Goal: Information Seeking & Learning: Understand process/instructions

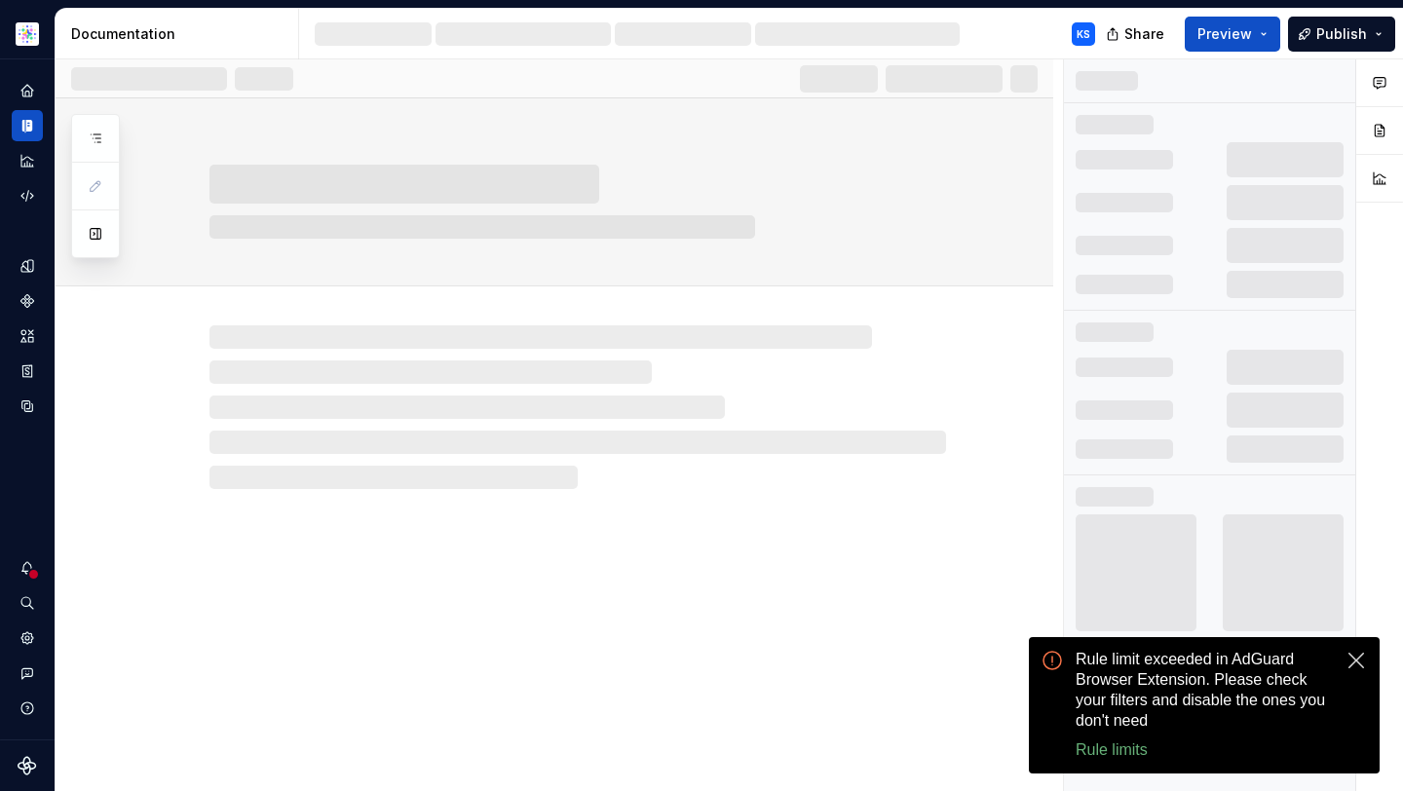
click at [1344, 650] on button "close" at bounding box center [1355, 660] width 23 height 23
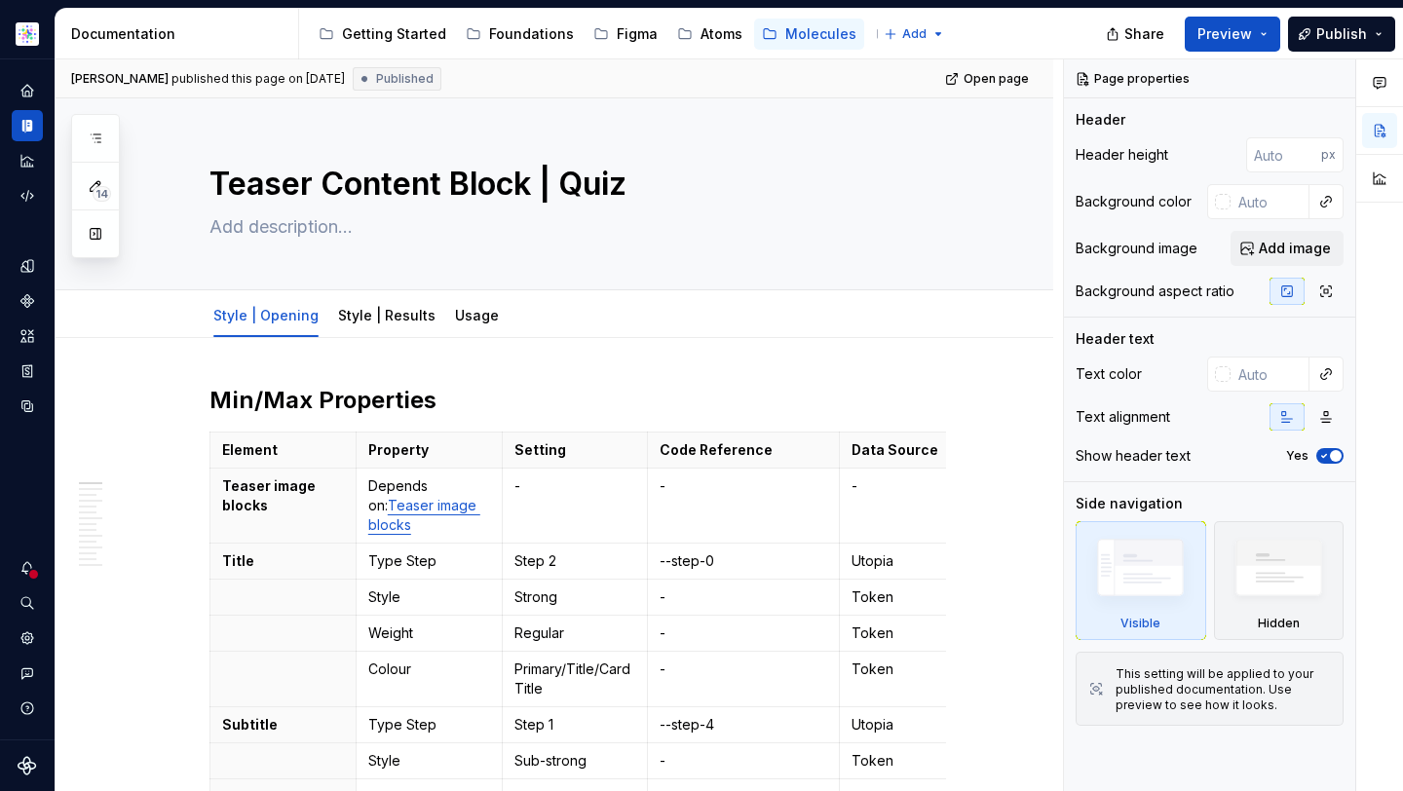
type textarea "*"
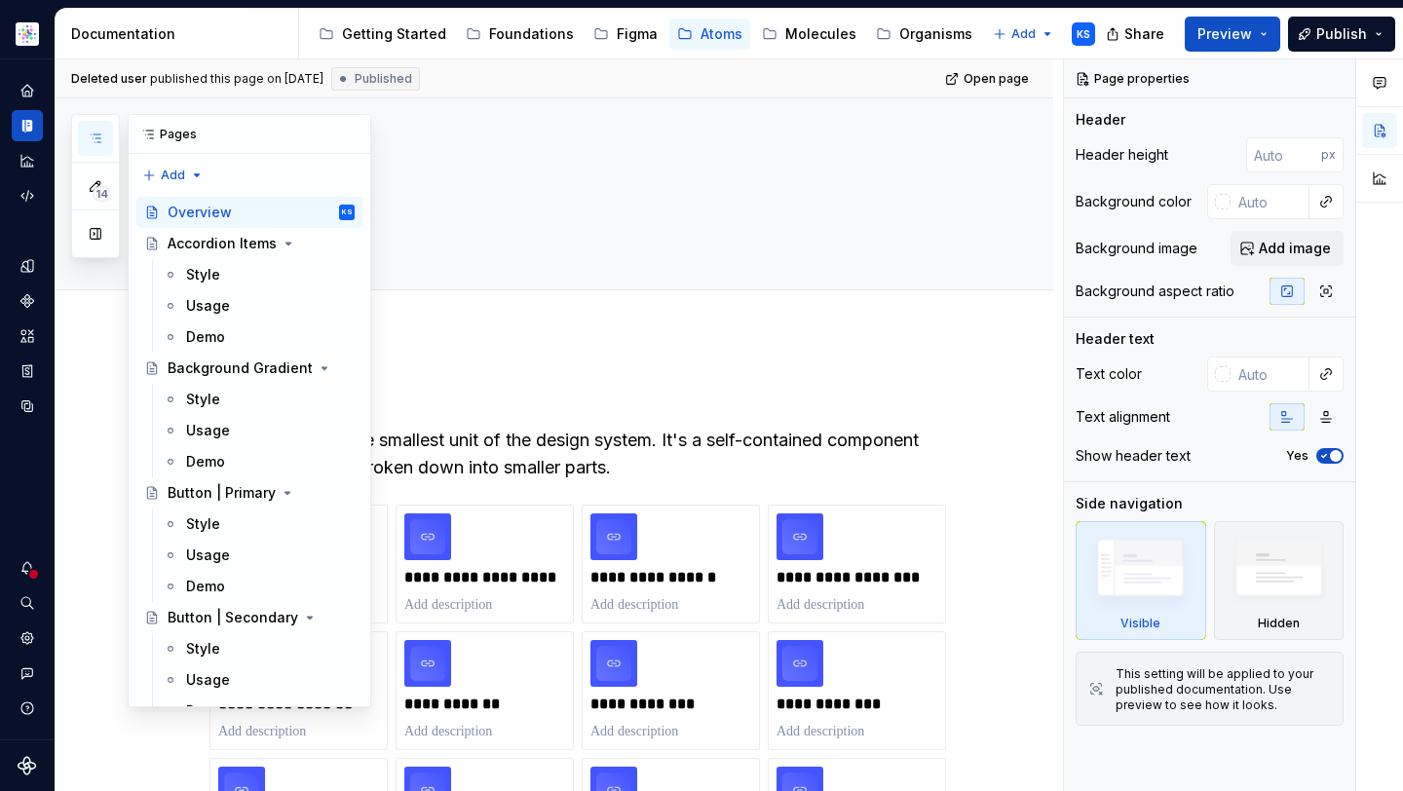
click at [91, 136] on icon "button" at bounding box center [96, 139] width 16 height 16
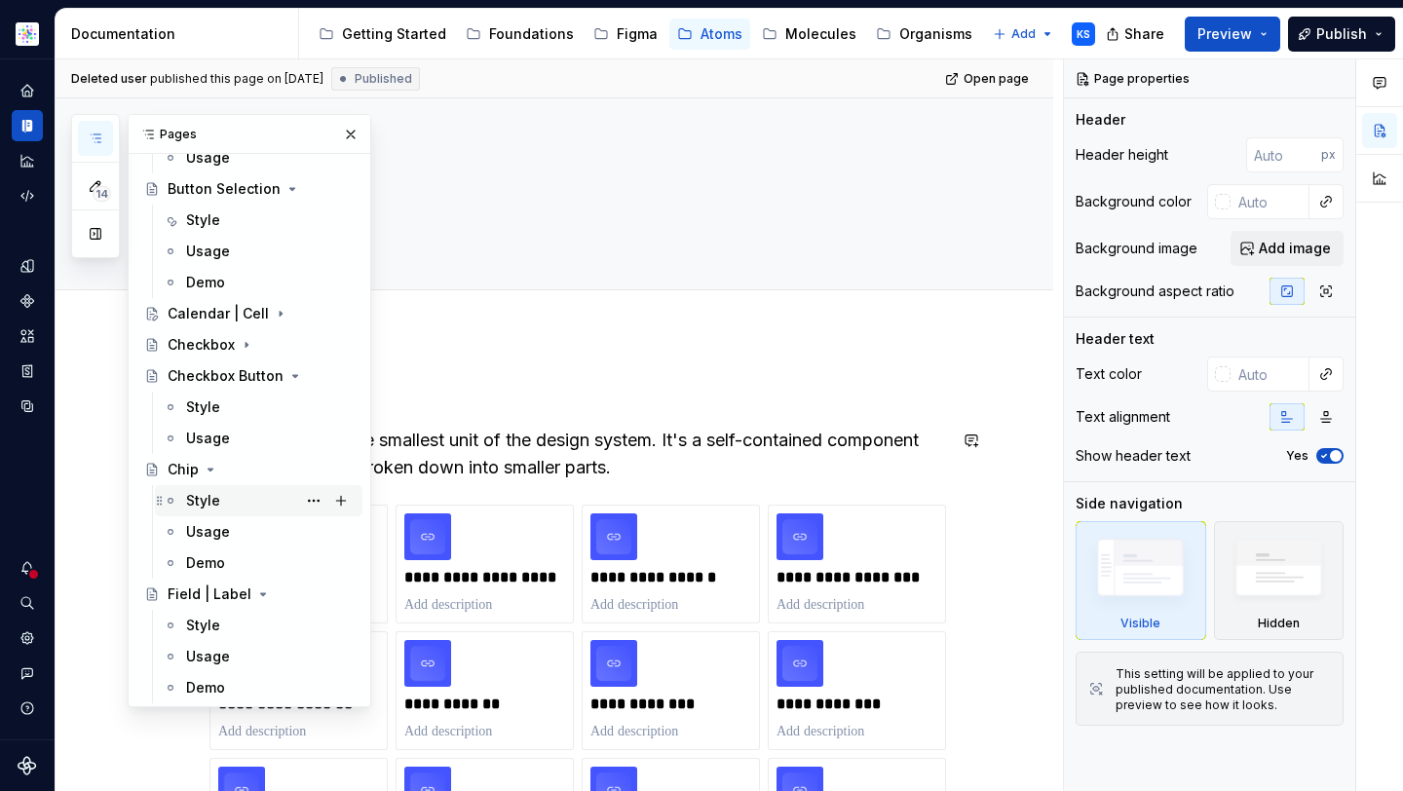
scroll to position [1630, 0]
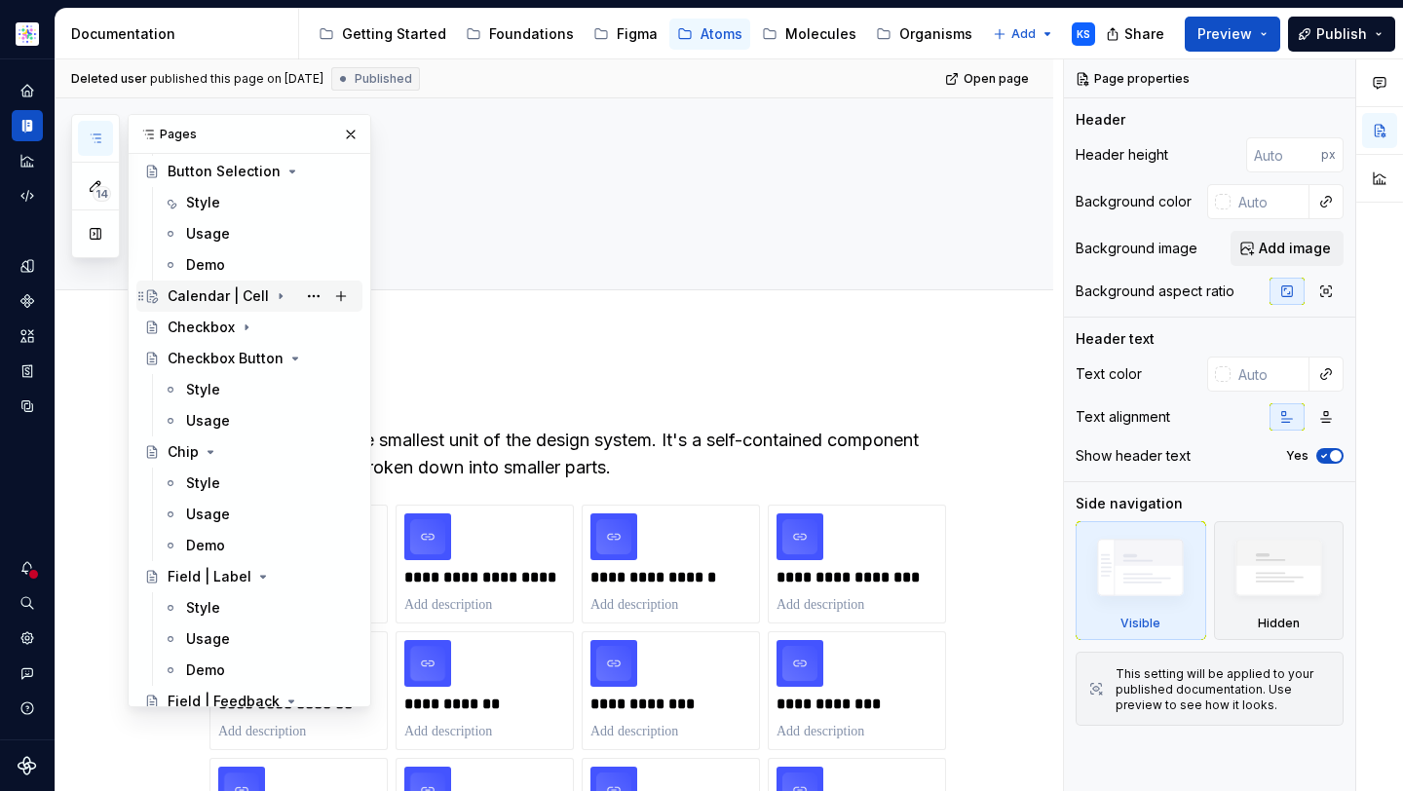
click at [274, 291] on icon "Page tree" at bounding box center [281, 296] width 16 height 16
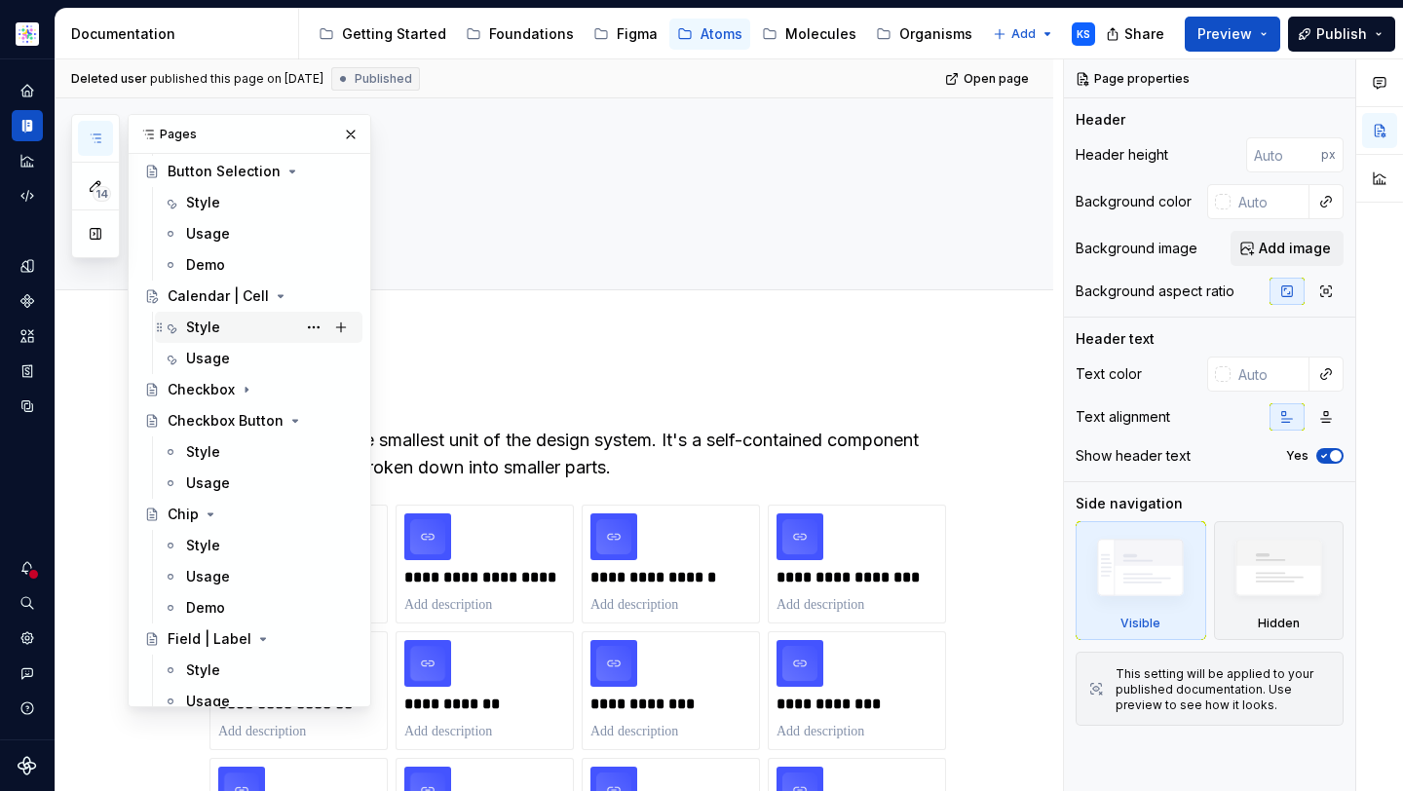
click at [229, 327] on div "Style" at bounding box center [270, 327] width 168 height 27
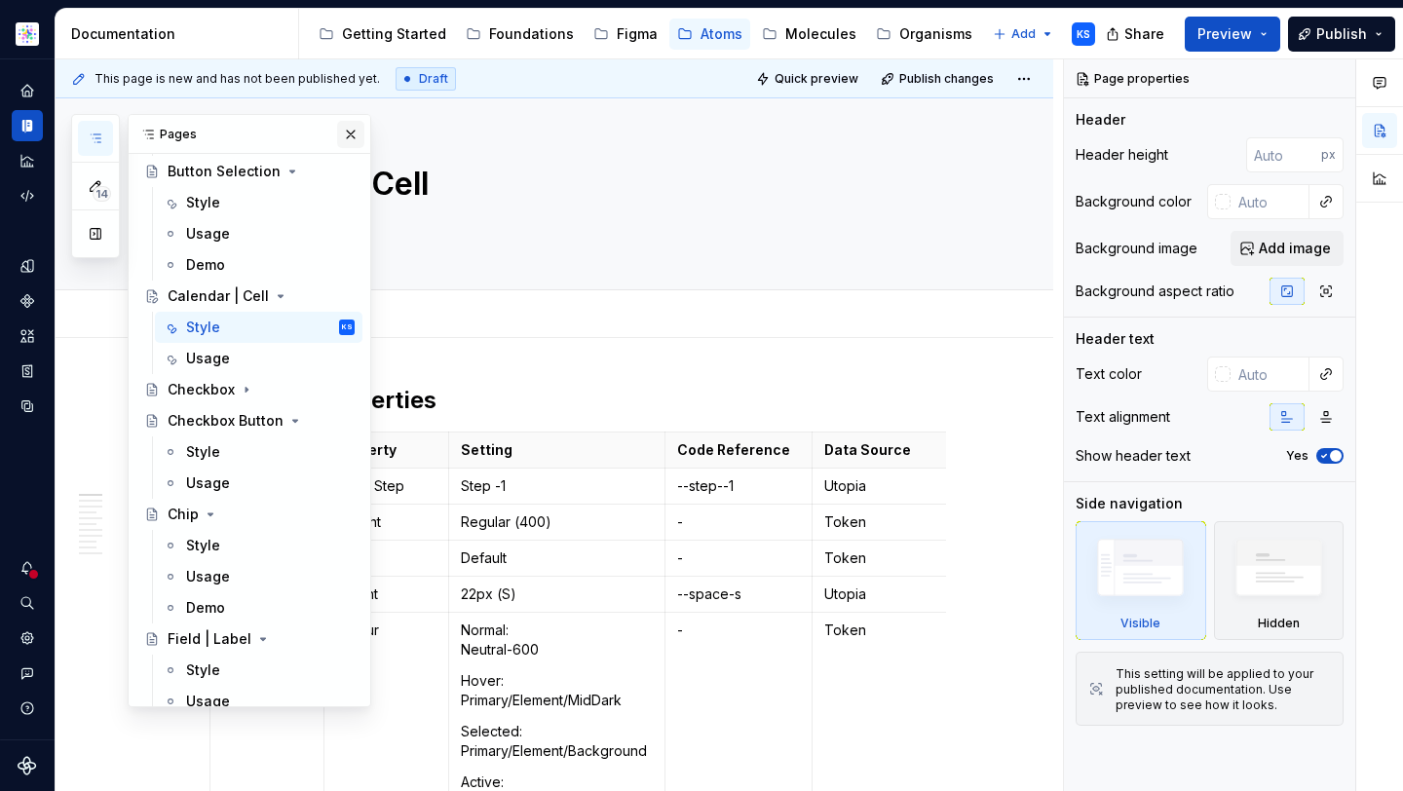
click at [337, 137] on button "button" at bounding box center [350, 134] width 27 height 27
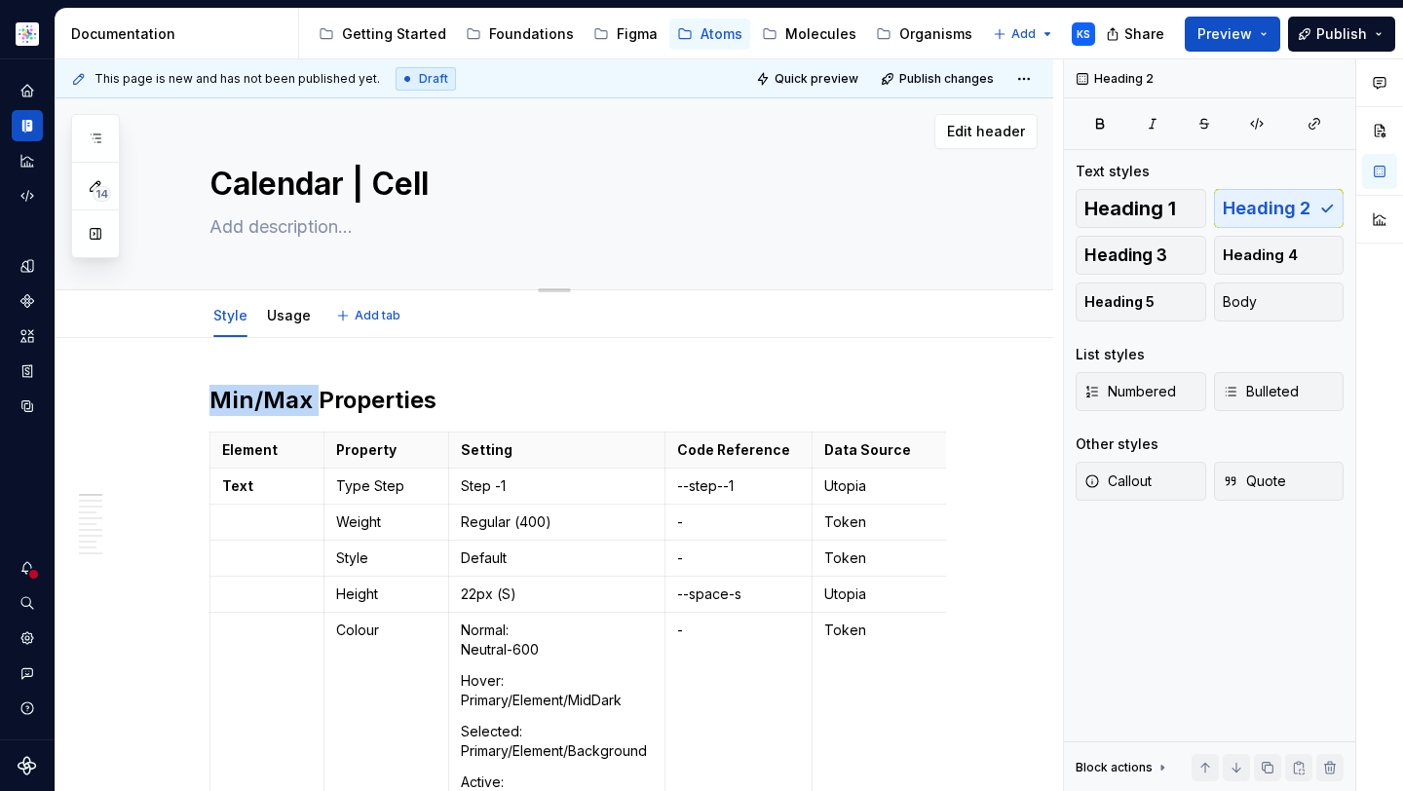
drag, startPoint x: 319, startPoint y: 127, endPoint x: 254, endPoint y: 118, distance: 65.8
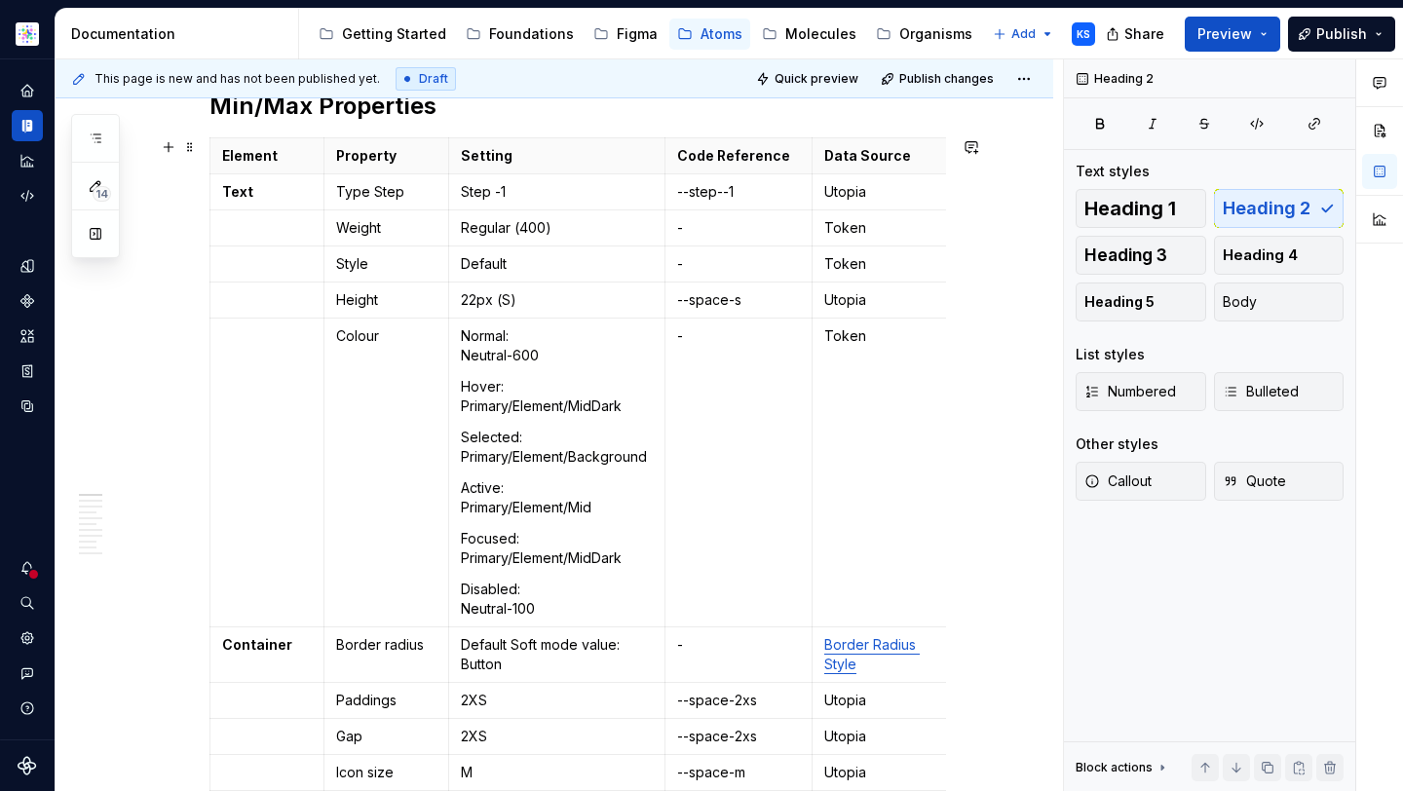
scroll to position [293, 0]
type textarea "*"
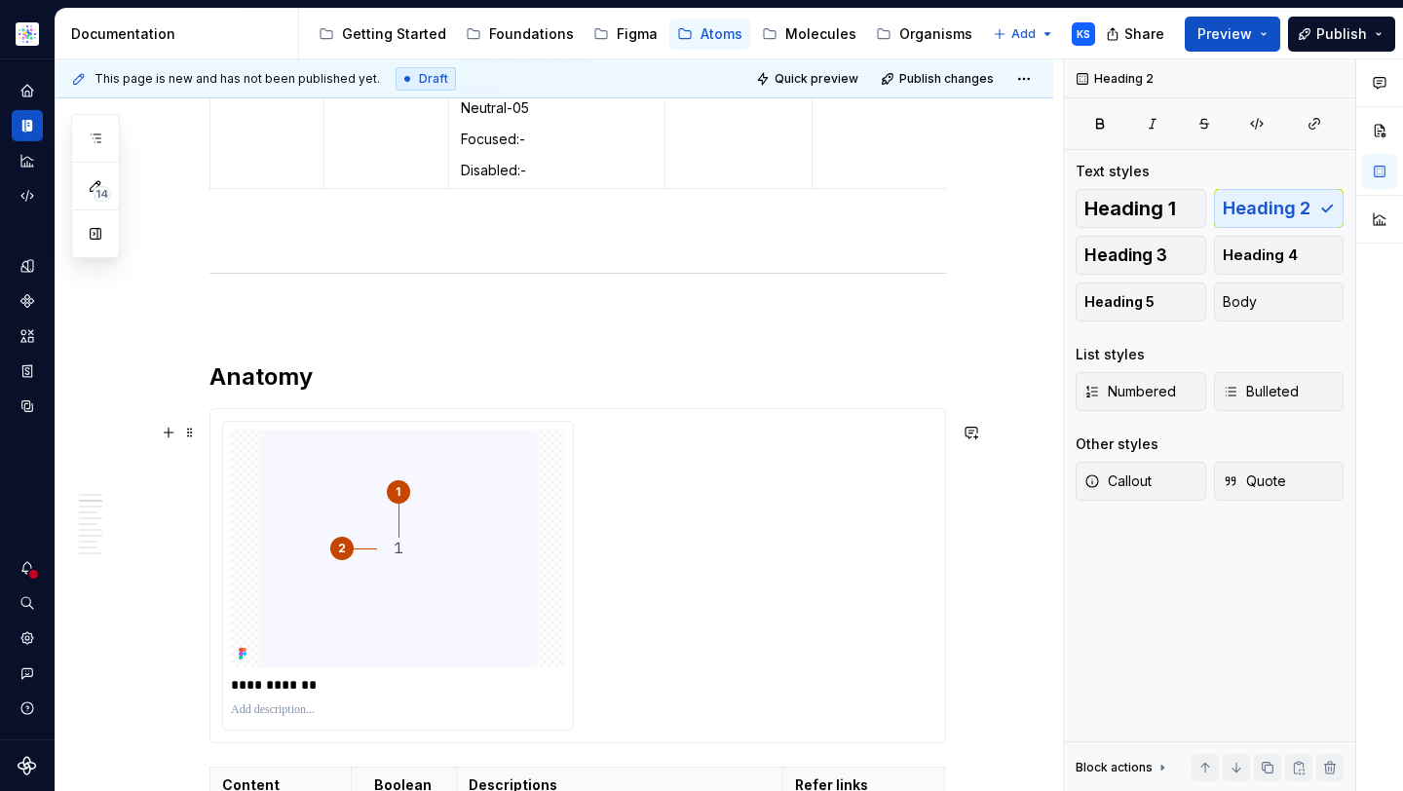
scroll to position [830, 0]
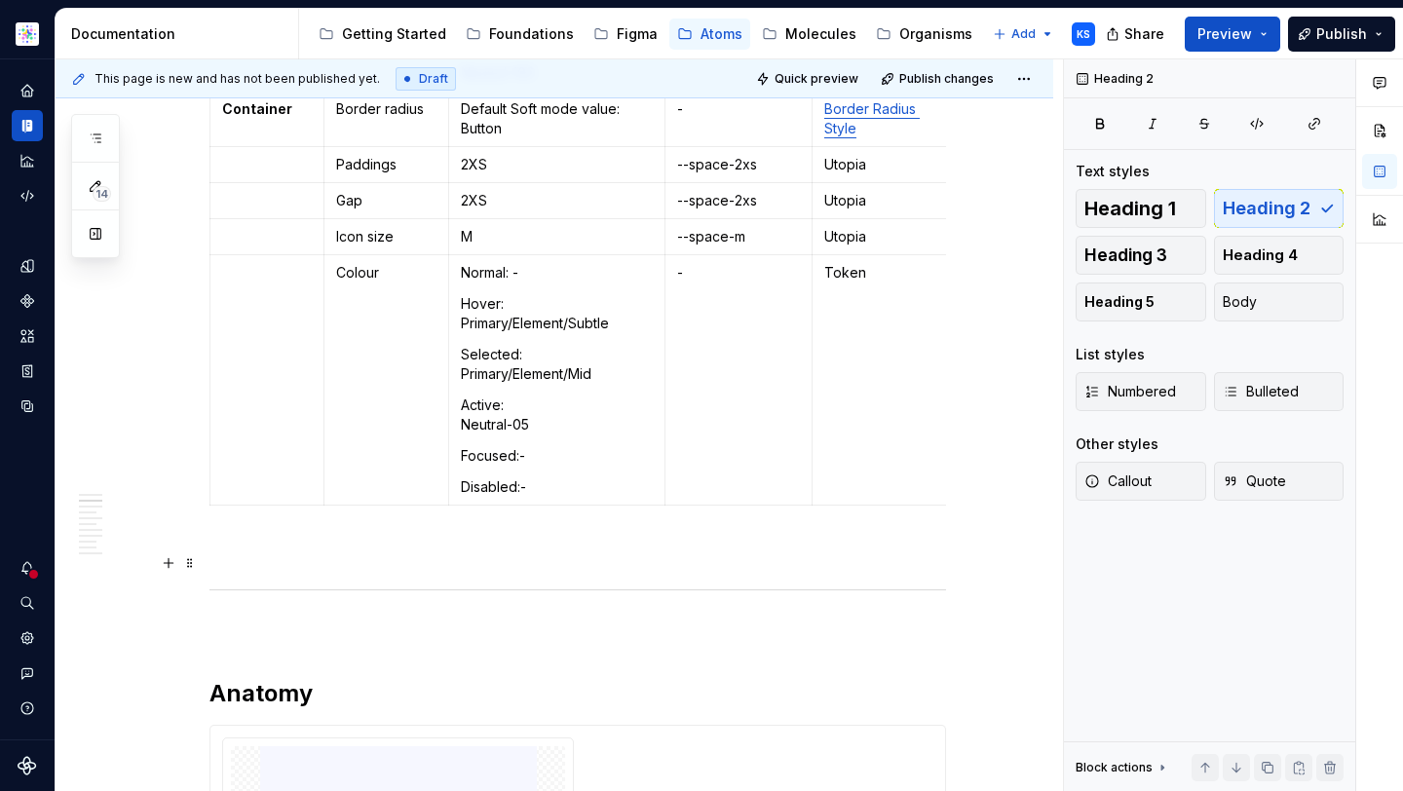
click at [253, 558] on p "To enrich screen reader interactions, please activate Accessibility in Grammarl…" at bounding box center [577, 548] width 736 height 23
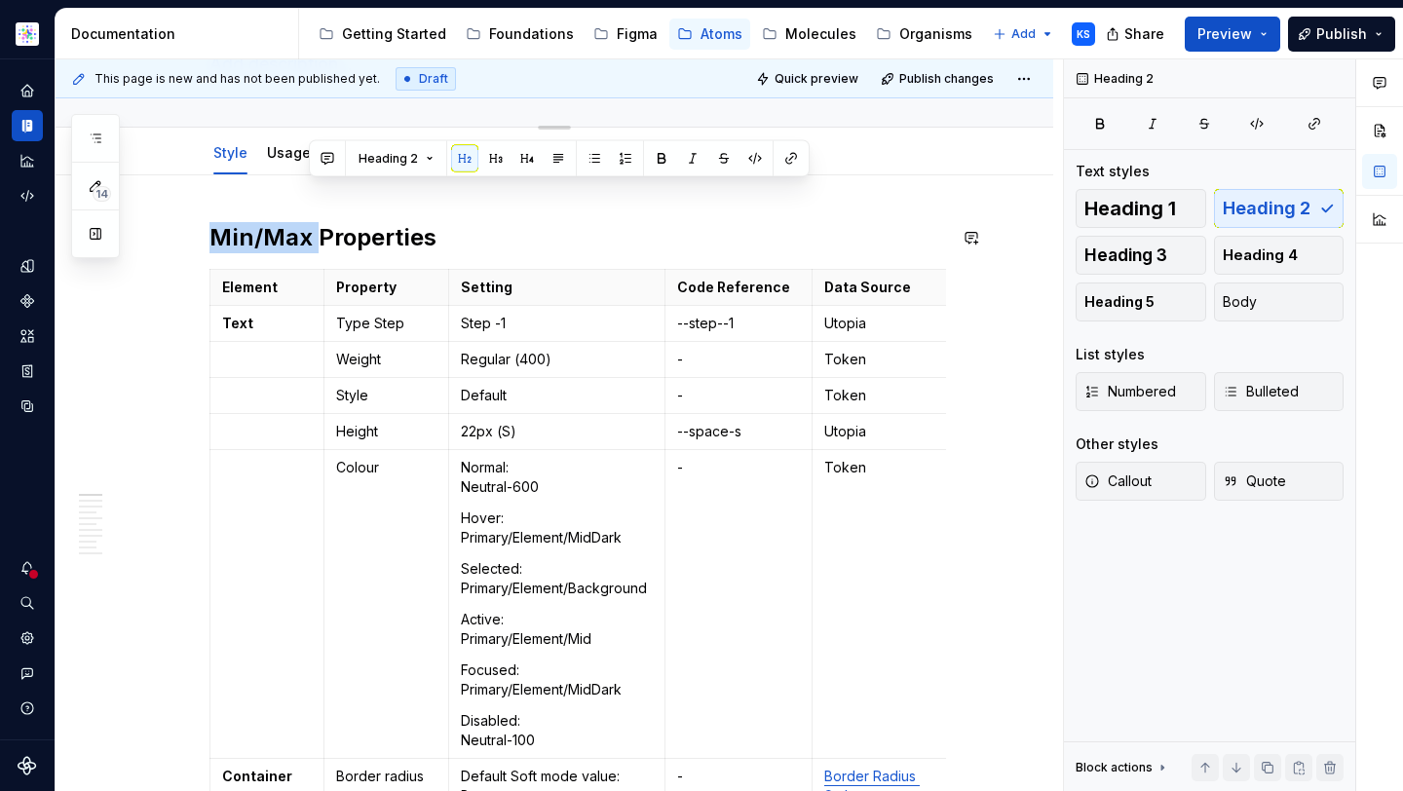
scroll to position [0, 0]
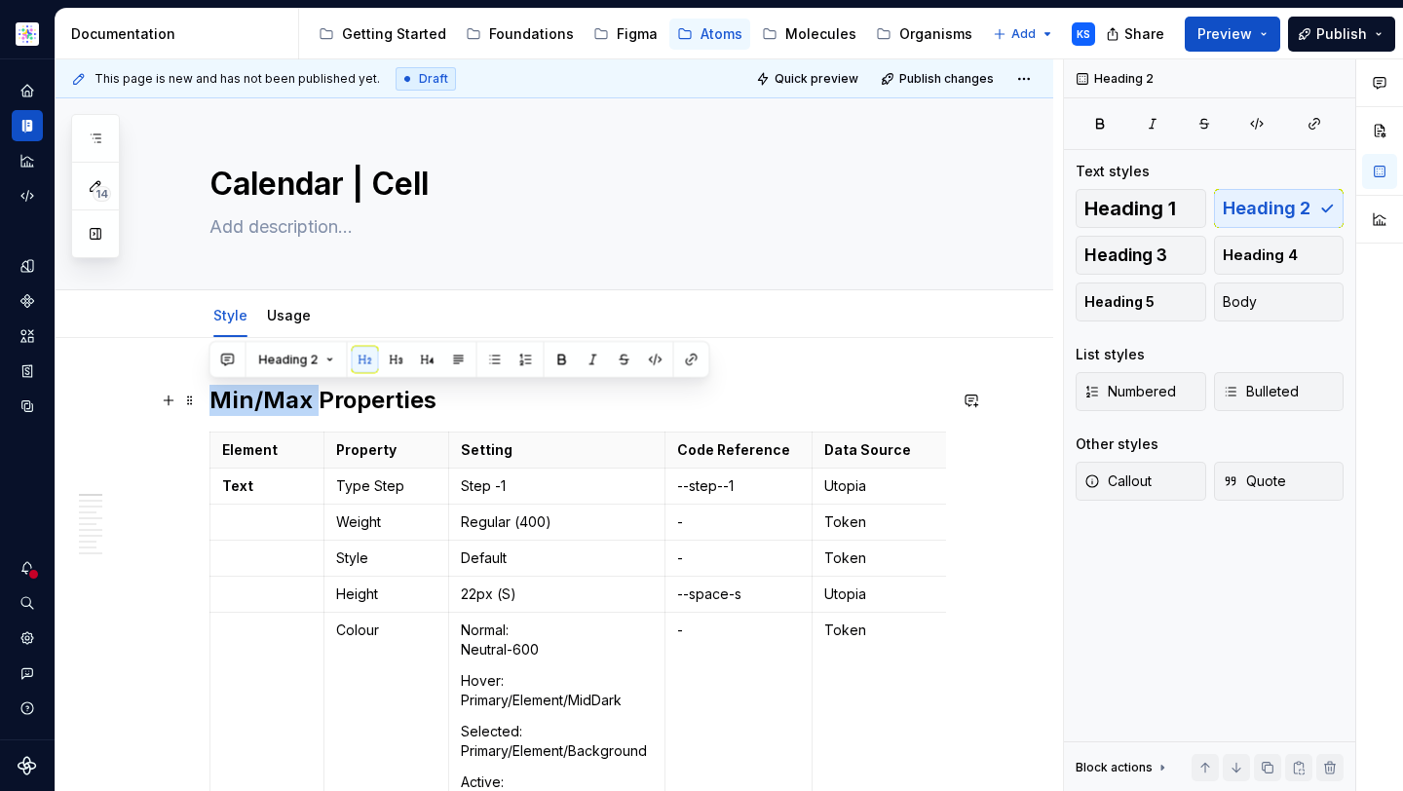
drag, startPoint x: 316, startPoint y: 138, endPoint x: 217, endPoint y: 404, distance: 283.5
click at [217, 404] on h2 "Min/Max Properties" at bounding box center [577, 400] width 736 height 31
copy h2 "Min/Max"
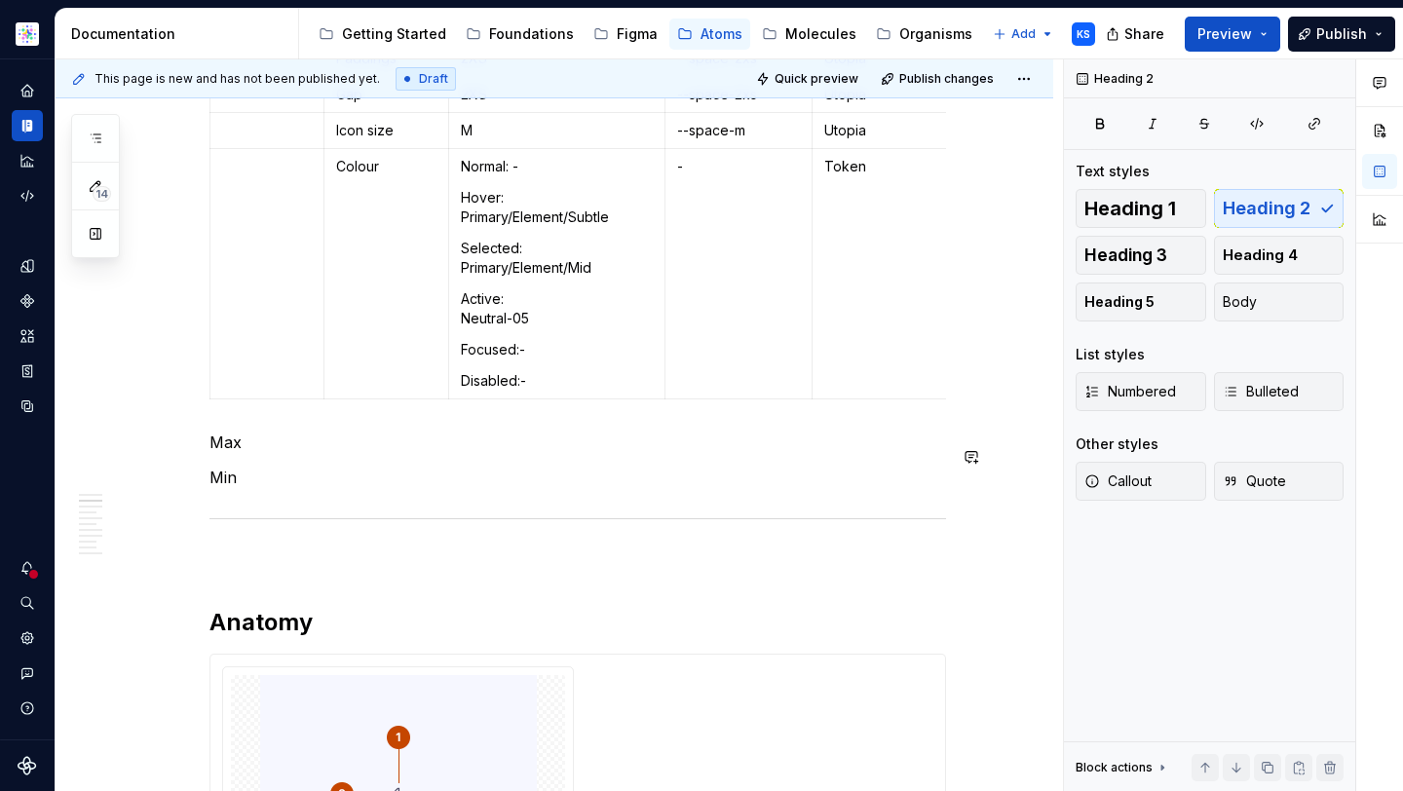
click at [247, 454] on p "Max" at bounding box center [577, 441] width 736 height 23
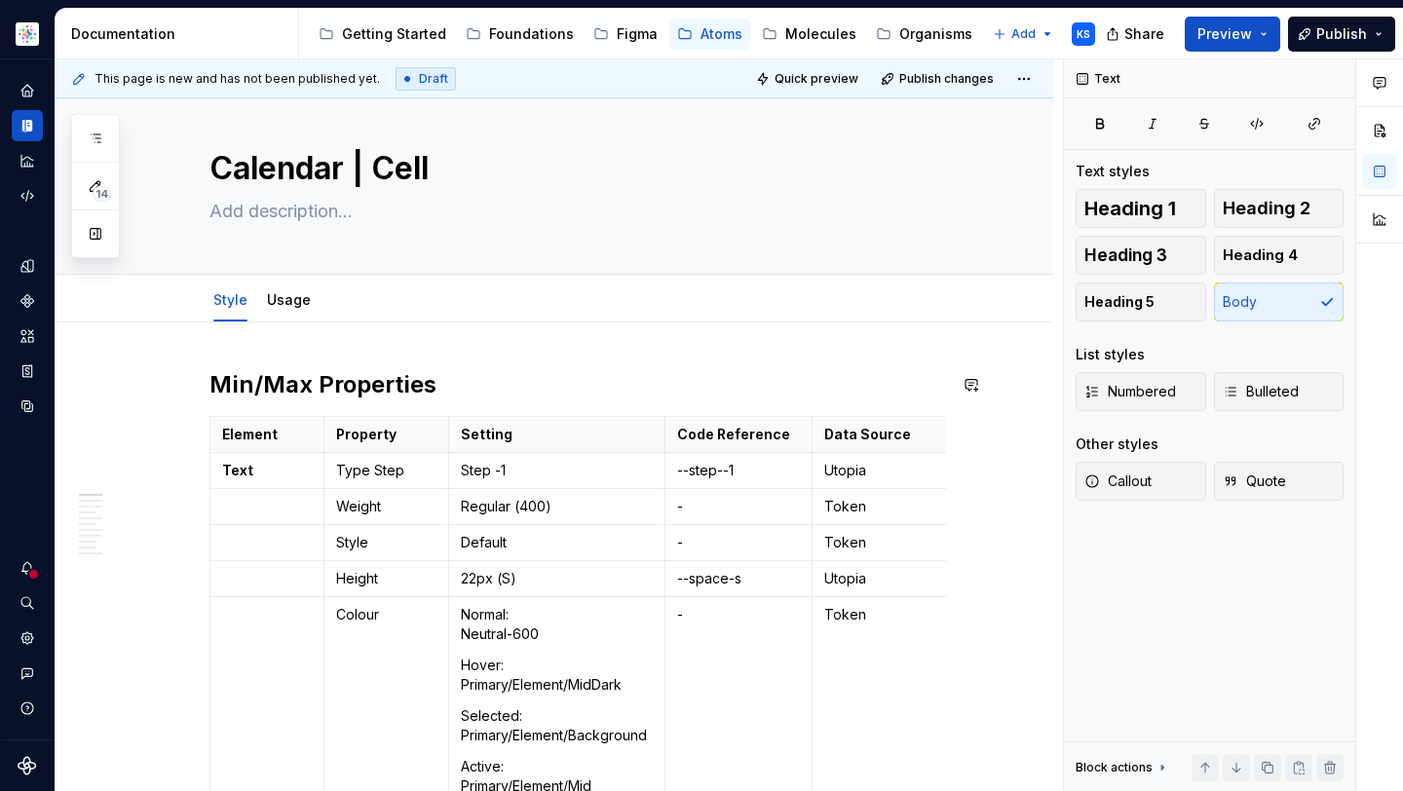
type textarea "*"
drag, startPoint x: 275, startPoint y: 387, endPoint x: 345, endPoint y: 387, distance: 70.1
click at [345, 387] on h2 "Min/Max Properties" at bounding box center [577, 384] width 736 height 31
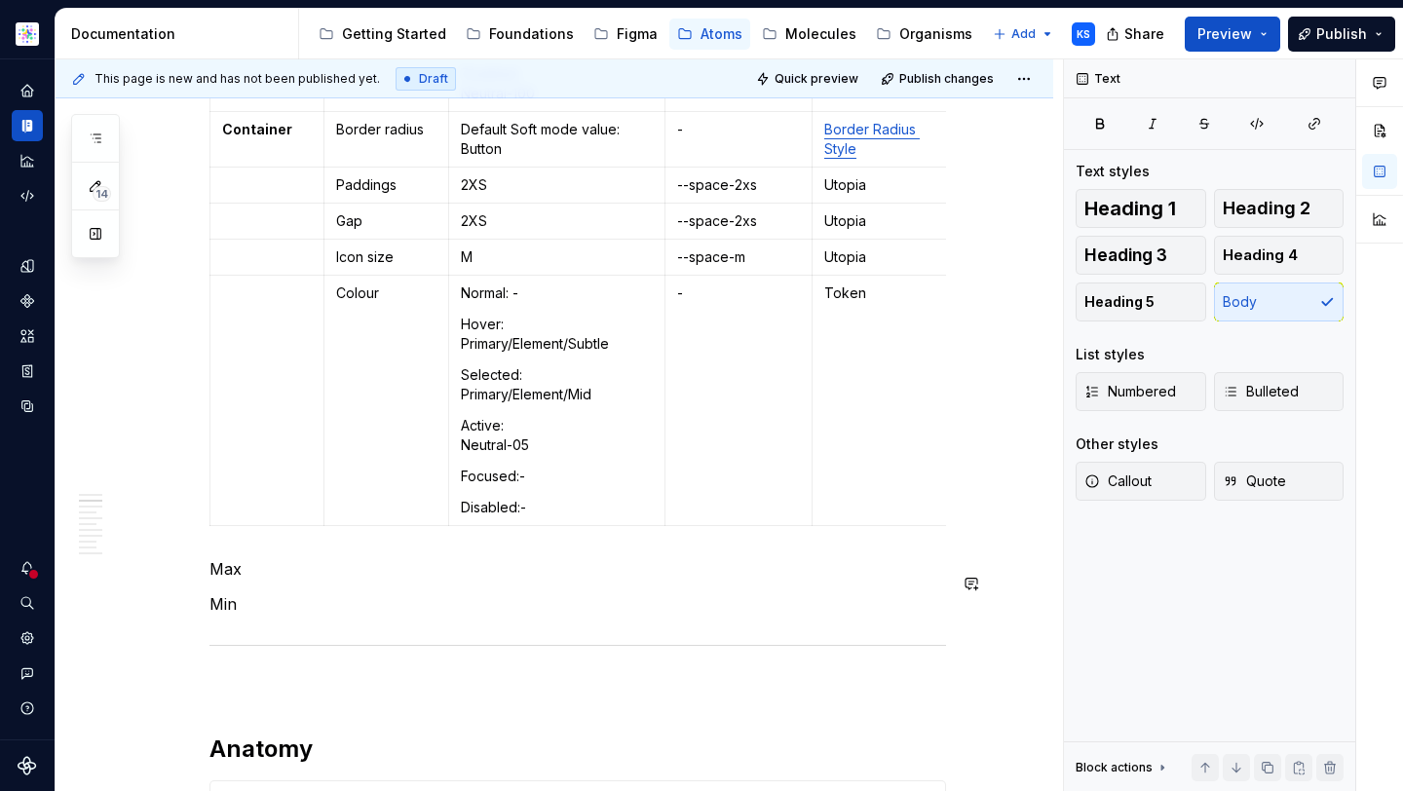
drag, startPoint x: 253, startPoint y: 596, endPoint x: 208, endPoint y: 594, distance: 44.8
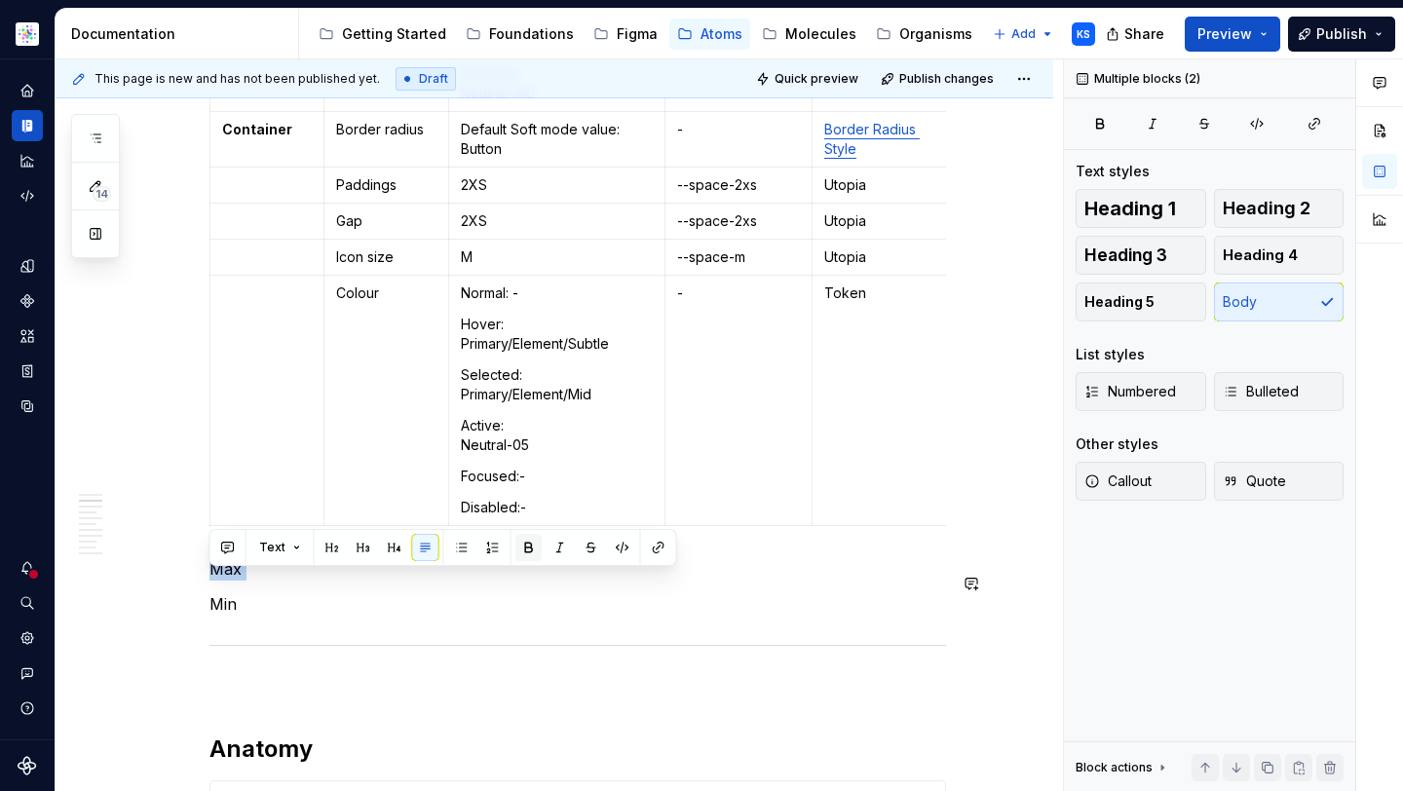
click at [525, 543] on button "button" at bounding box center [528, 547] width 27 height 27
click at [1277, 211] on span "Heading 2" at bounding box center [1266, 208] width 88 height 19
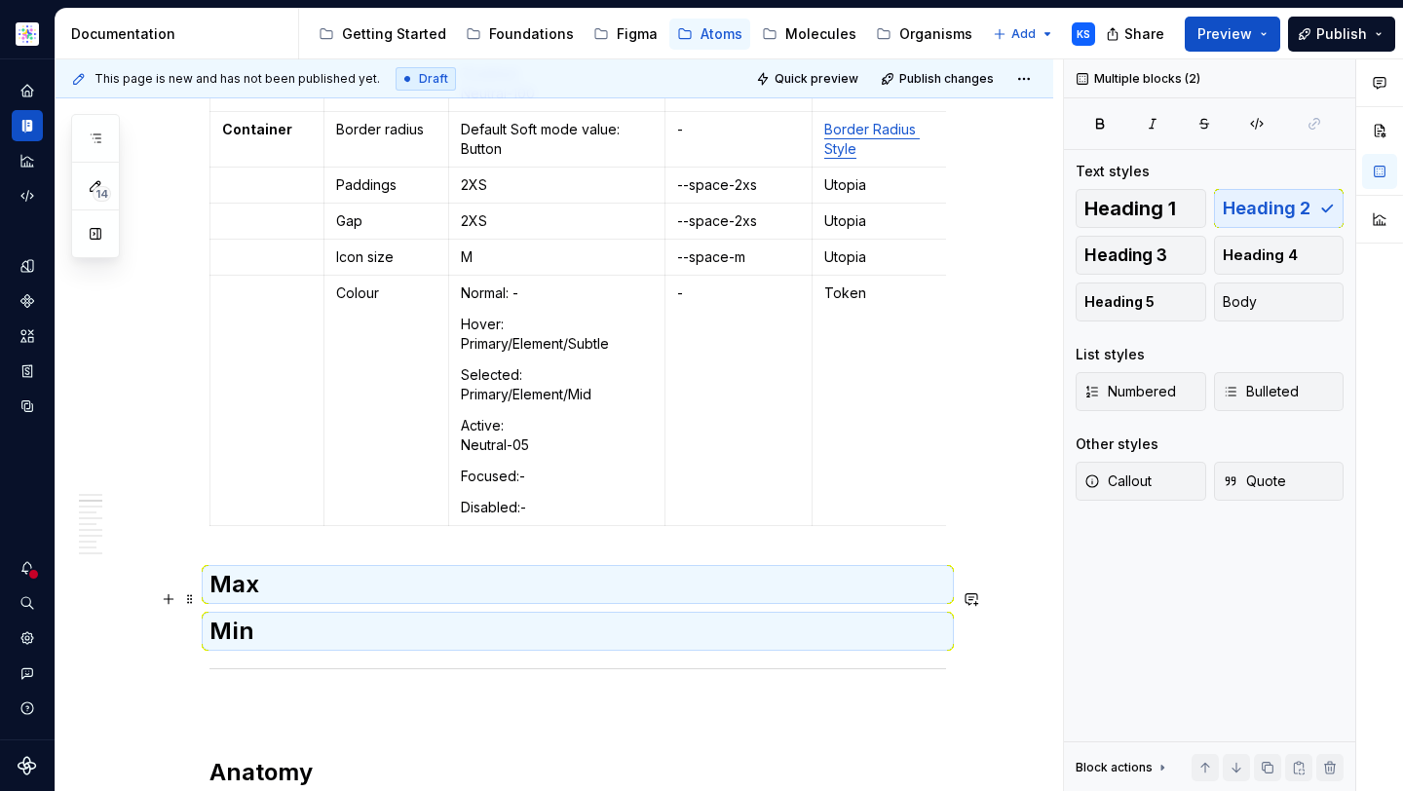
click at [274, 586] on h2 "Max" at bounding box center [577, 584] width 736 height 31
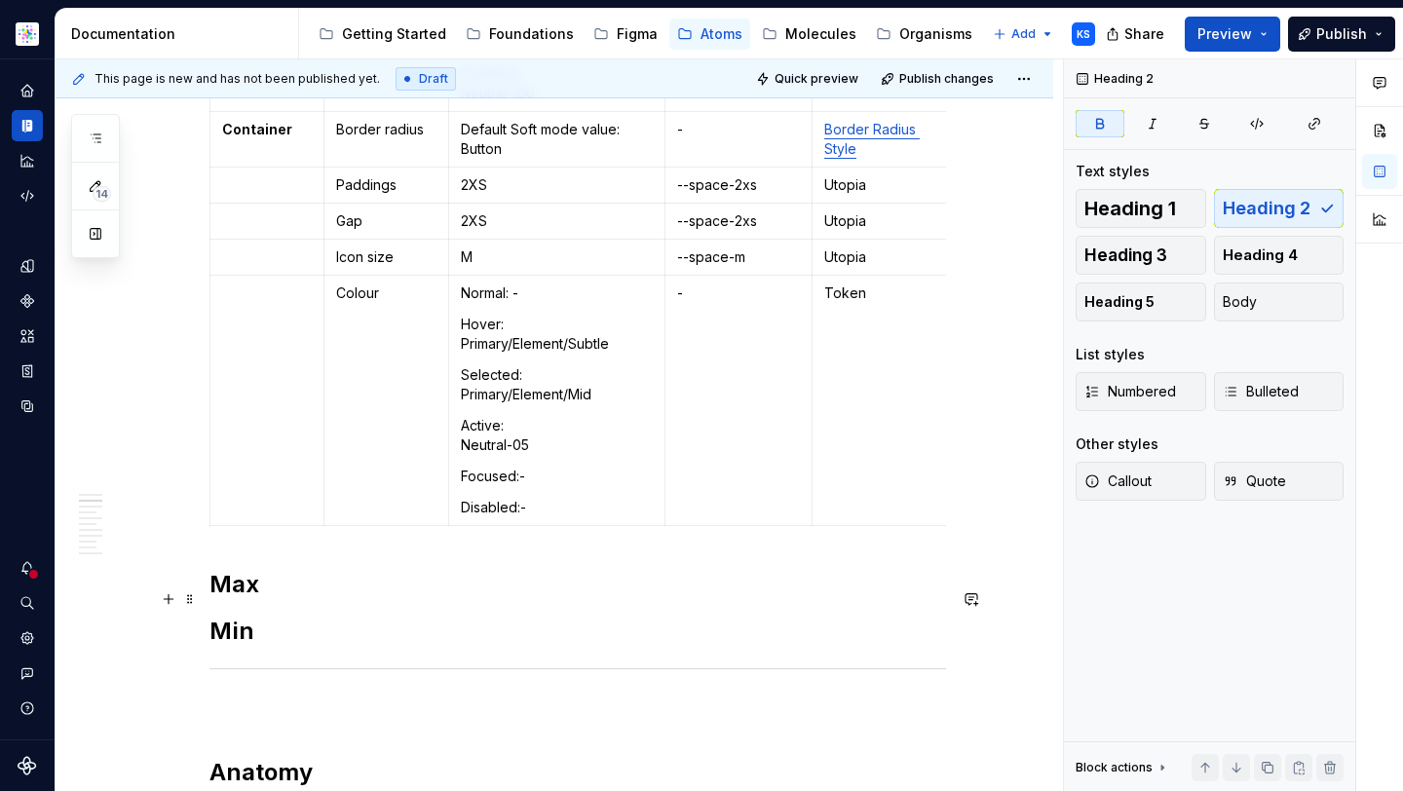
click at [276, 600] on h2 "Max" at bounding box center [577, 584] width 736 height 31
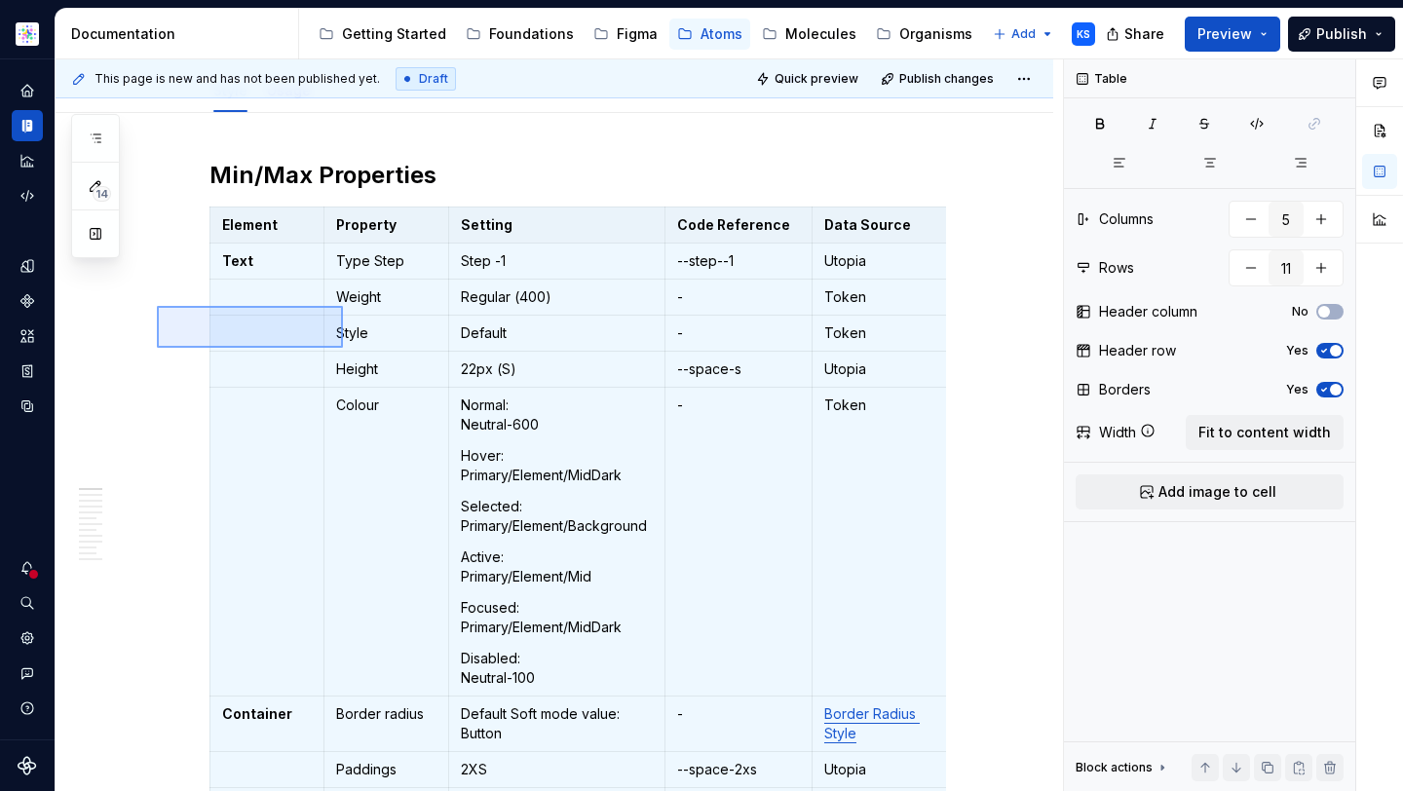
drag, startPoint x: 157, startPoint y: 306, endPoint x: 342, endPoint y: 346, distance: 189.3
click at [343, 348] on div "**********" at bounding box center [559, 425] width 1007 height 732
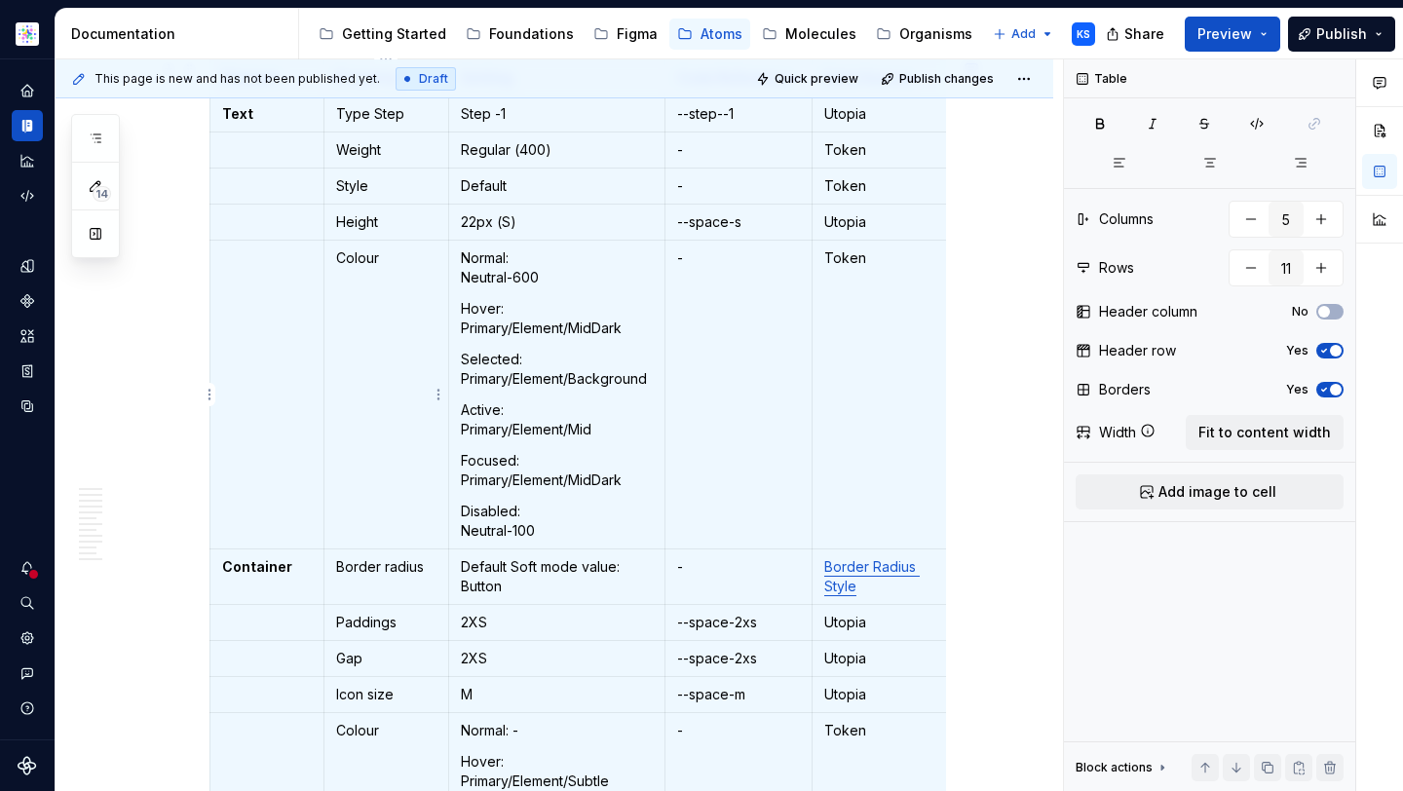
copy h2 "Min/Max Properties"
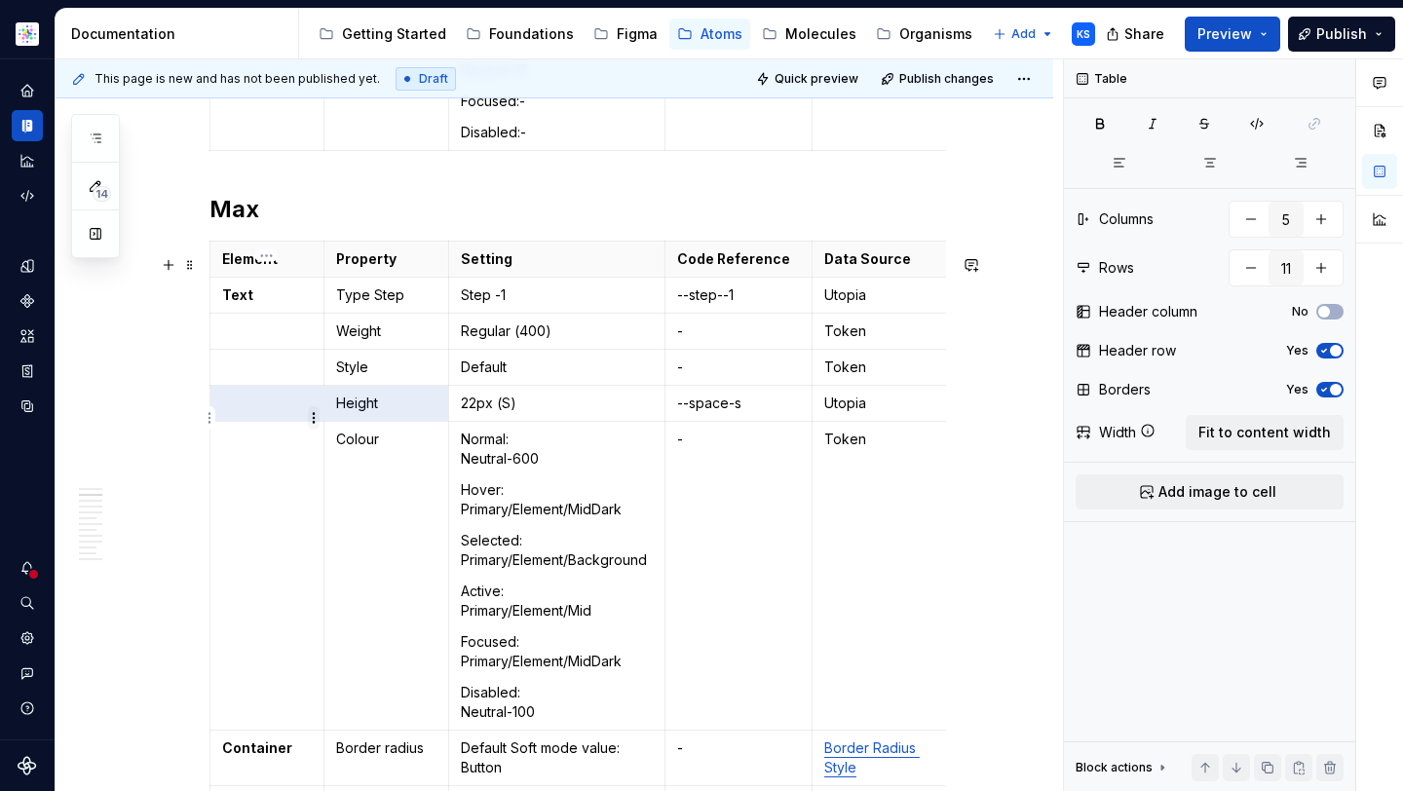
drag, startPoint x: 397, startPoint y: 422, endPoint x: 317, endPoint y: 422, distance: 80.8
click at [317, 422] on body "Astellas Elements KS Dataset Core Documentation Accessibility guide for tree Pa…" at bounding box center [701, 395] width 1403 height 791
click at [362, 413] on p "Height" at bounding box center [386, 402] width 100 height 19
drag, startPoint x: 396, startPoint y: 415, endPoint x: 332, endPoint y: 415, distance: 64.3
click at [332, 415] on td "Height" at bounding box center [386, 404] width 125 height 36
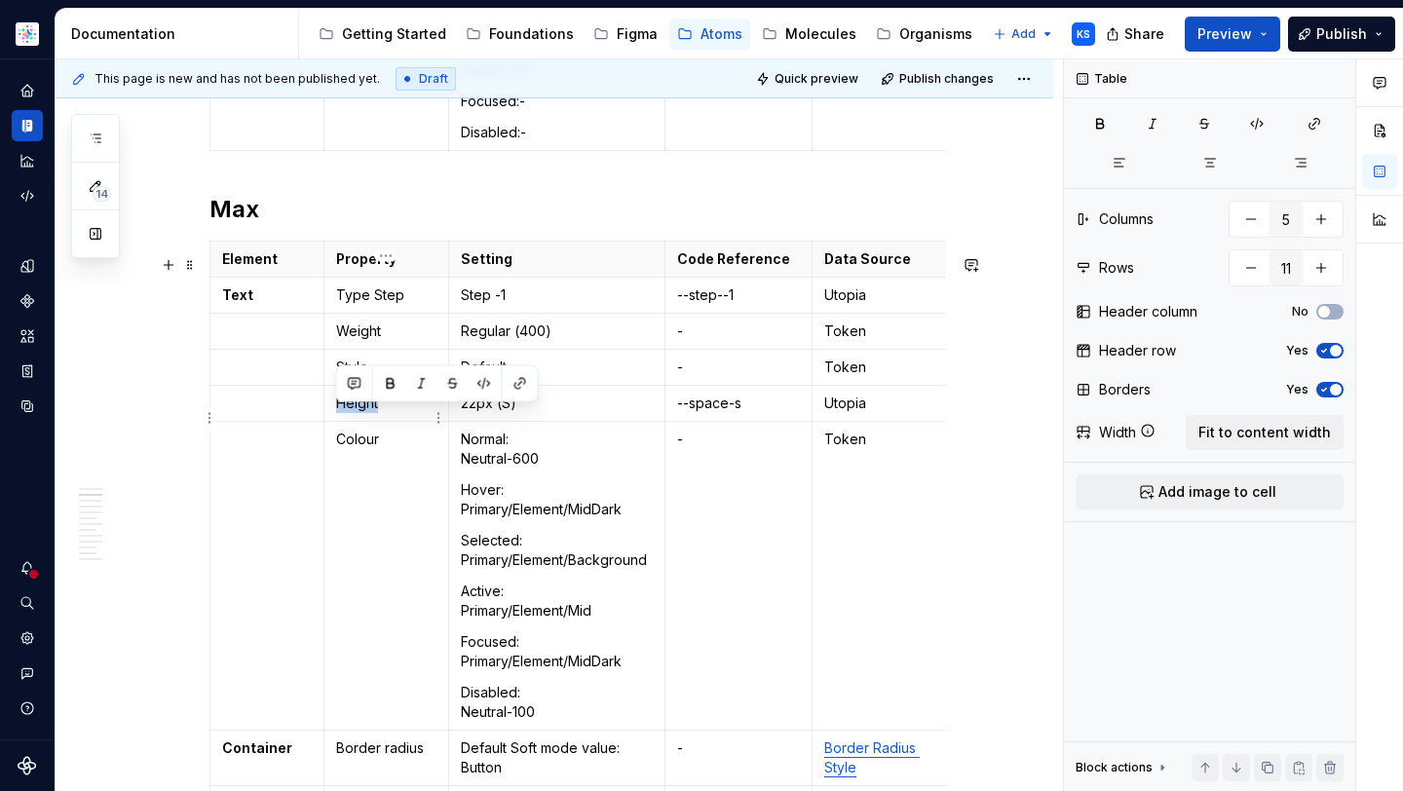
copy p "Height"
click at [388, 305] on p "Type Step" at bounding box center [386, 294] width 100 height 19
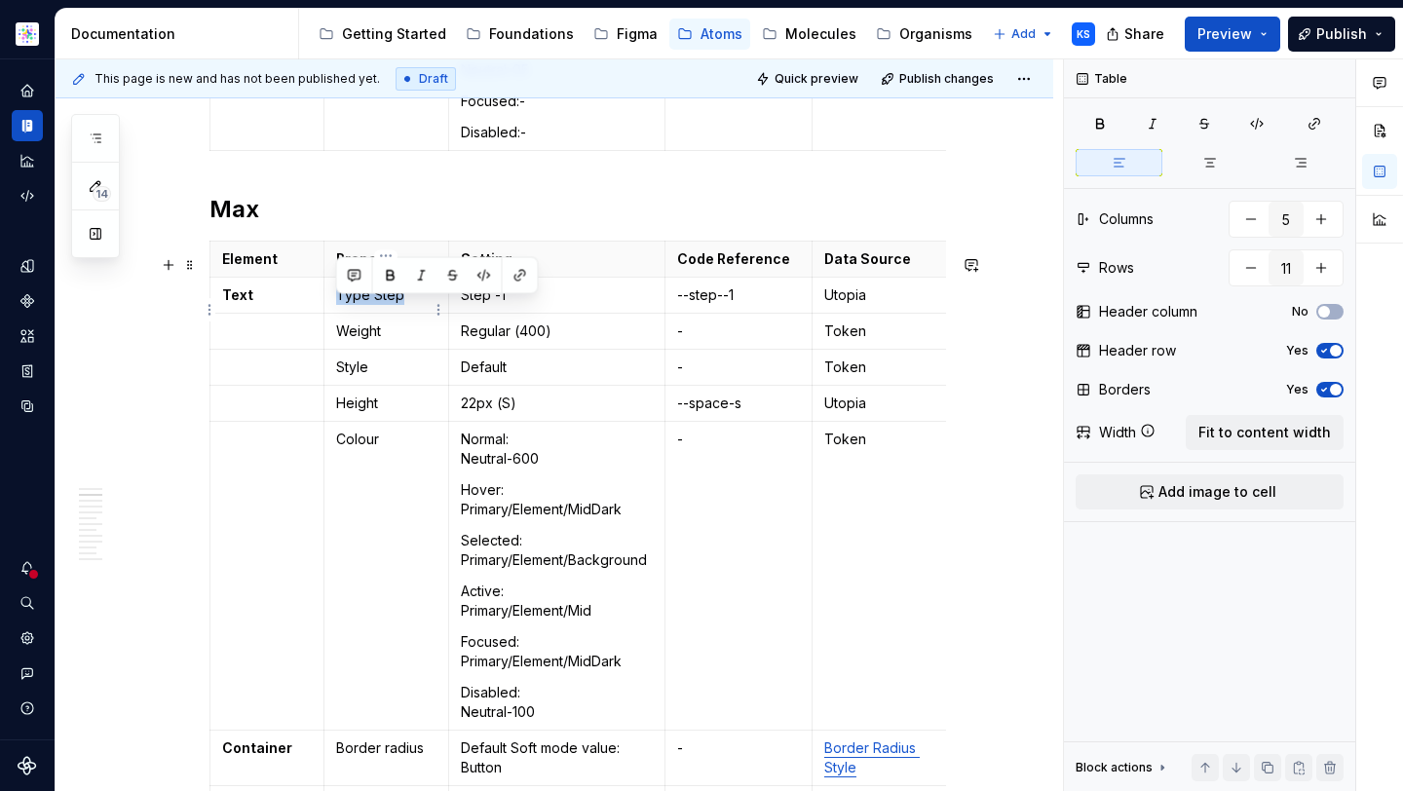
drag, startPoint x: 408, startPoint y: 315, endPoint x: 336, endPoint y: 314, distance: 72.1
click at [336, 305] on p "Type Step" at bounding box center [386, 294] width 100 height 19
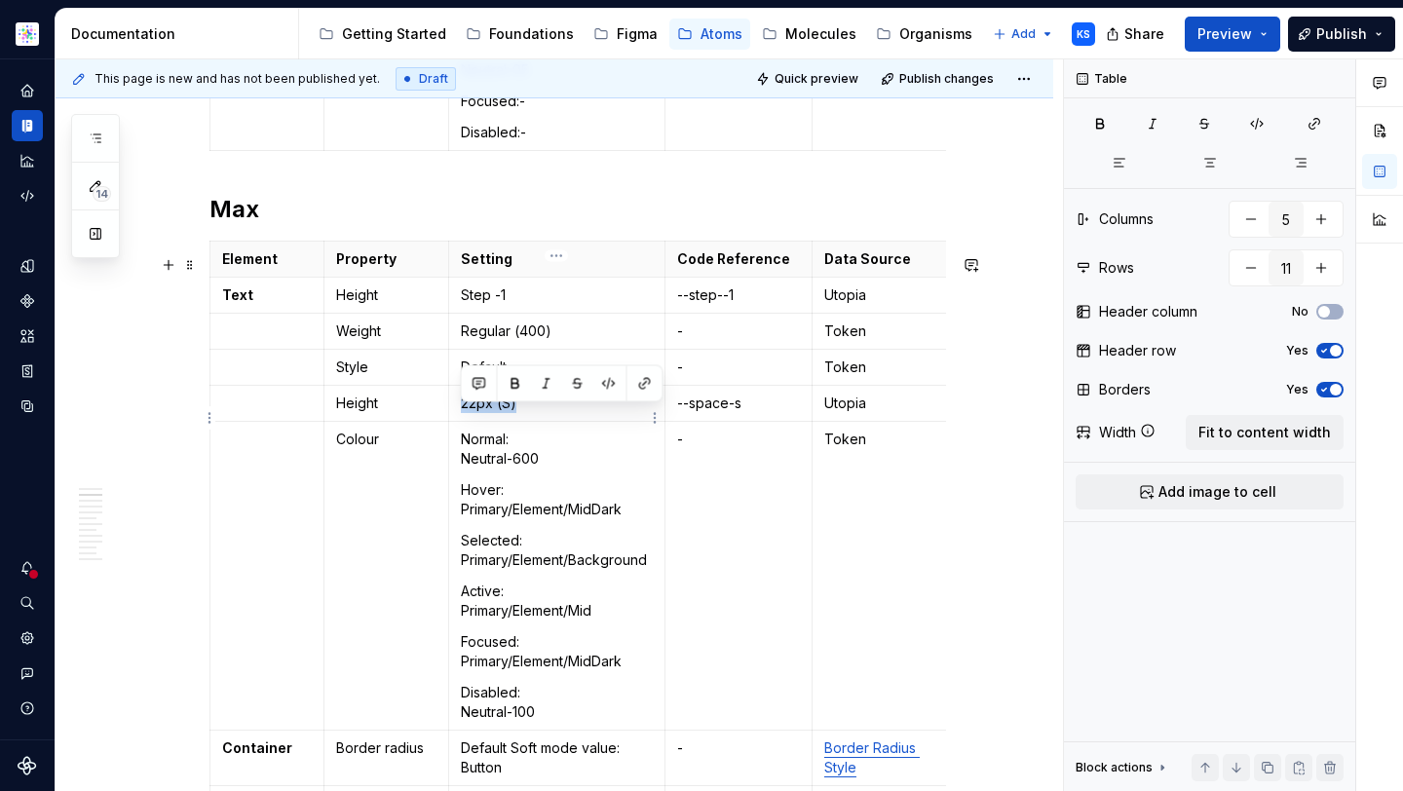
drag, startPoint x: 528, startPoint y: 421, endPoint x: 458, endPoint y: 421, distance: 70.1
click at [458, 421] on td "22px (S)" at bounding box center [557, 404] width 216 height 36
copy p "22px (S)"
click at [492, 314] on td "Step -1" at bounding box center [557, 296] width 216 height 36
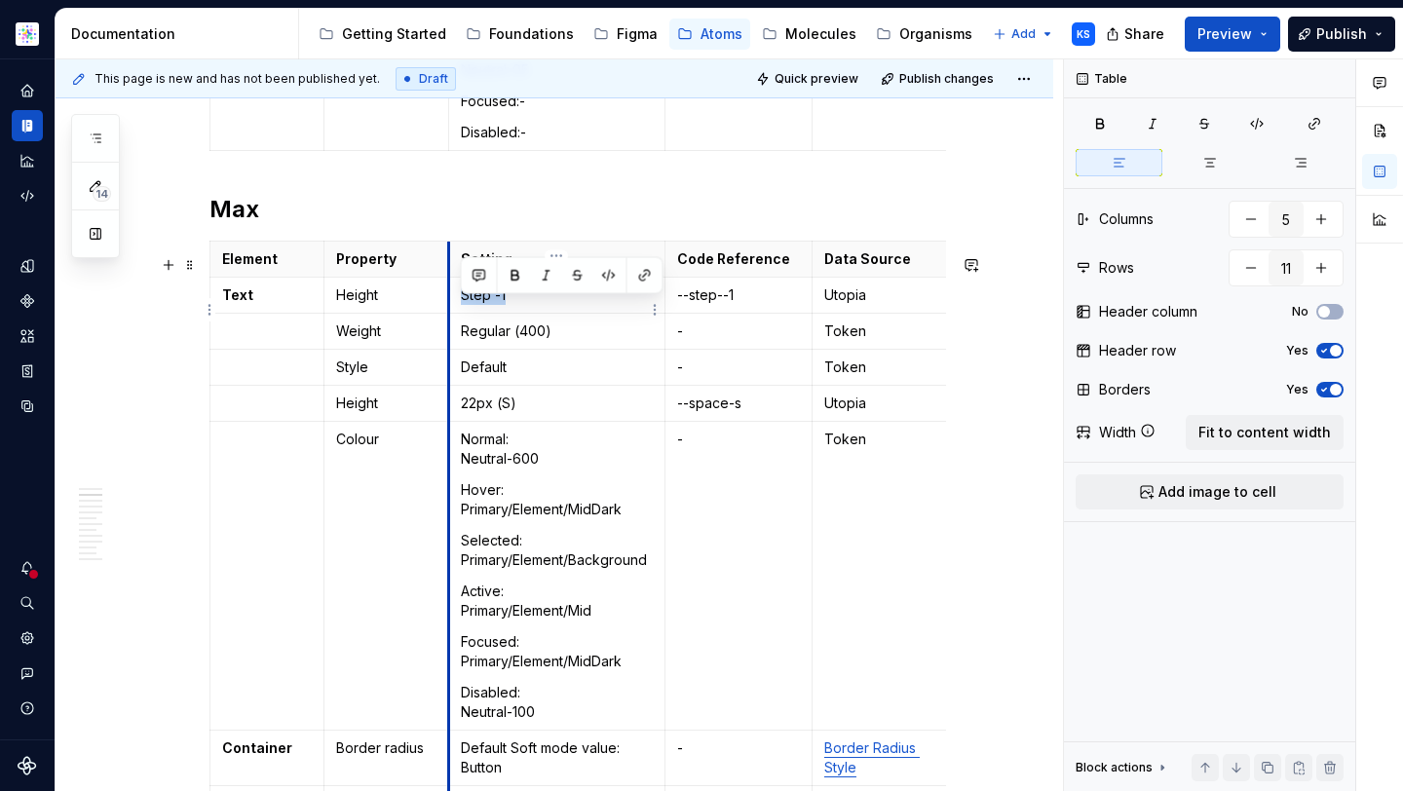
drag, startPoint x: 517, startPoint y: 310, endPoint x: 450, endPoint y: 310, distance: 67.2
click at [450, 310] on td "Step -1" at bounding box center [557, 296] width 216 height 36
click at [734, 305] on p "--step--1" at bounding box center [738, 294] width 123 height 19
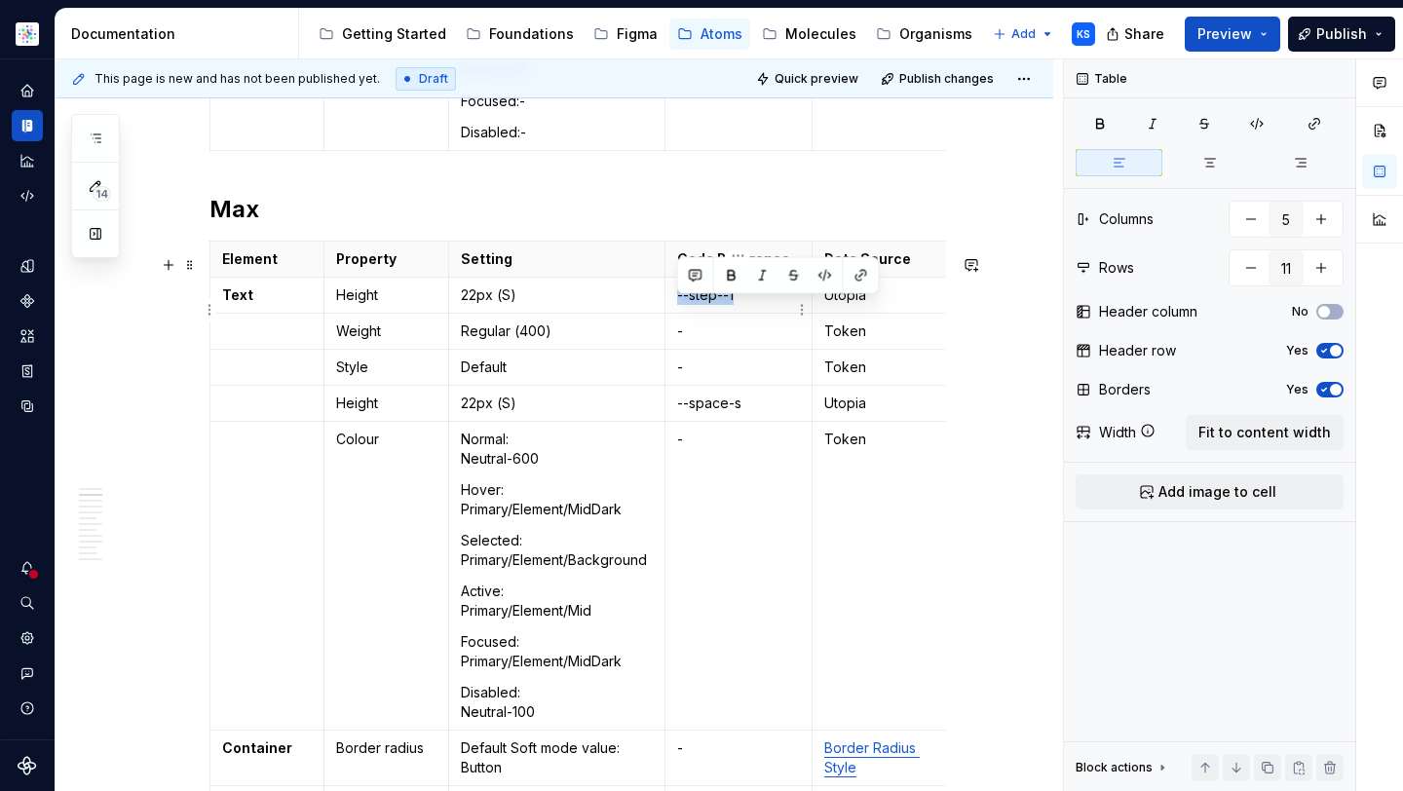
drag, startPoint x: 751, startPoint y: 310, endPoint x: 674, endPoint y: 309, distance: 77.0
click at [674, 309] on td "--step--1" at bounding box center [737, 296] width 147 height 36
click at [207, 341] on html "Astellas Elements KS Dataset Core Documentation Accessibility guide for tree Pa…" at bounding box center [701, 395] width 1403 height 791
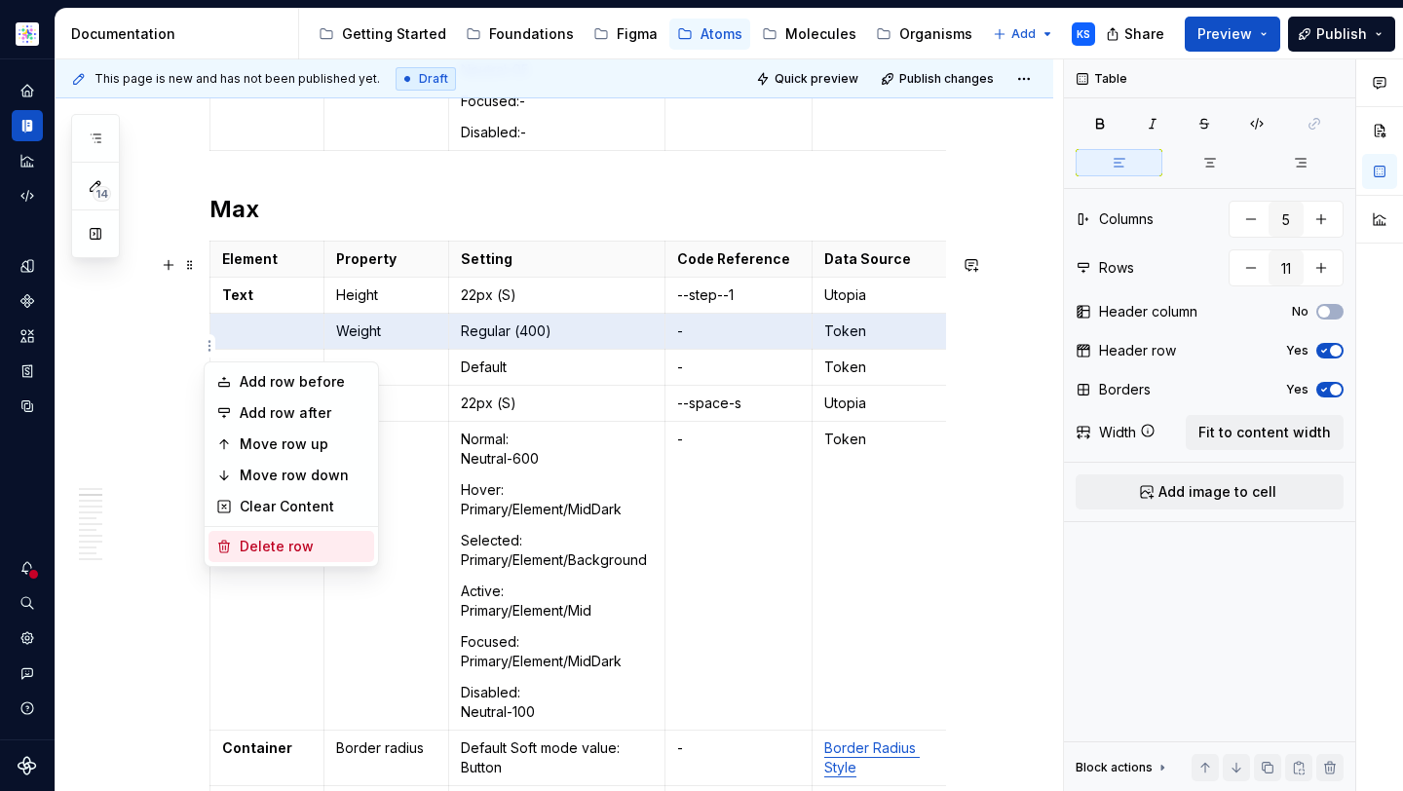
click at [284, 540] on div "Delete row" at bounding box center [303, 546] width 127 height 19
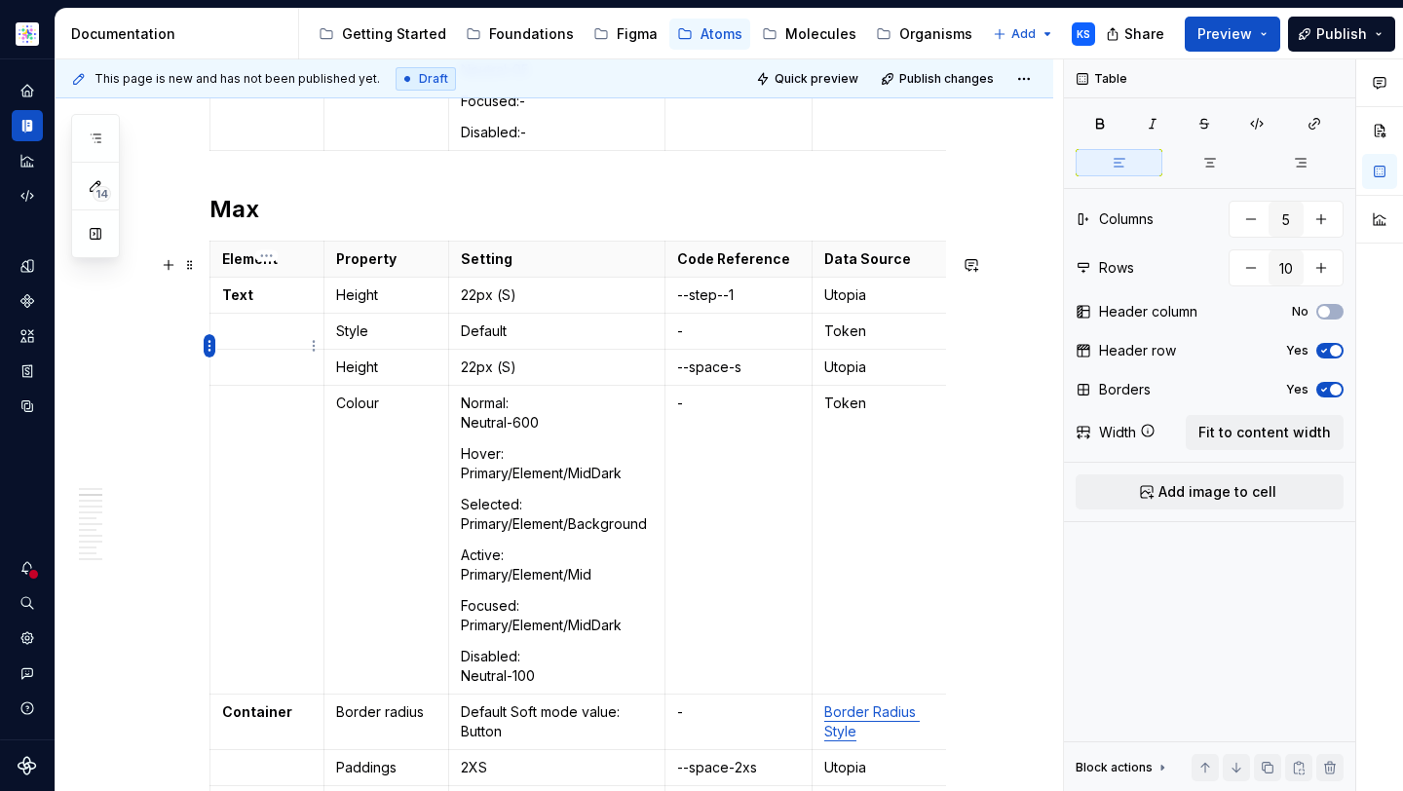
click at [211, 345] on html "Astellas Elements KS Dataset Core Documentation Accessibility guide for tree Pa…" at bounding box center [701, 395] width 1403 height 791
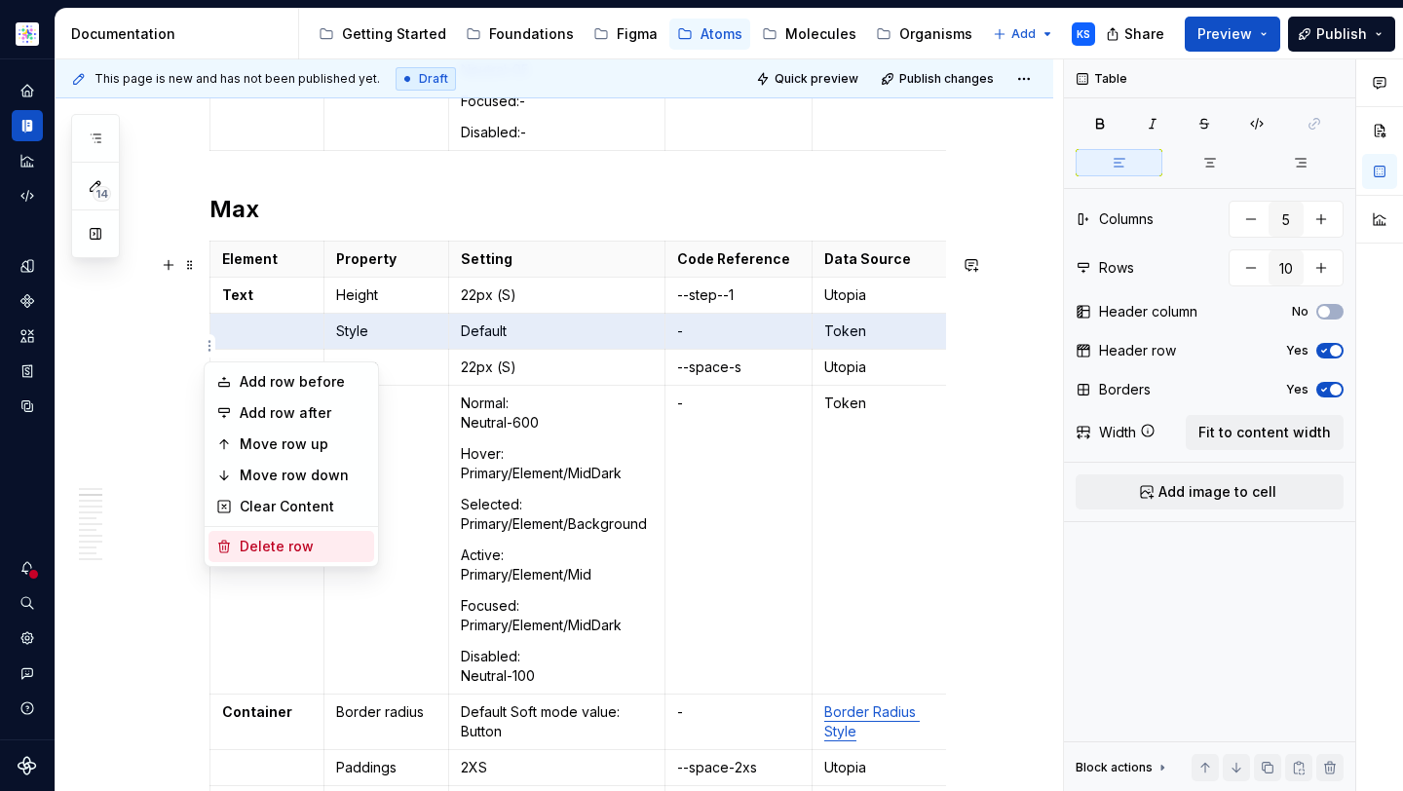
click at [262, 540] on div "Delete row" at bounding box center [303, 546] width 127 height 19
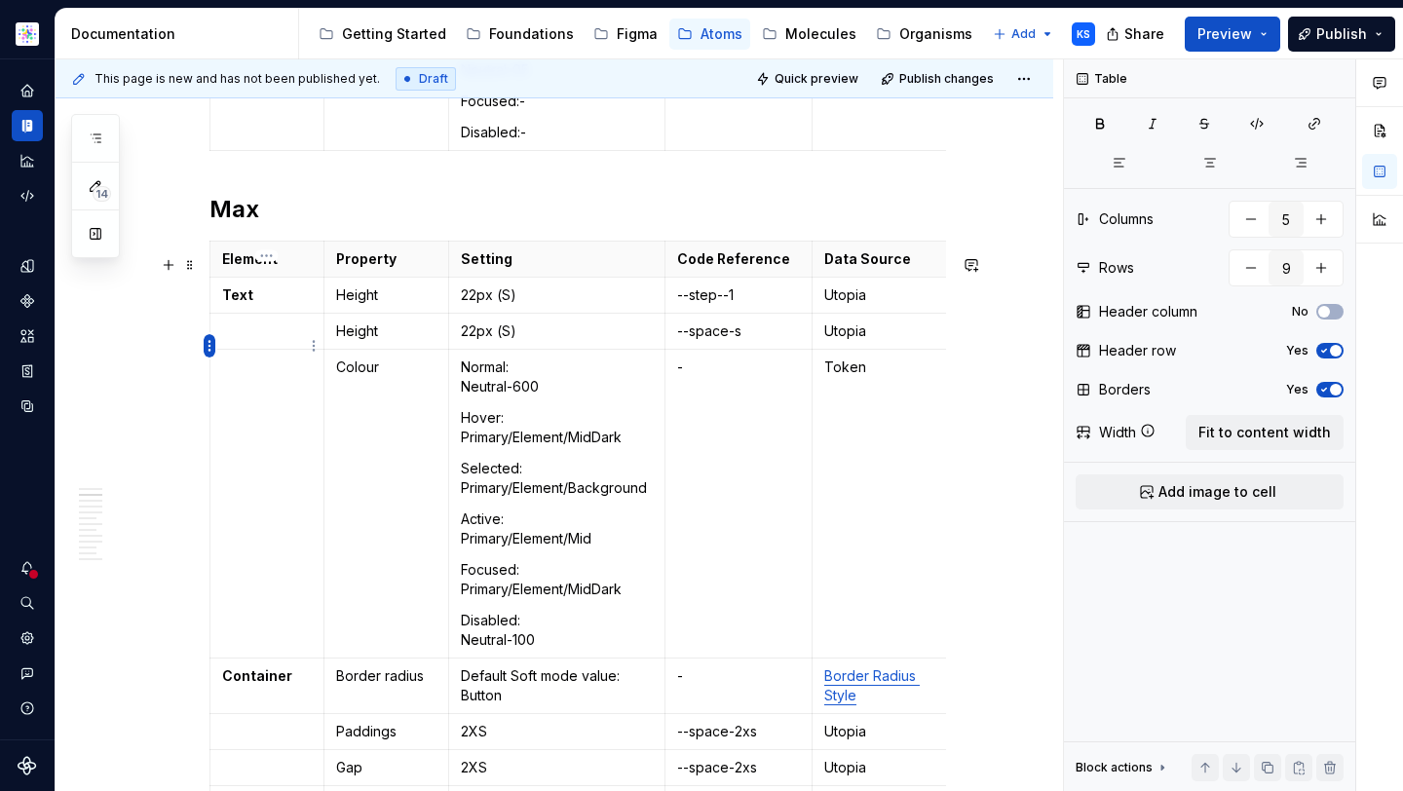
click at [209, 340] on html "Astellas Elements KS Dataset Core Documentation Accessibility guide for tree Pa…" at bounding box center [701, 395] width 1403 height 791
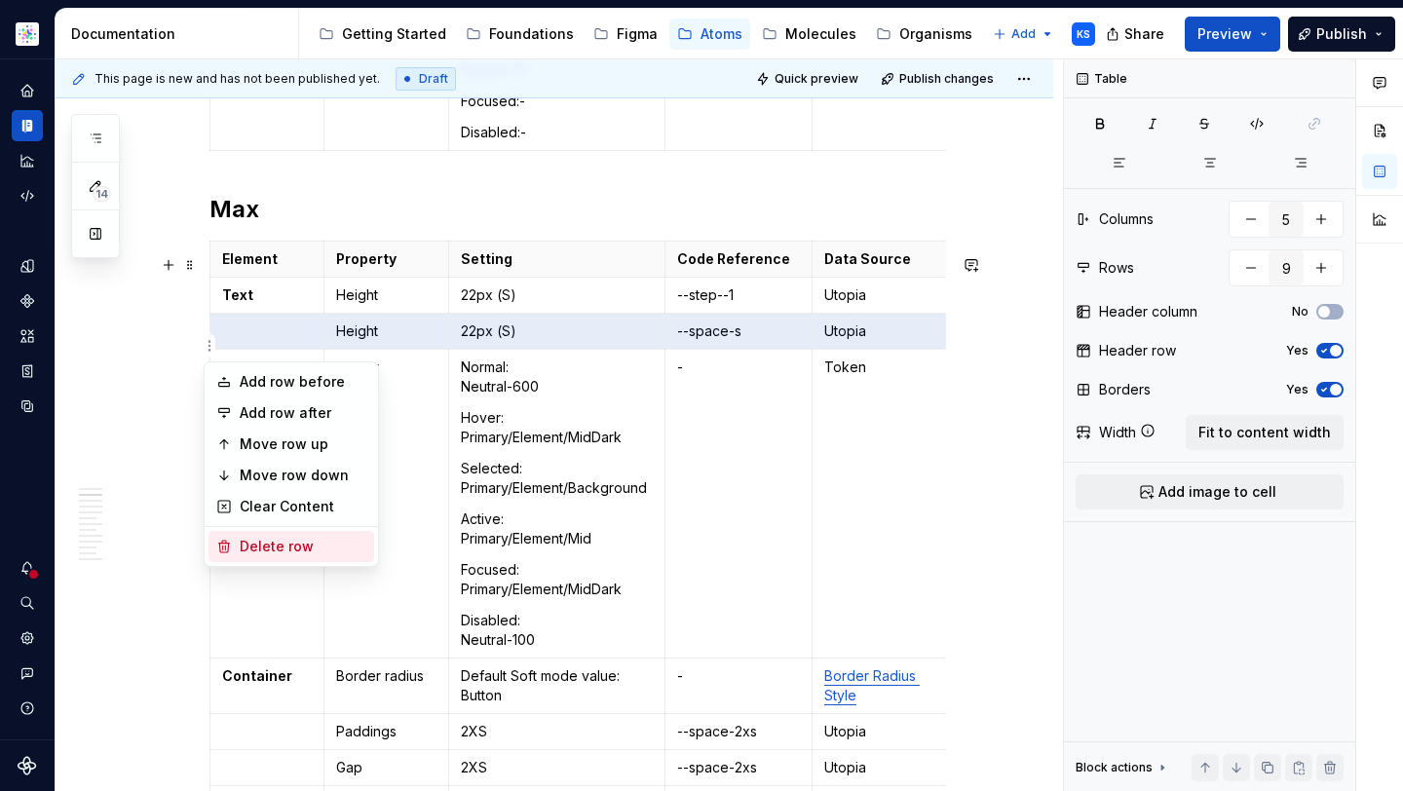
click at [316, 544] on div "Delete row" at bounding box center [303, 546] width 127 height 19
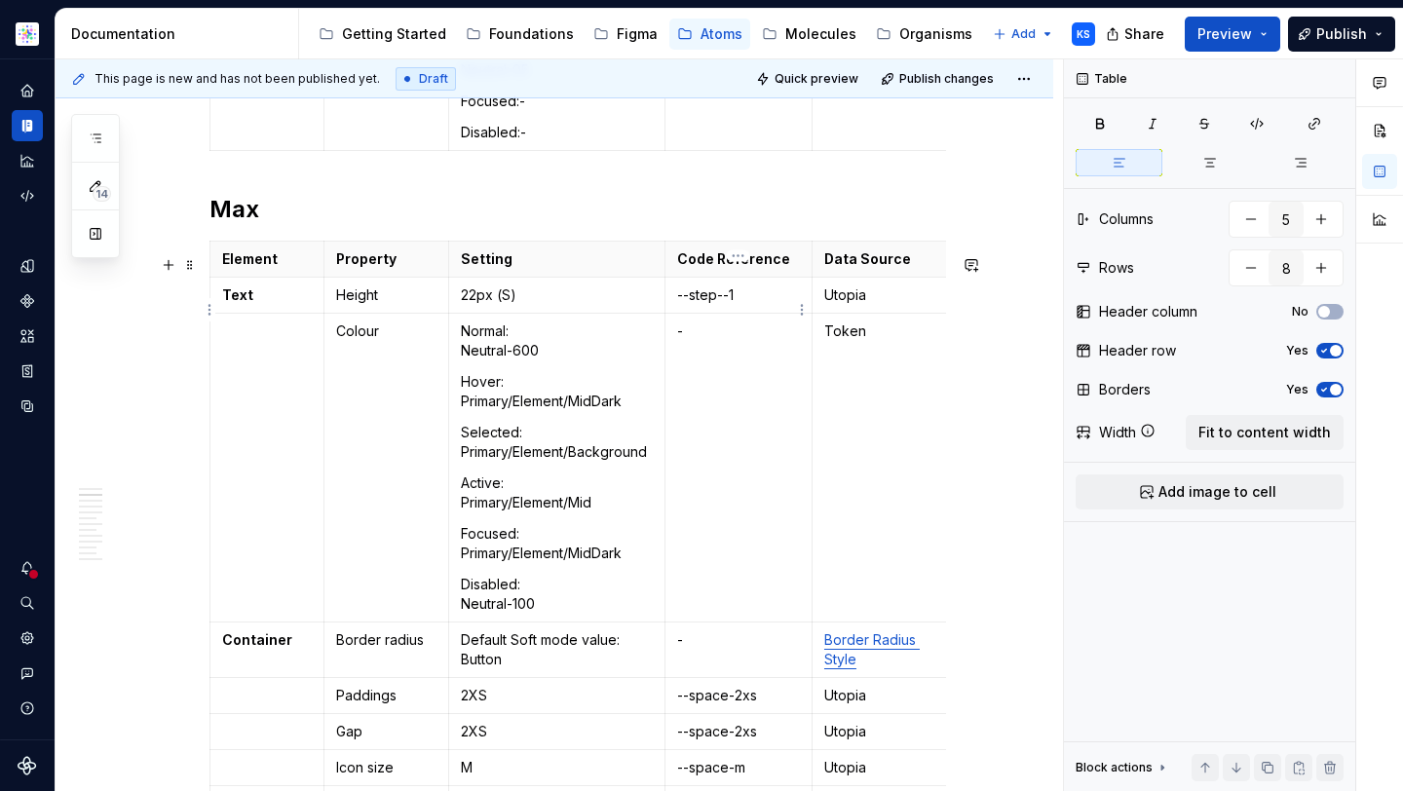
click at [762, 305] on p "--step--1" at bounding box center [738, 294] width 123 height 19
click at [677, 305] on p "--step--1" at bounding box center [738, 294] width 123 height 19
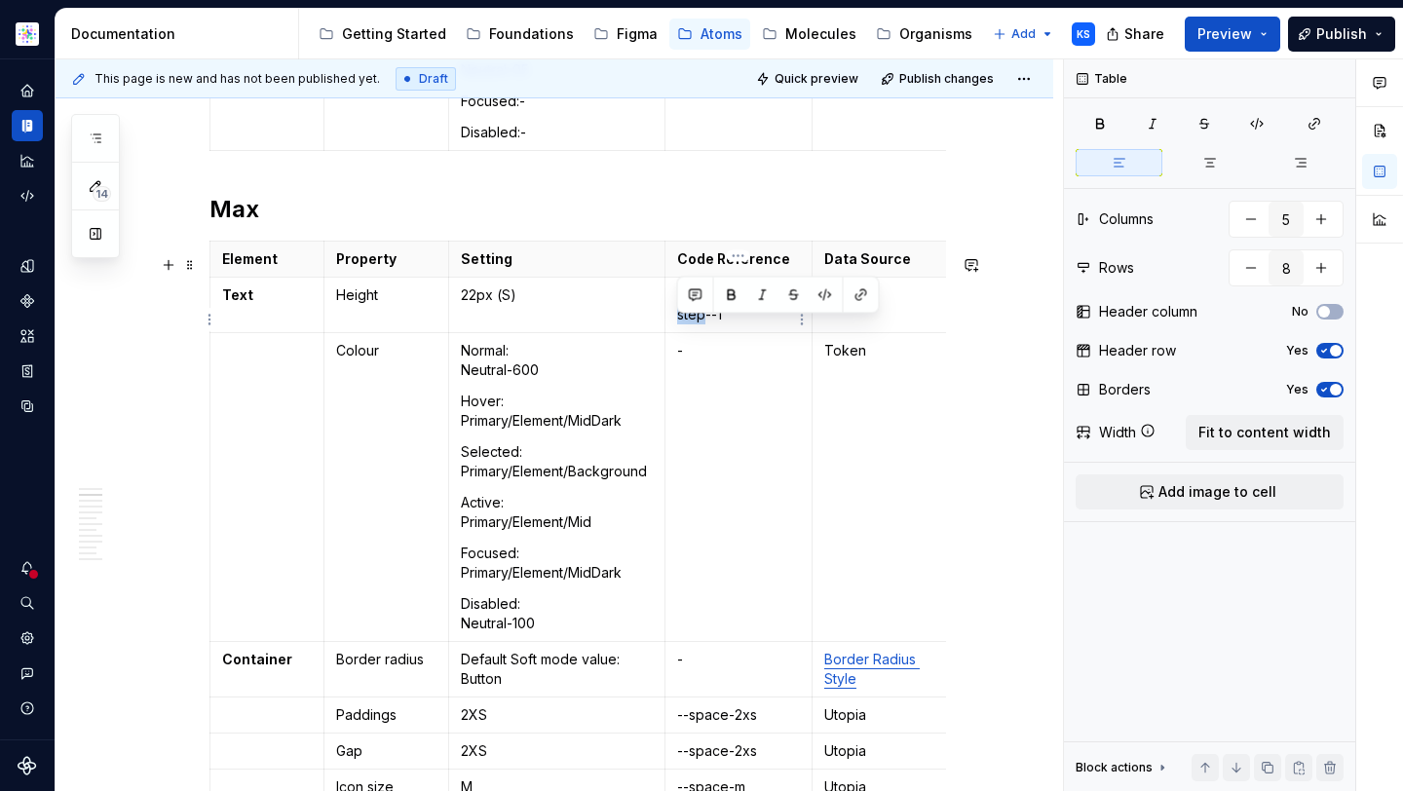
drag, startPoint x: 702, startPoint y: 326, endPoint x: 674, endPoint y: 326, distance: 28.2
click at [674, 326] on td "Custom pair --step--1" at bounding box center [737, 306] width 147 height 56
drag, startPoint x: 741, startPoint y: 326, endPoint x: 730, endPoint y: 327, distance: 10.8
click at [730, 324] on p "Custom pair --space--1" at bounding box center [738, 304] width 123 height 39
click at [210, 498] on html "Astellas Elements KS Dataset Core Documentation Accessibility guide for tree Pa…" at bounding box center [701, 395] width 1403 height 791
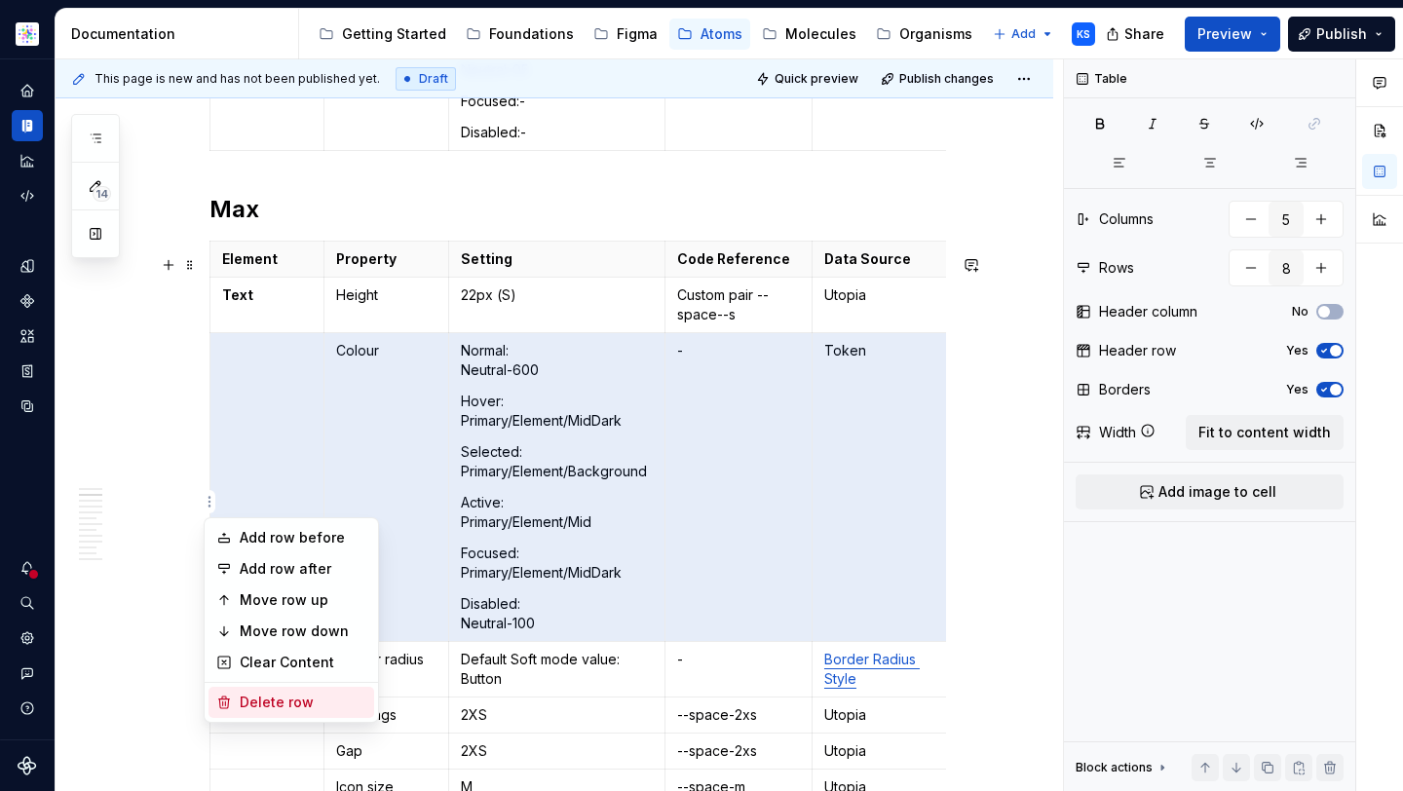
click at [305, 702] on div "Delete row" at bounding box center [303, 702] width 127 height 19
type input "7"
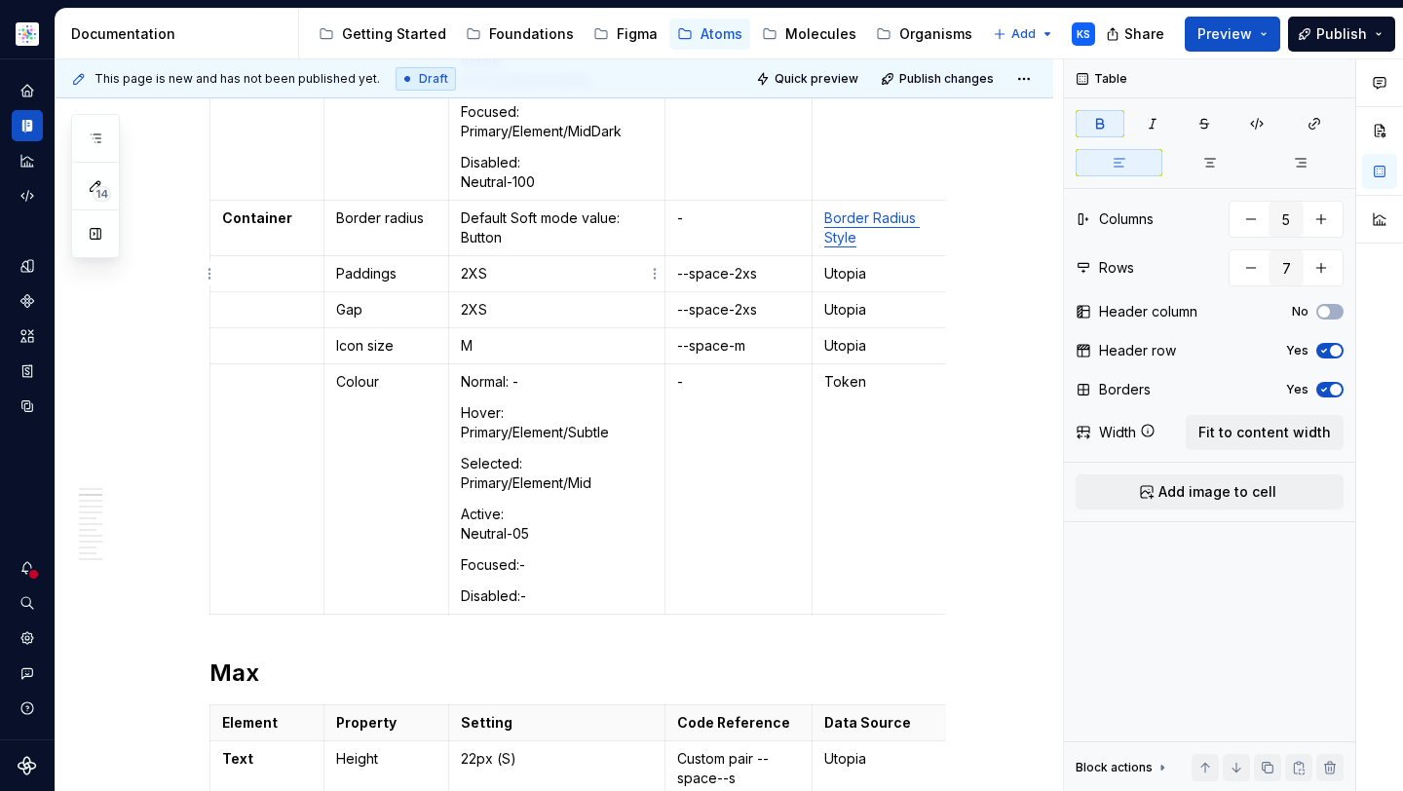
type textarea "*"
type input "11"
click at [336, 275] on p "Paddings" at bounding box center [386, 273] width 100 height 19
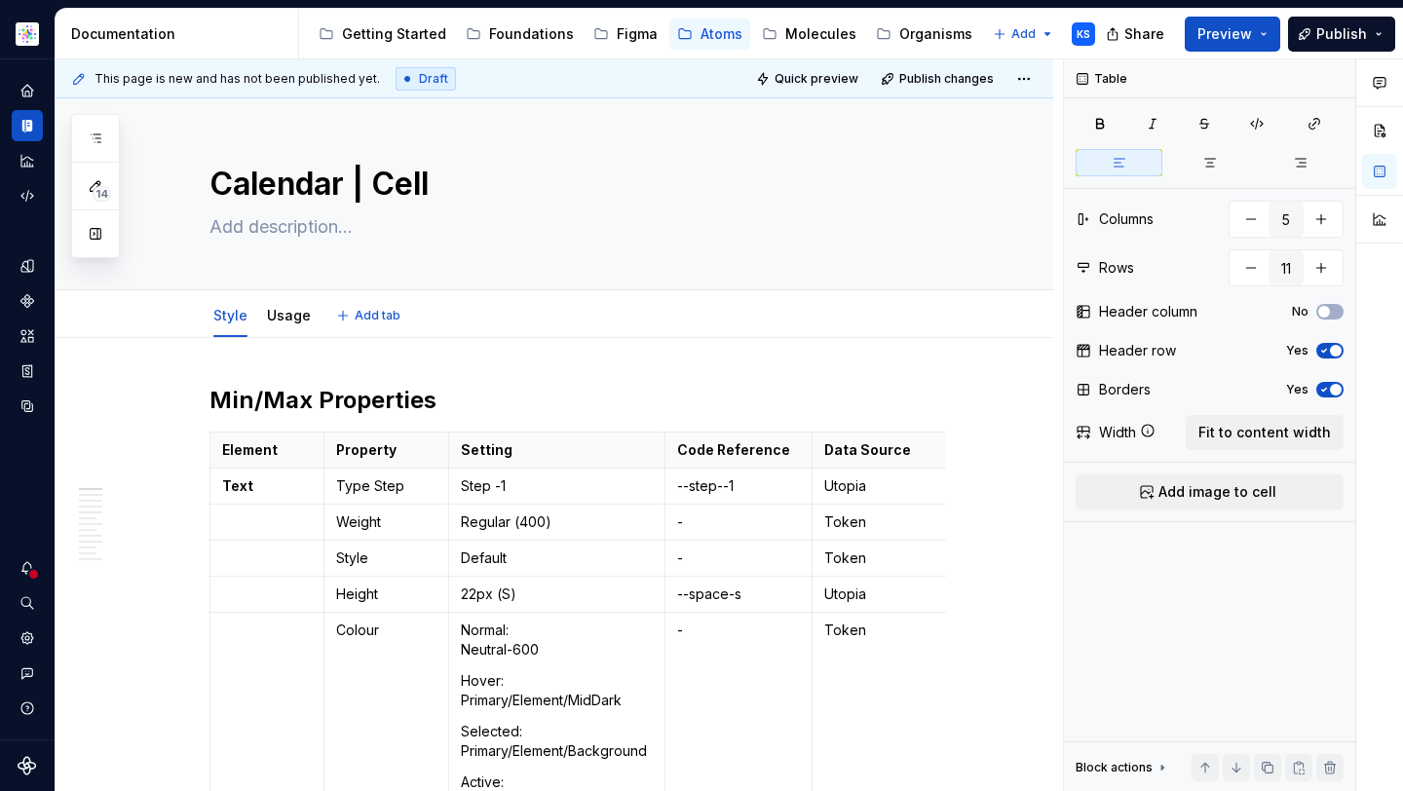
type textarea "*"
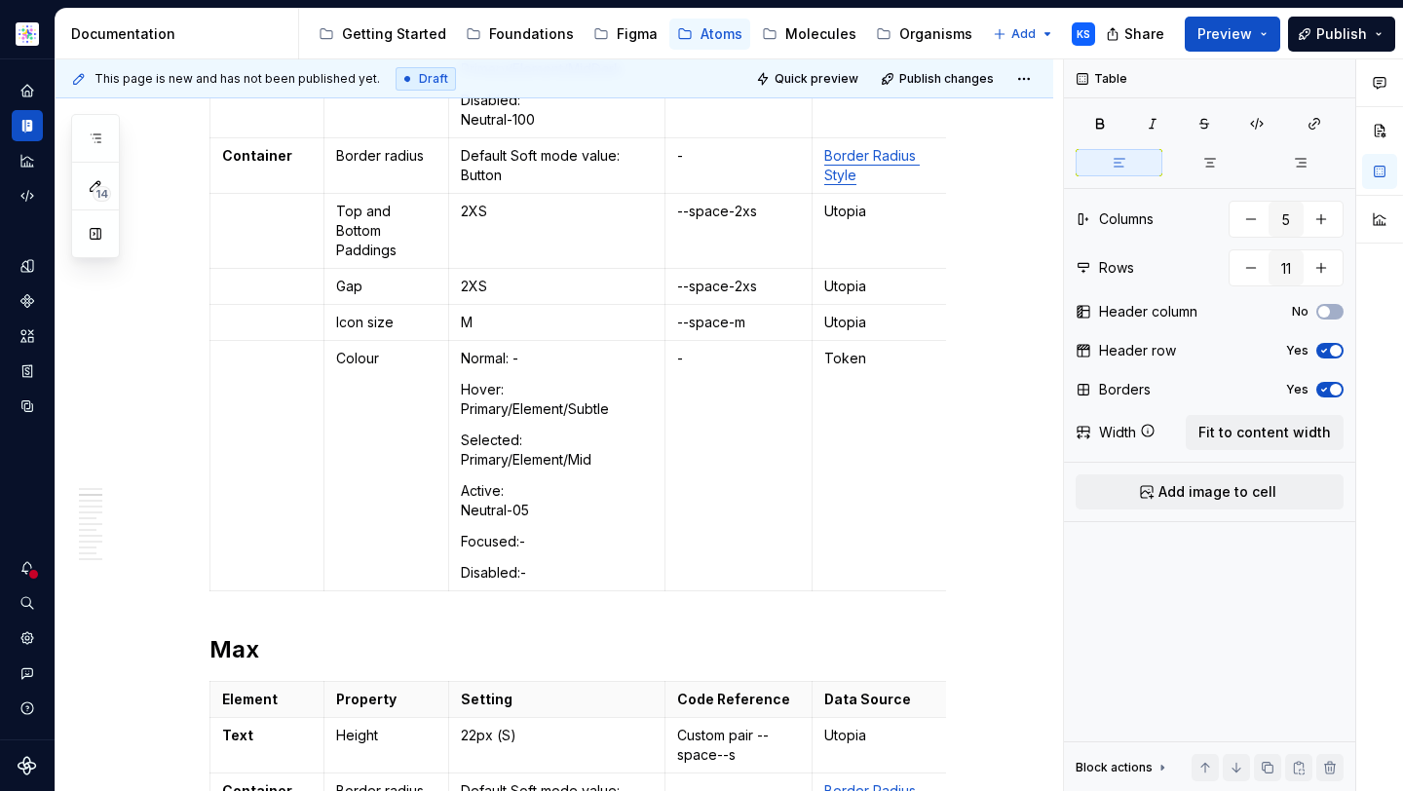
scroll to position [694, 0]
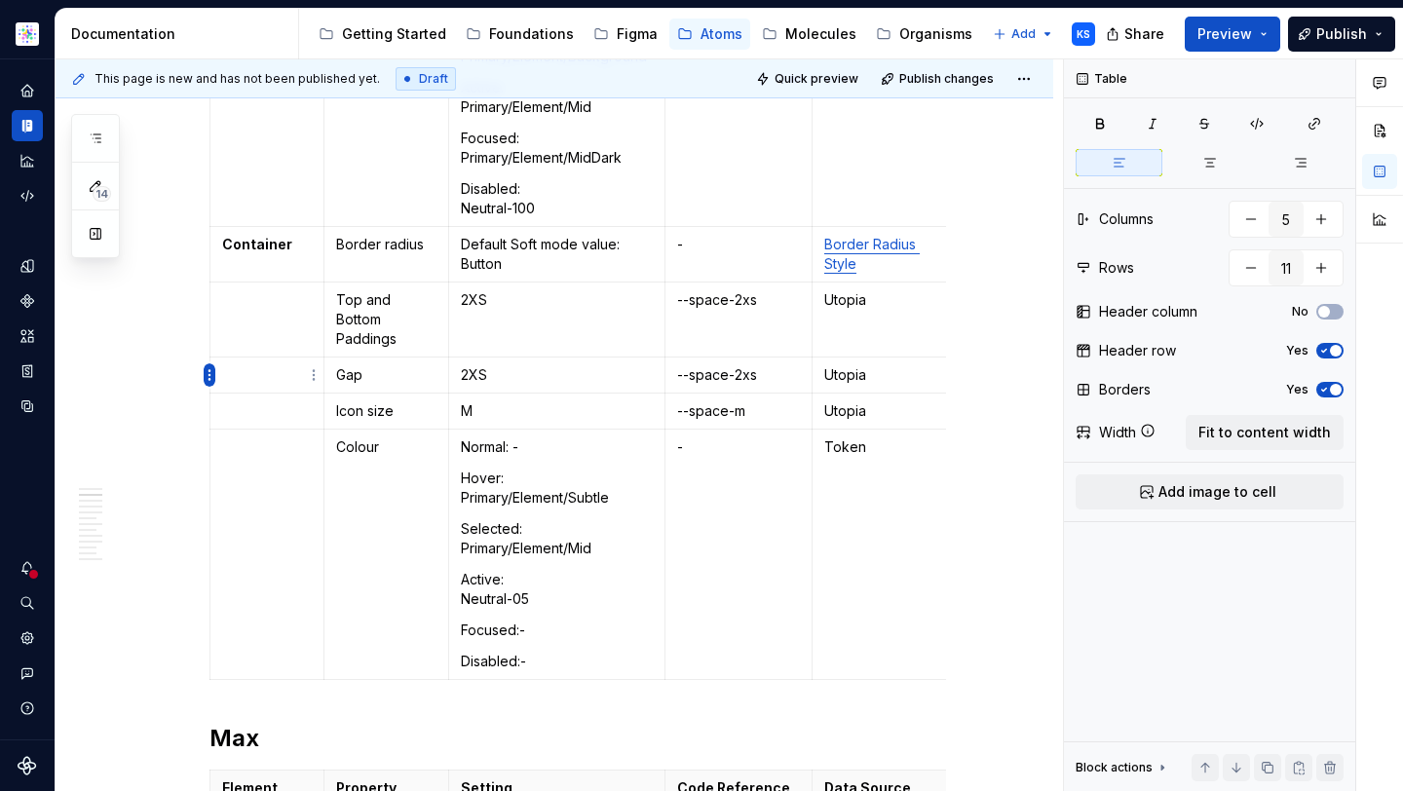
click at [211, 376] on html "Astellas Elements KS Dataset Core Documentation Accessibility guide for tree Pa…" at bounding box center [701, 395] width 1403 height 791
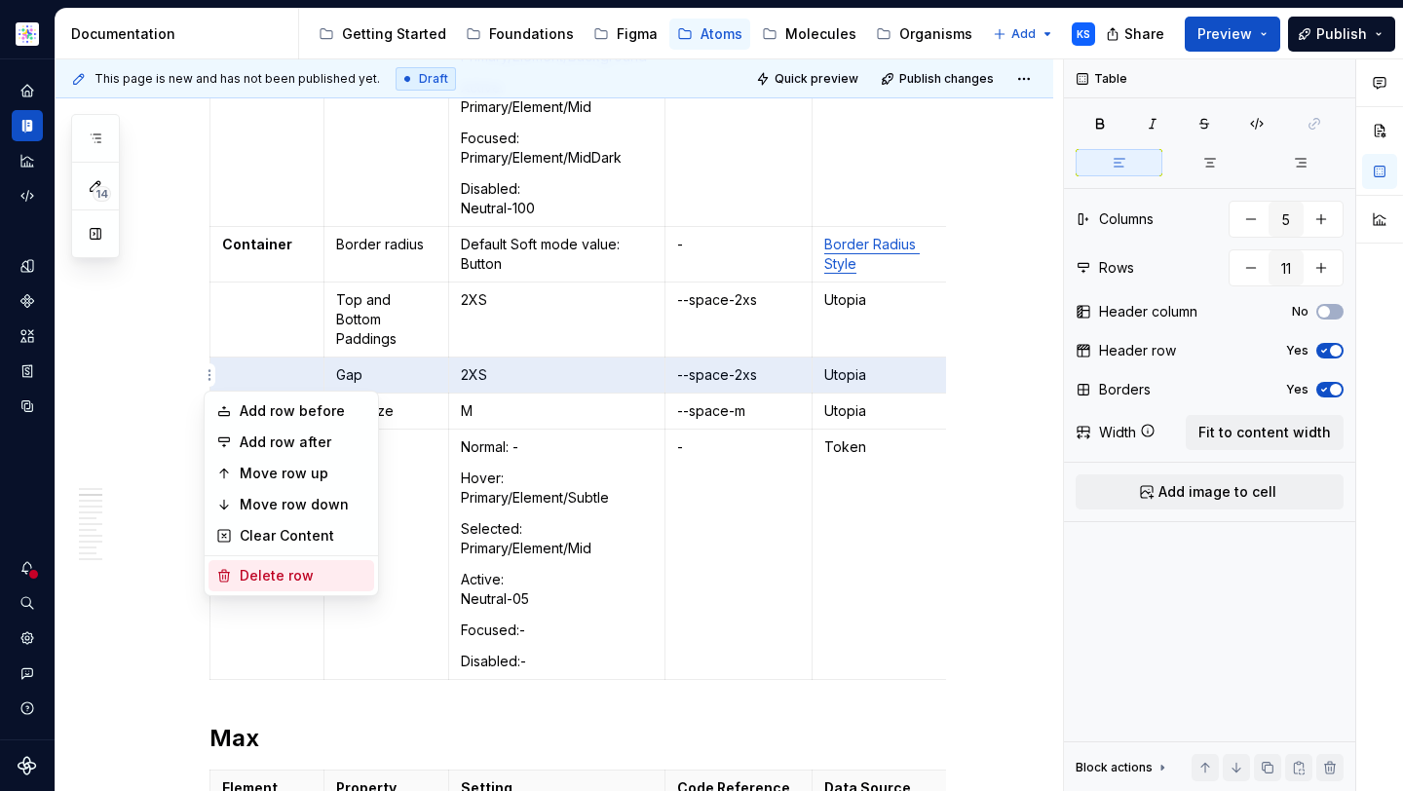
click at [277, 574] on div "Delete row" at bounding box center [303, 575] width 127 height 19
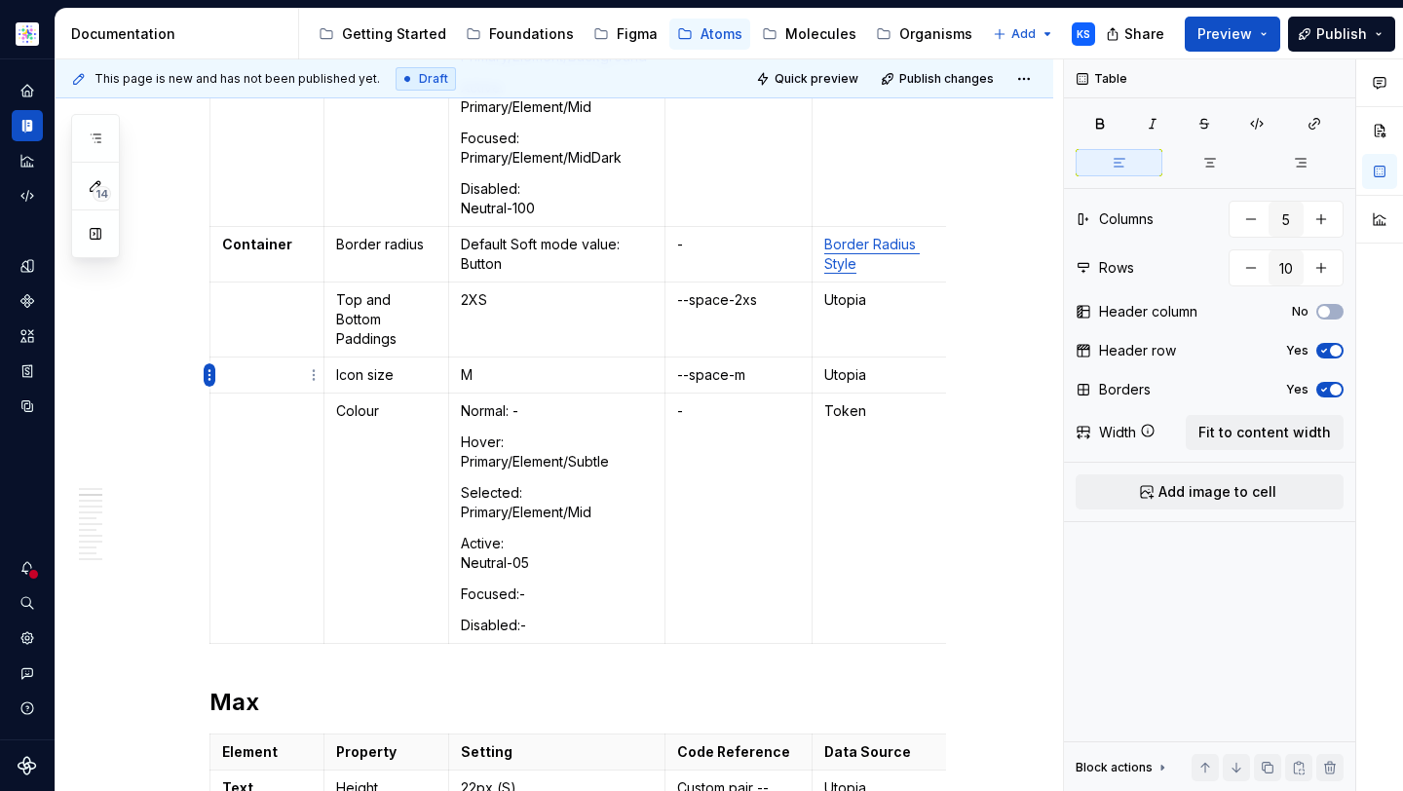
click at [209, 376] on html "Astellas Elements KS Dataset Core Documentation Accessibility guide for tree Pa…" at bounding box center [701, 395] width 1403 height 791
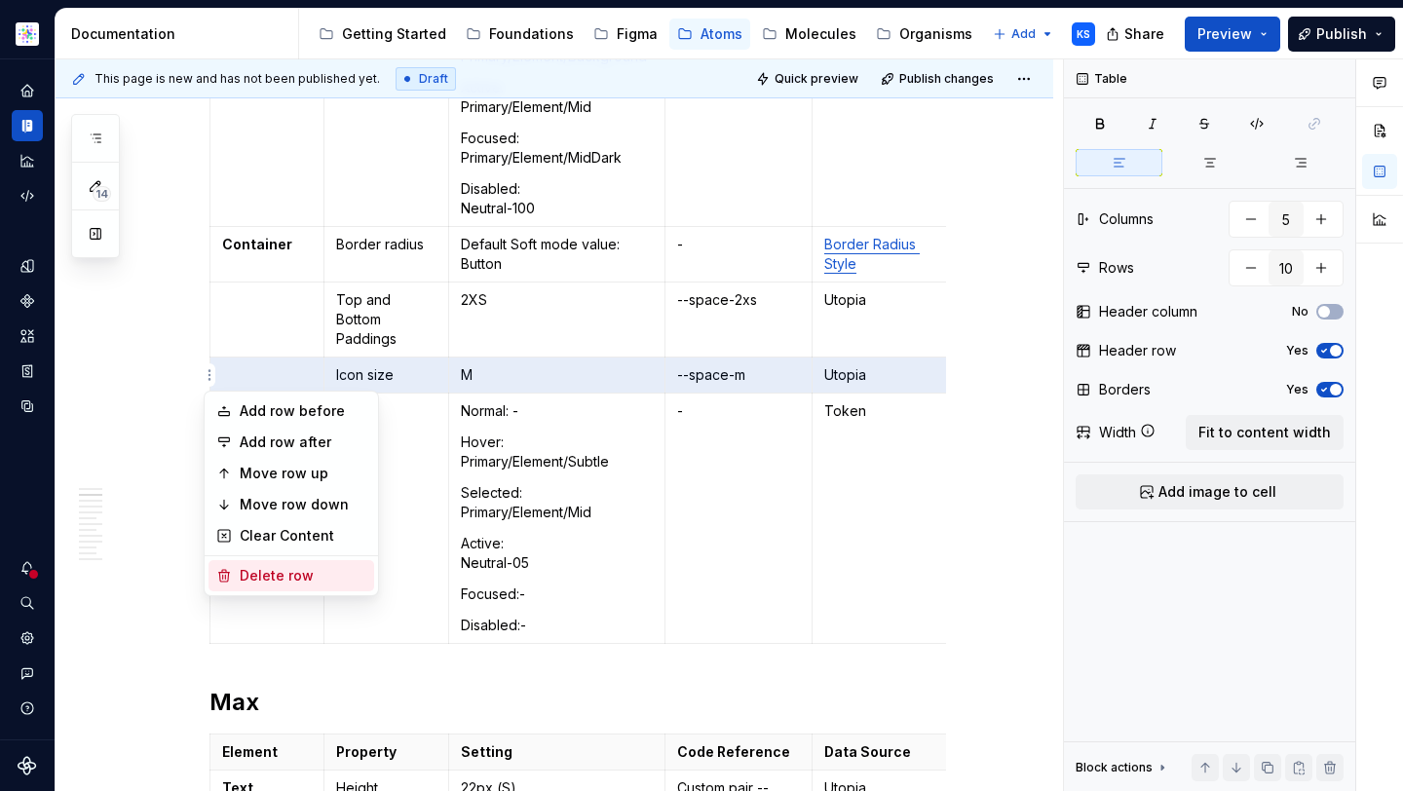
click at [298, 573] on div "Delete row" at bounding box center [303, 575] width 127 height 19
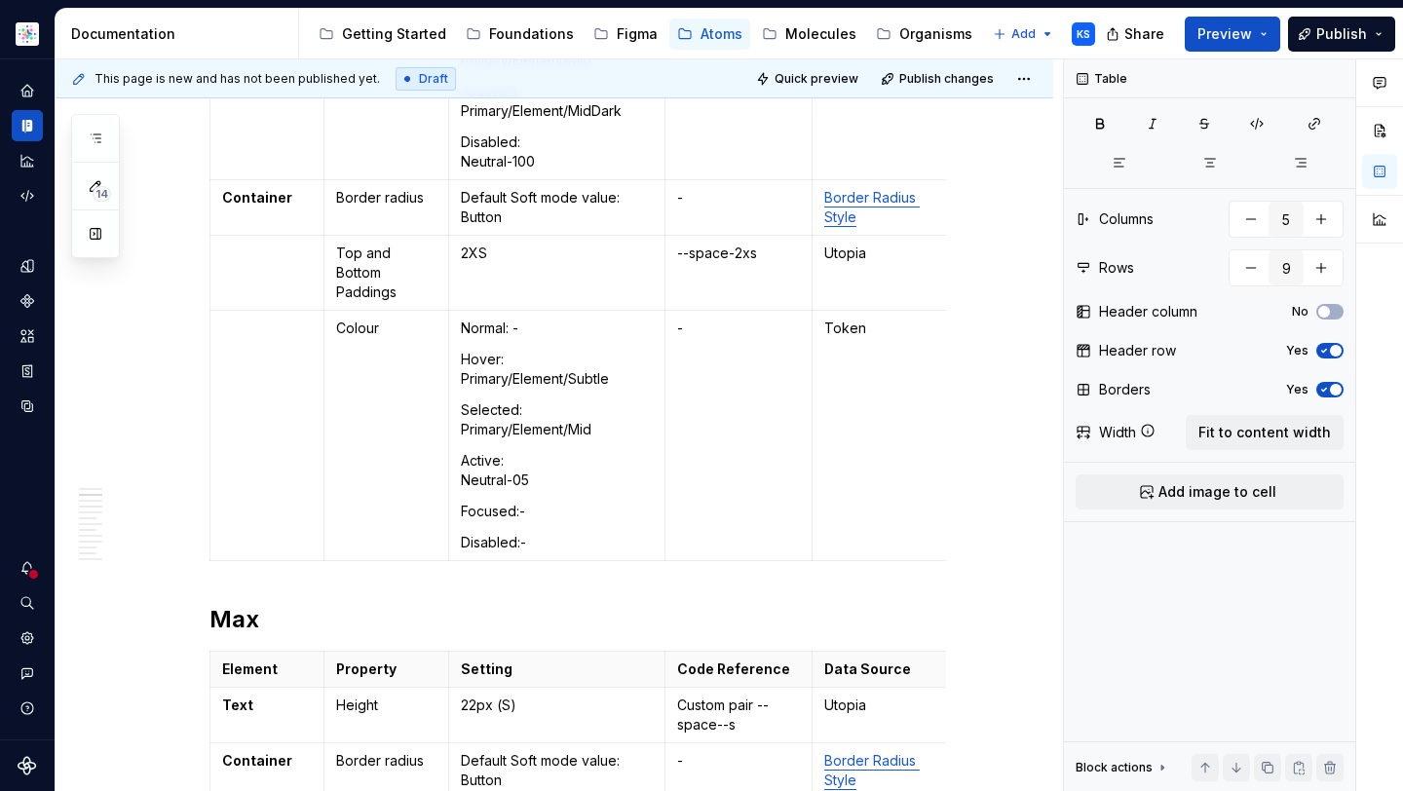
scroll to position [736, 0]
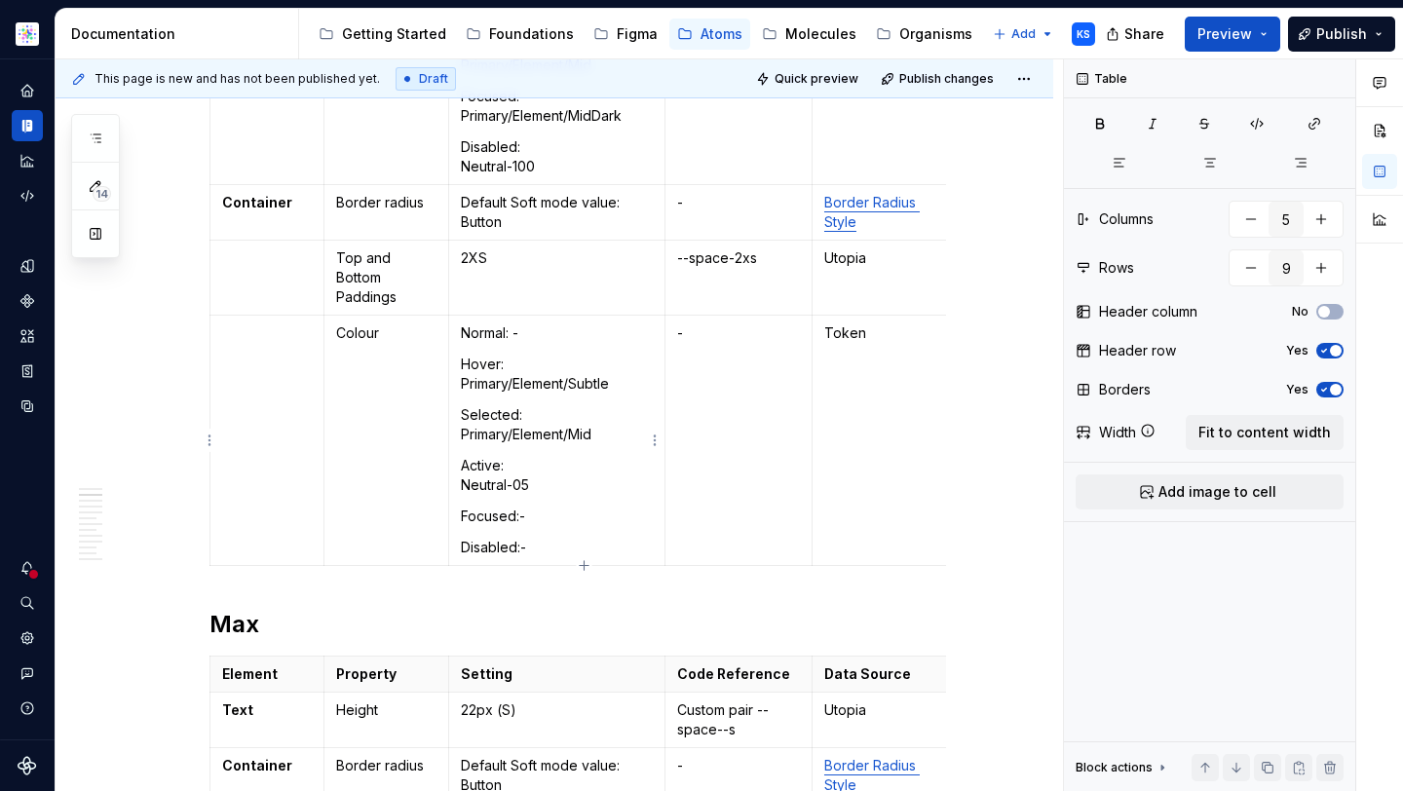
click at [511, 336] on p "Normal: -" at bounding box center [557, 332] width 192 height 19
click at [523, 336] on p "Normal: -" at bounding box center [557, 332] width 192 height 19
click at [521, 359] on p "Hover: Primary/Element/Subtle" at bounding box center [557, 374] width 192 height 39
click at [524, 381] on p "Hover: Primary/Element/Subtle" at bounding box center [557, 374] width 192 height 39
click at [554, 432] on p "Selected: Primary/Element/Mid" at bounding box center [557, 424] width 192 height 39
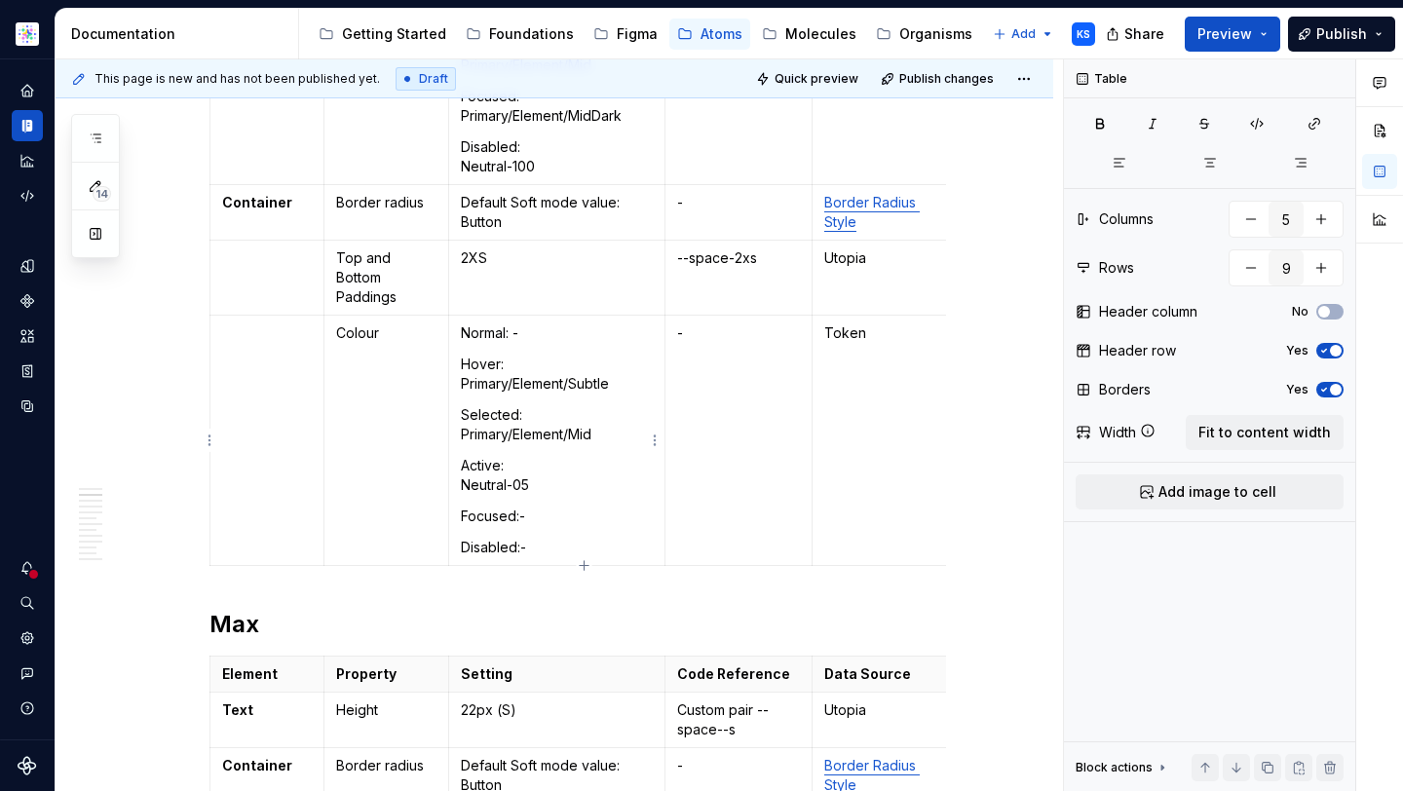
click at [548, 465] on p "Active: Neutral-05" at bounding box center [557, 475] width 192 height 39
click at [548, 509] on p "Focused:-" at bounding box center [557, 515] width 192 height 19
click at [548, 479] on p "Active: Neutral-05" at bounding box center [557, 475] width 192 height 39
click at [537, 506] on p "Focused:-" at bounding box center [557, 515] width 192 height 19
click at [537, 547] on p "Disabled:-" at bounding box center [557, 547] width 192 height 19
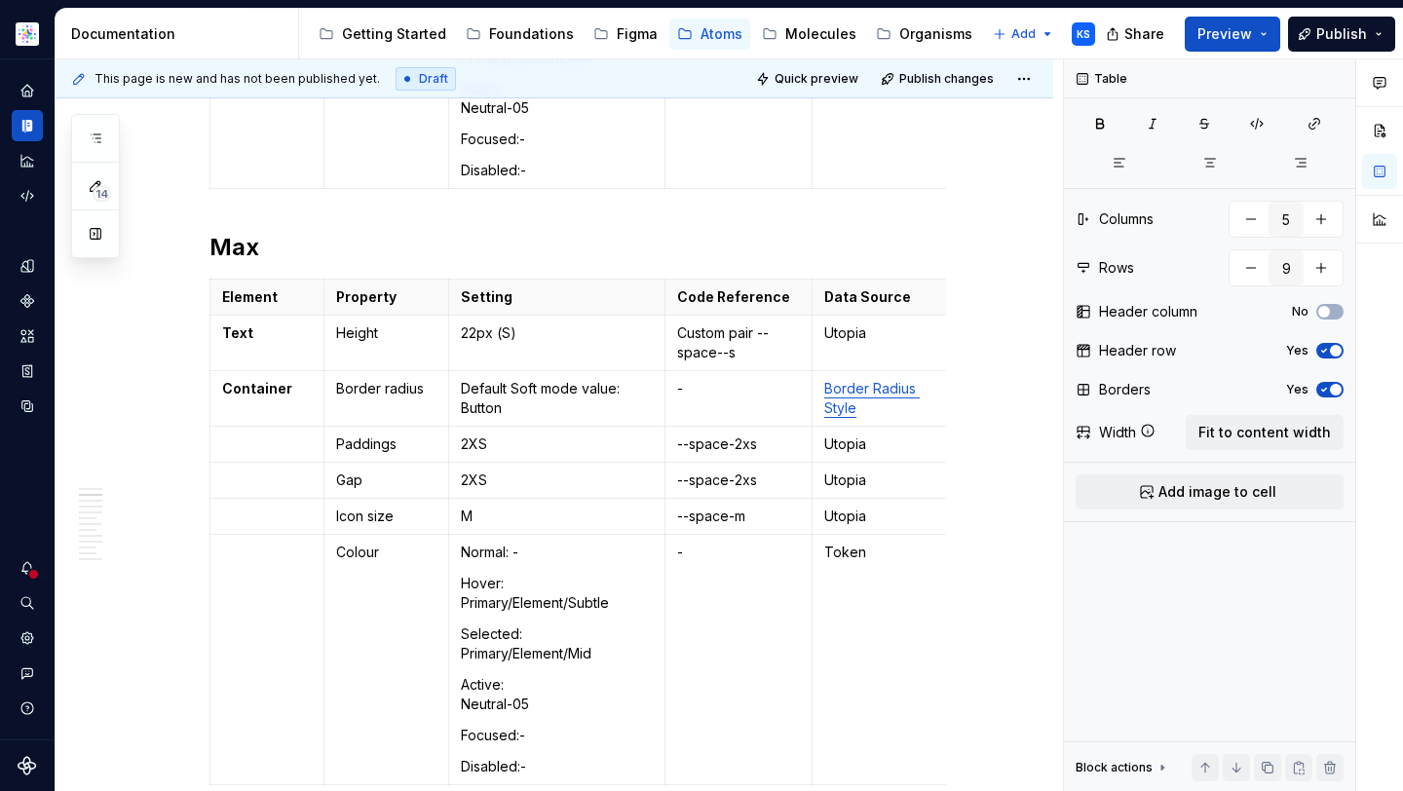
scroll to position [1299, 0]
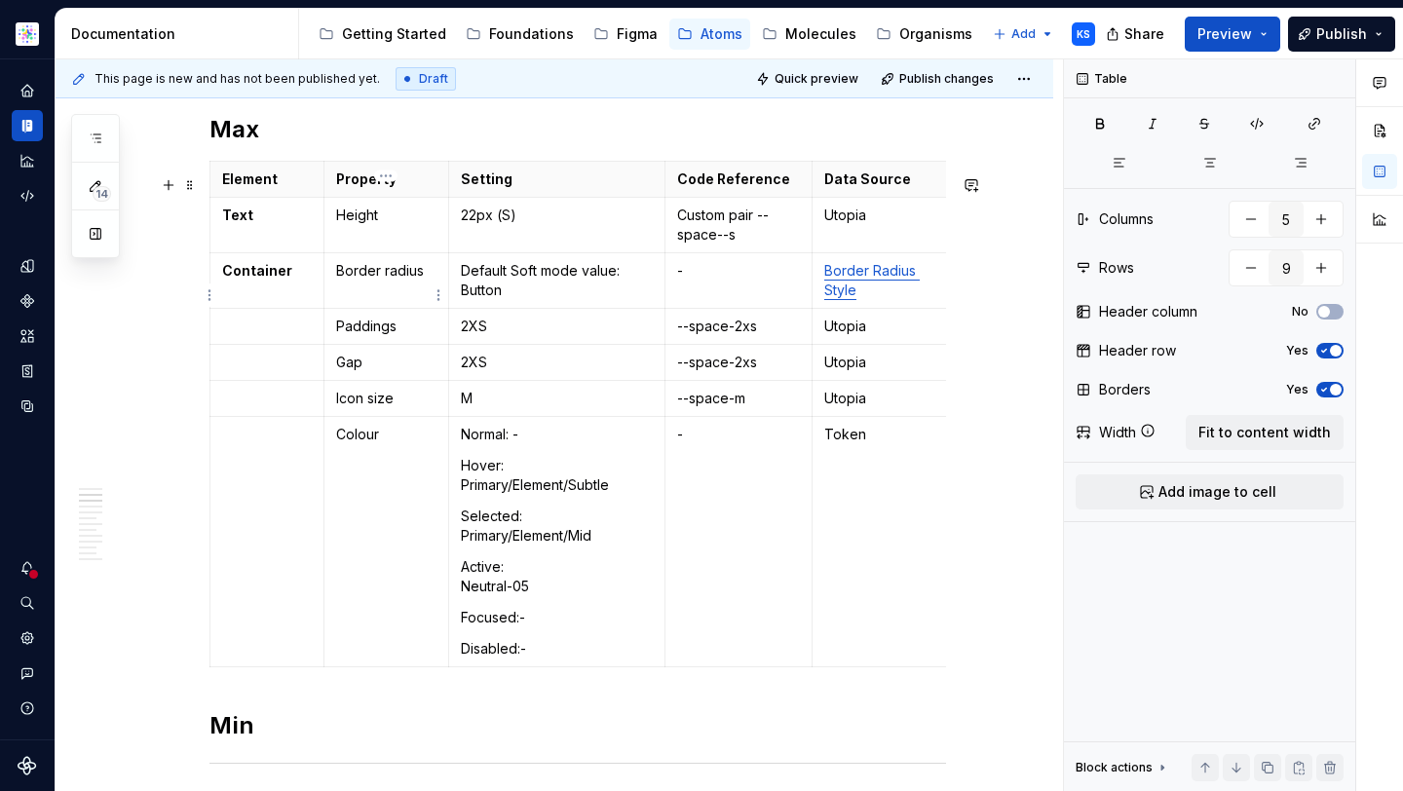
type input "7"
click at [409, 281] on p "Border radius" at bounding box center [386, 270] width 100 height 19
drag, startPoint x: 425, startPoint y: 287, endPoint x: 337, endPoint y: 288, distance: 87.7
click at [337, 281] on p "Border radius" at bounding box center [386, 270] width 100 height 19
click at [334, 304] on td "Paddings Right and Left" at bounding box center [386, 281] width 125 height 56
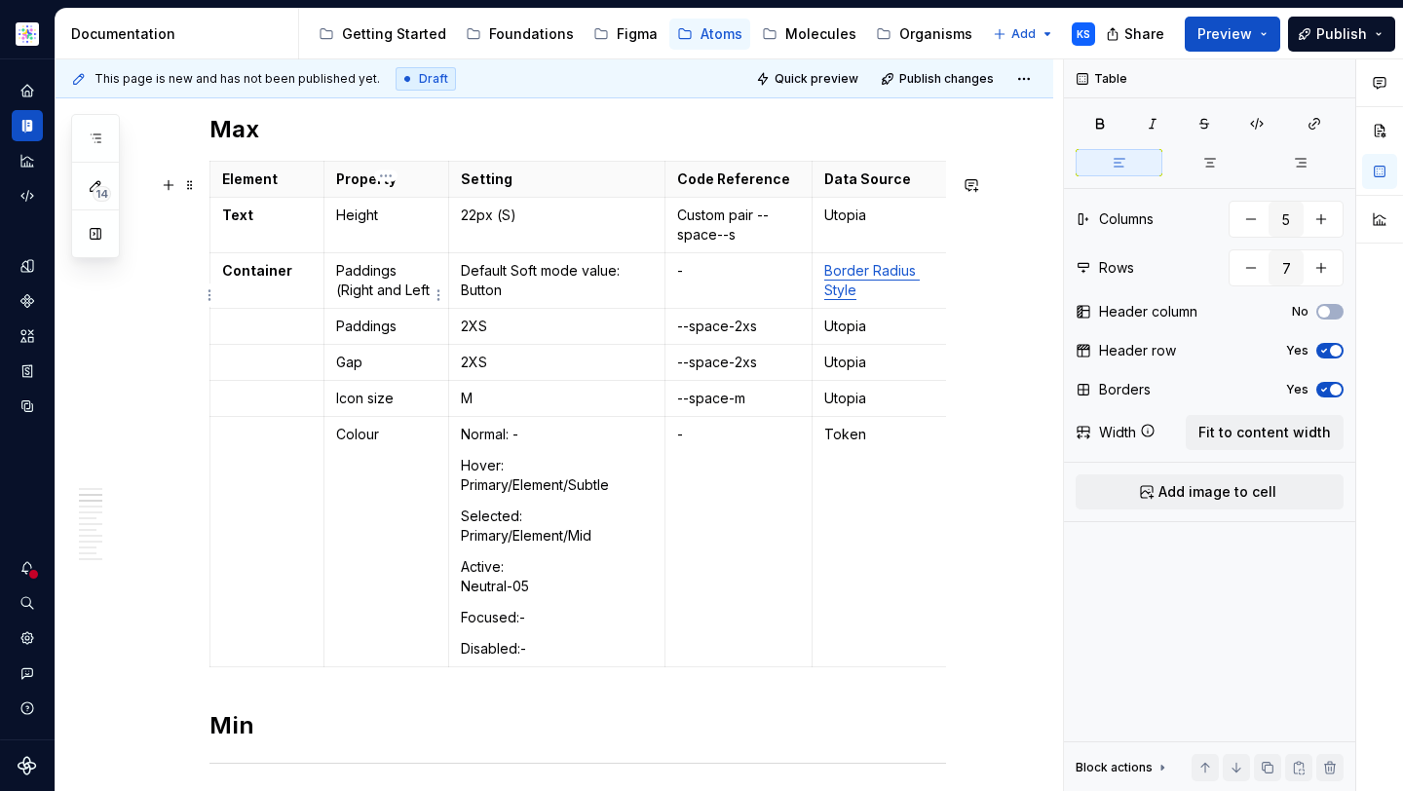
click at [429, 300] on p "Paddings (Right and Left" at bounding box center [386, 280] width 100 height 39
click at [211, 558] on html "Astellas Elements KS Dataset Core Documentation Accessibility guide for tree Pa…" at bounding box center [701, 395] width 1403 height 791
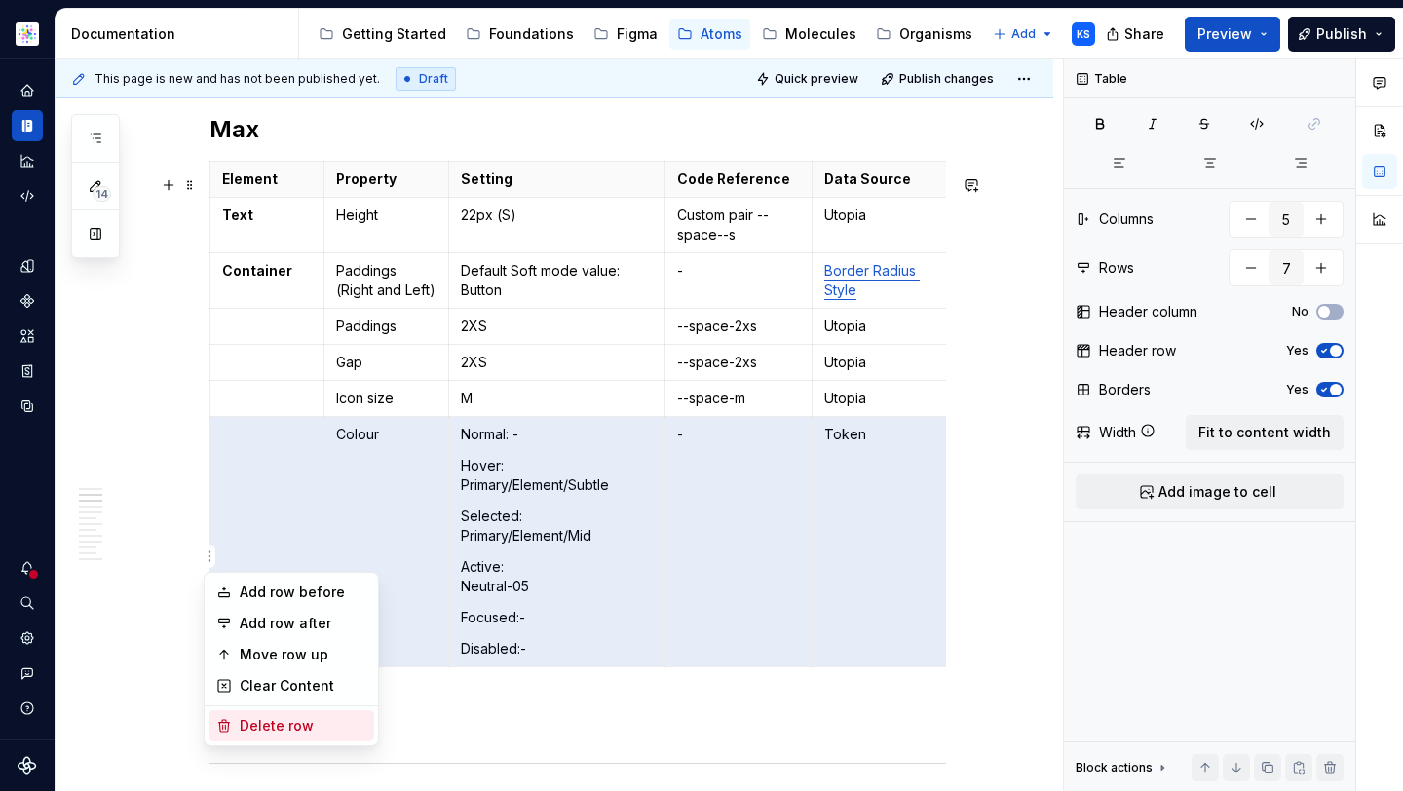
click at [265, 730] on div "Delete row" at bounding box center [303, 725] width 127 height 19
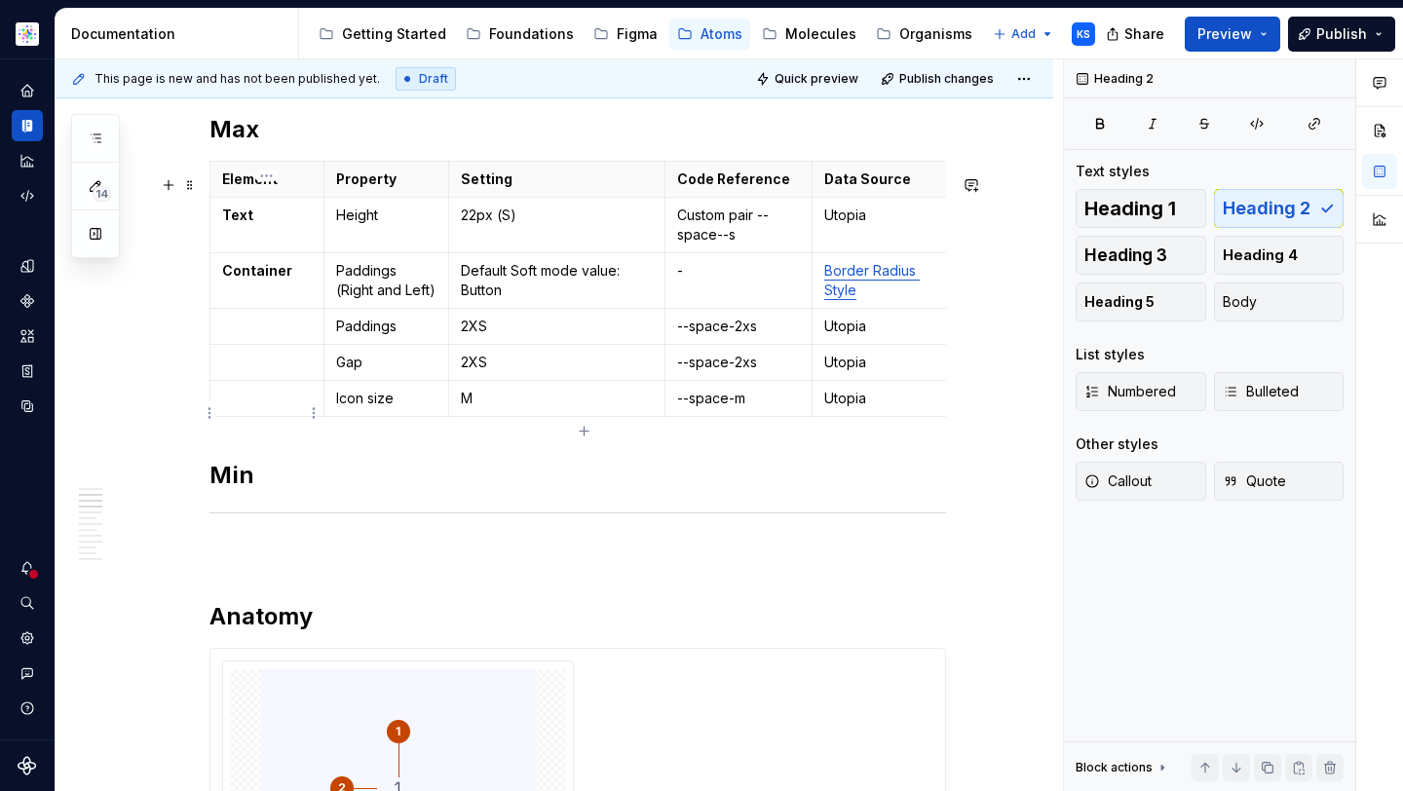
click at [208, 410] on html "Astellas Elements KS Dataset Core Documentation Accessibility guide for tree Pa…" at bounding box center [701, 395] width 1403 height 791
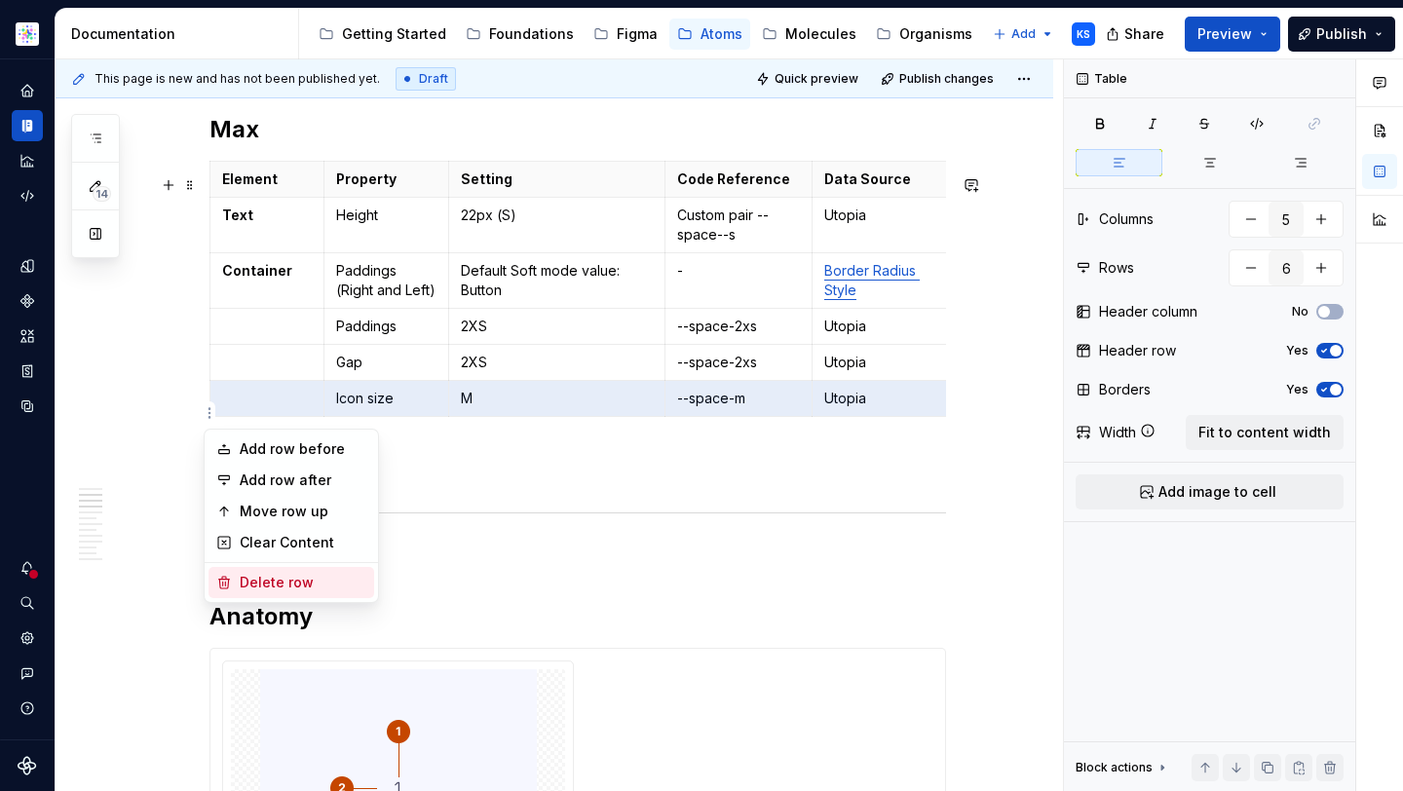
click at [262, 584] on div "Delete row" at bounding box center [303, 582] width 127 height 19
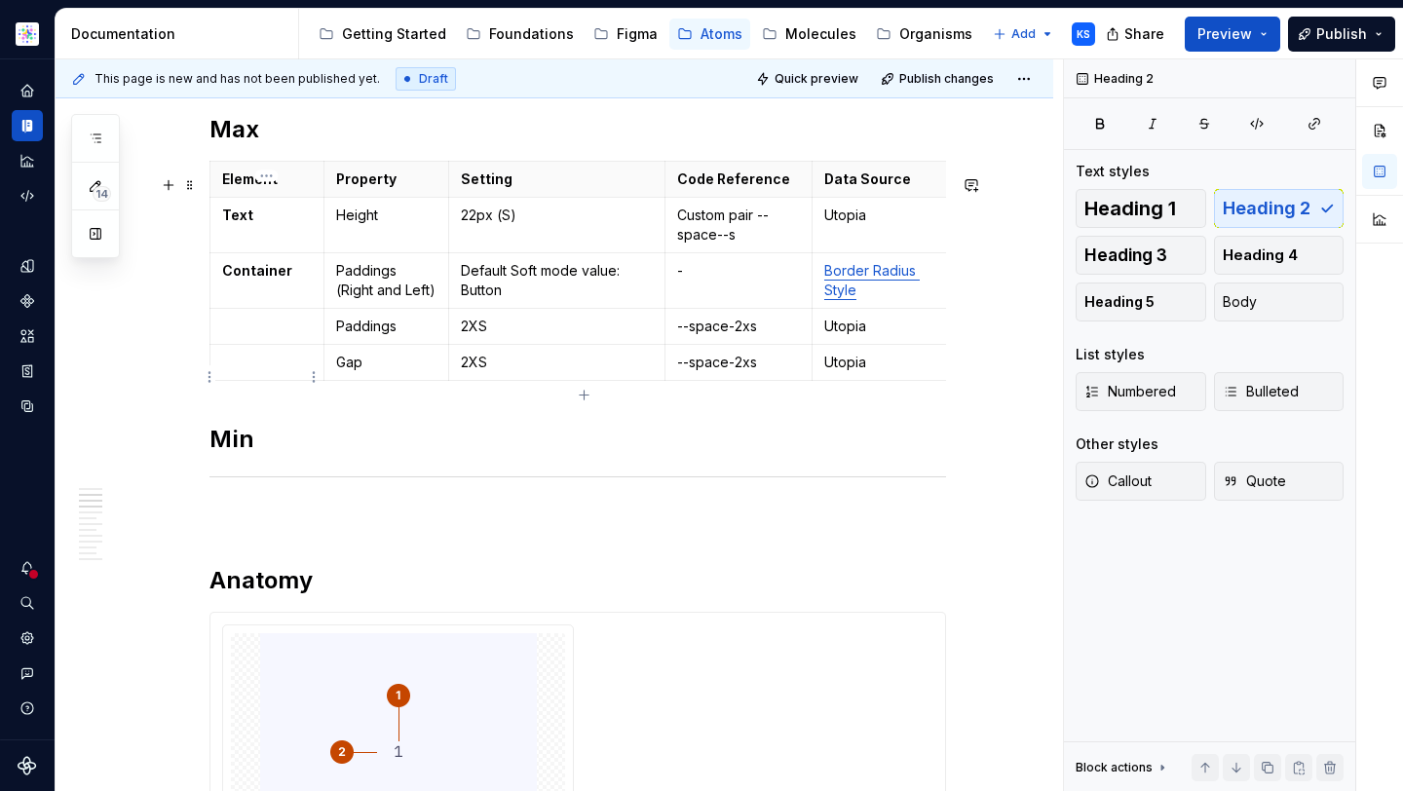
click at [211, 376] on html "Astellas Elements KS Dataset Core Documentation Accessibility guide for tree Pa…" at bounding box center [701, 395] width 1403 height 791
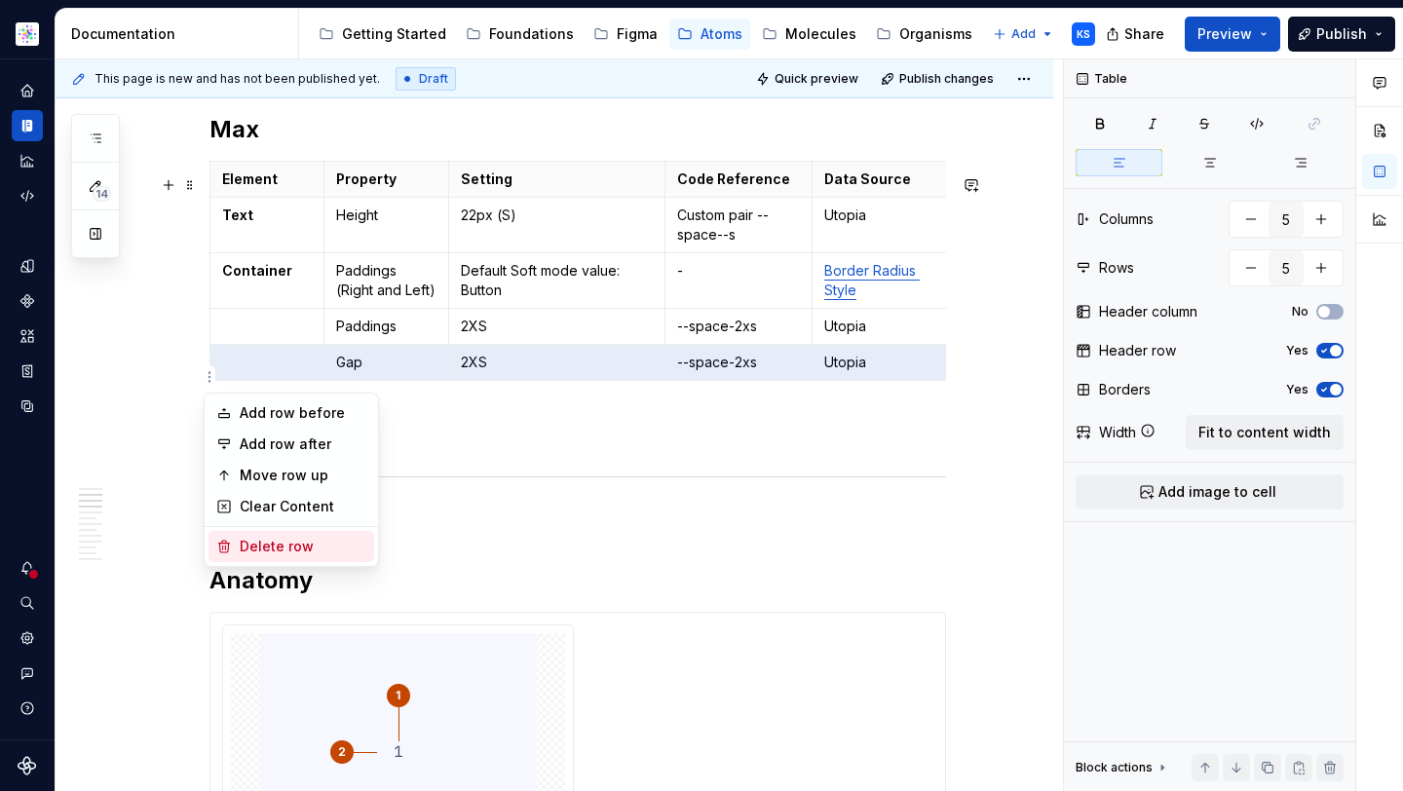
click at [286, 543] on div "Delete row" at bounding box center [303, 546] width 127 height 19
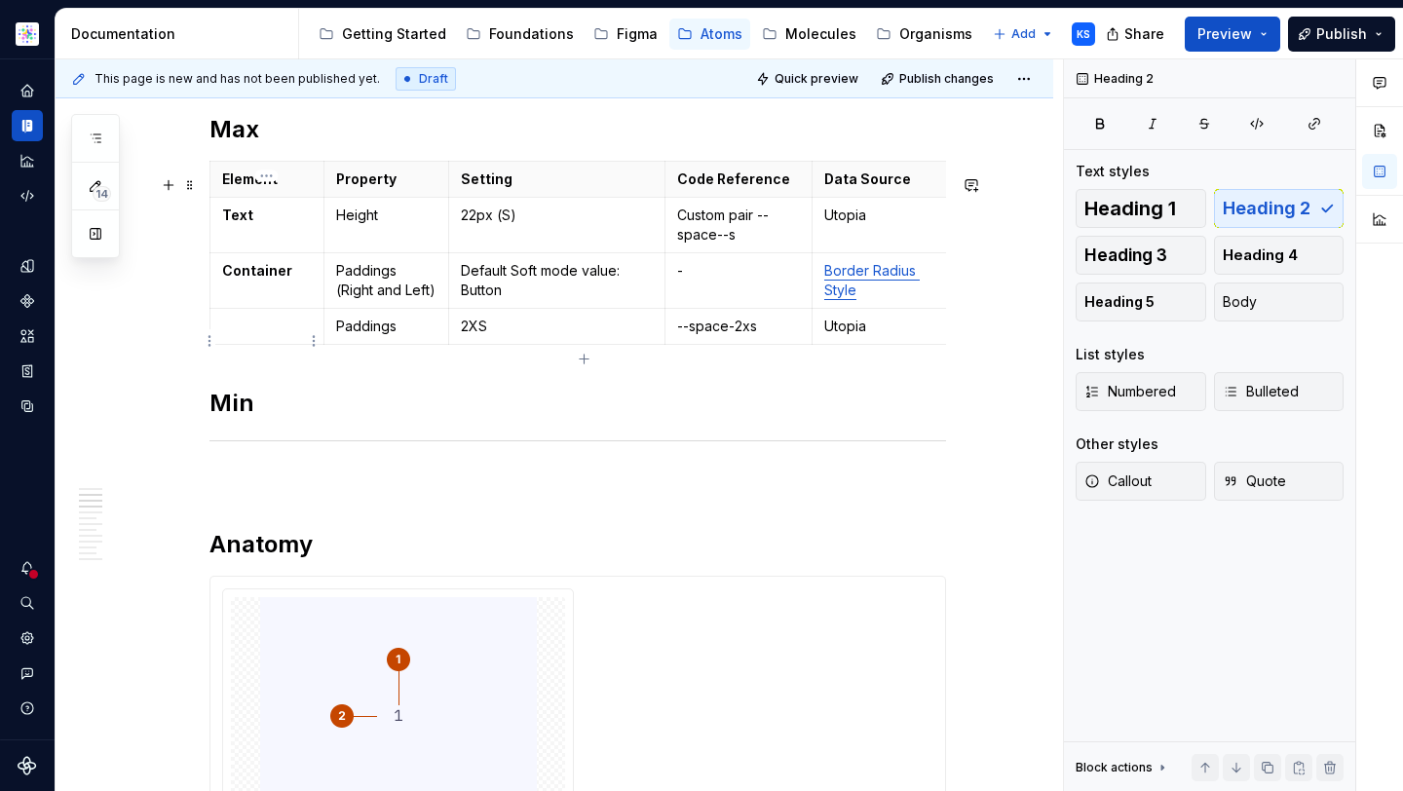
click at [208, 335] on html "Astellas Elements KS Dataset Core Documentation Accessibility guide for tree Pa…" at bounding box center [701, 395] width 1403 height 791
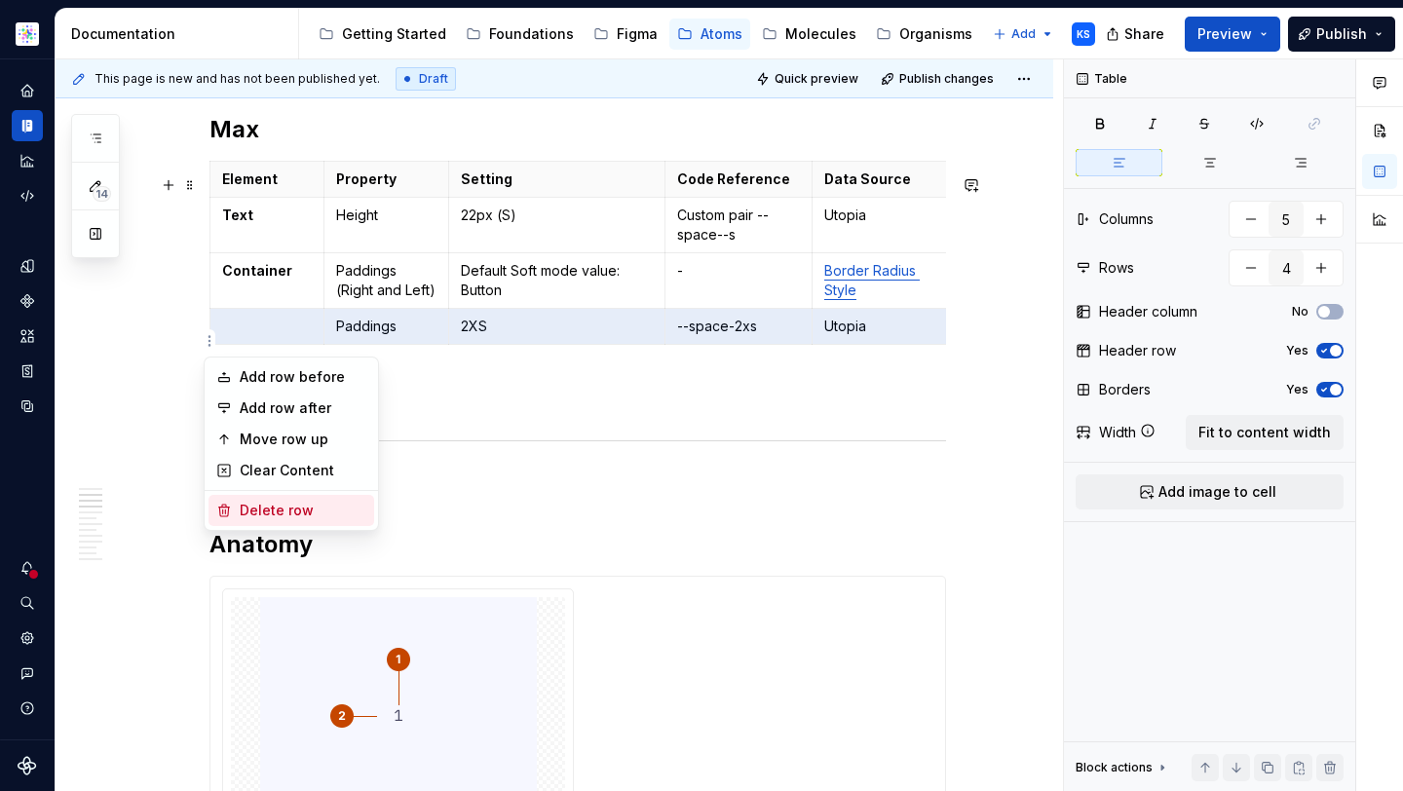
click at [302, 516] on div "Delete row" at bounding box center [303, 510] width 127 height 19
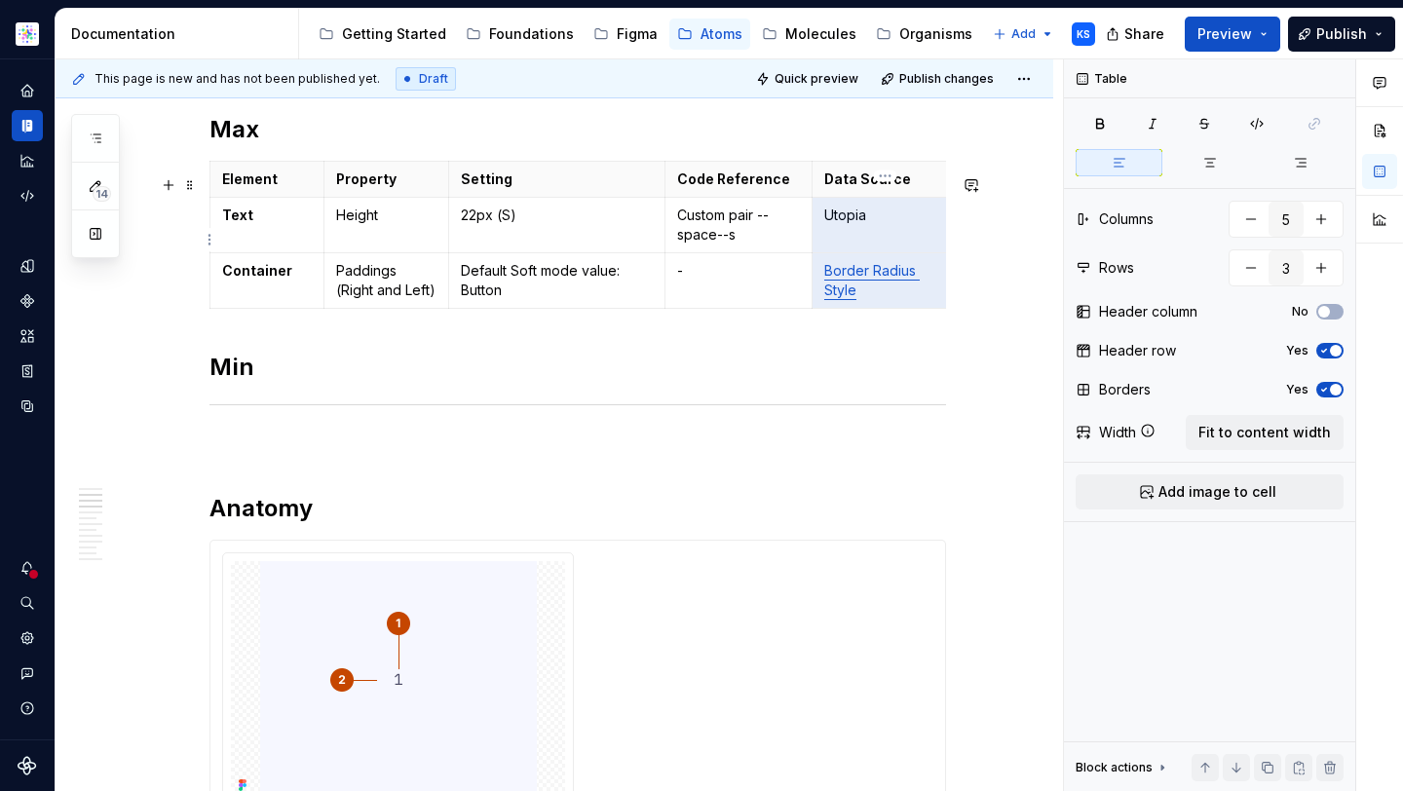
drag, startPoint x: 884, startPoint y: 315, endPoint x: 826, endPoint y: 264, distance: 77.3
click at [826, 264] on tbody "Element Property Setting Code Reference Data Source Text Height 22px (S) Custom…" at bounding box center [584, 235] width 749 height 147
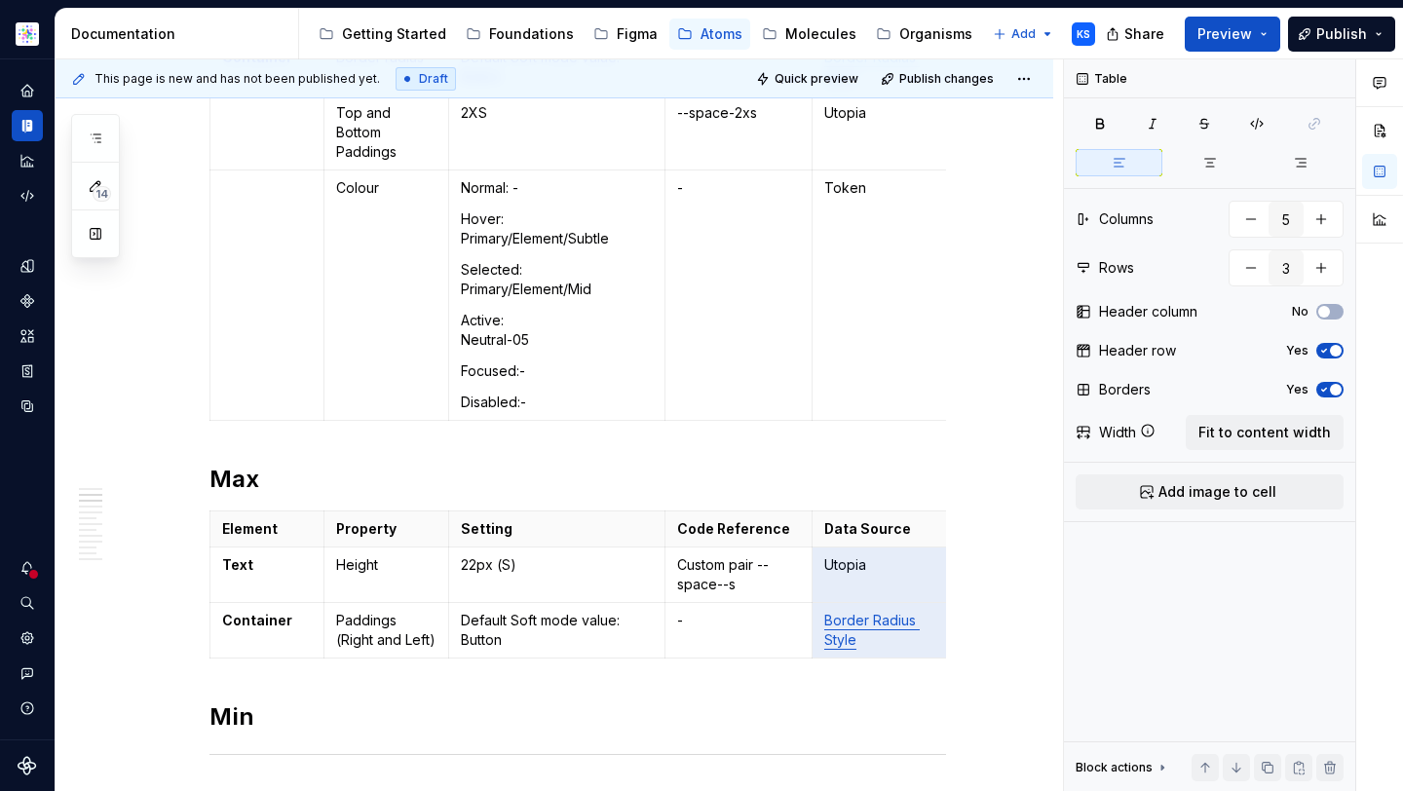
scroll to position [736, 0]
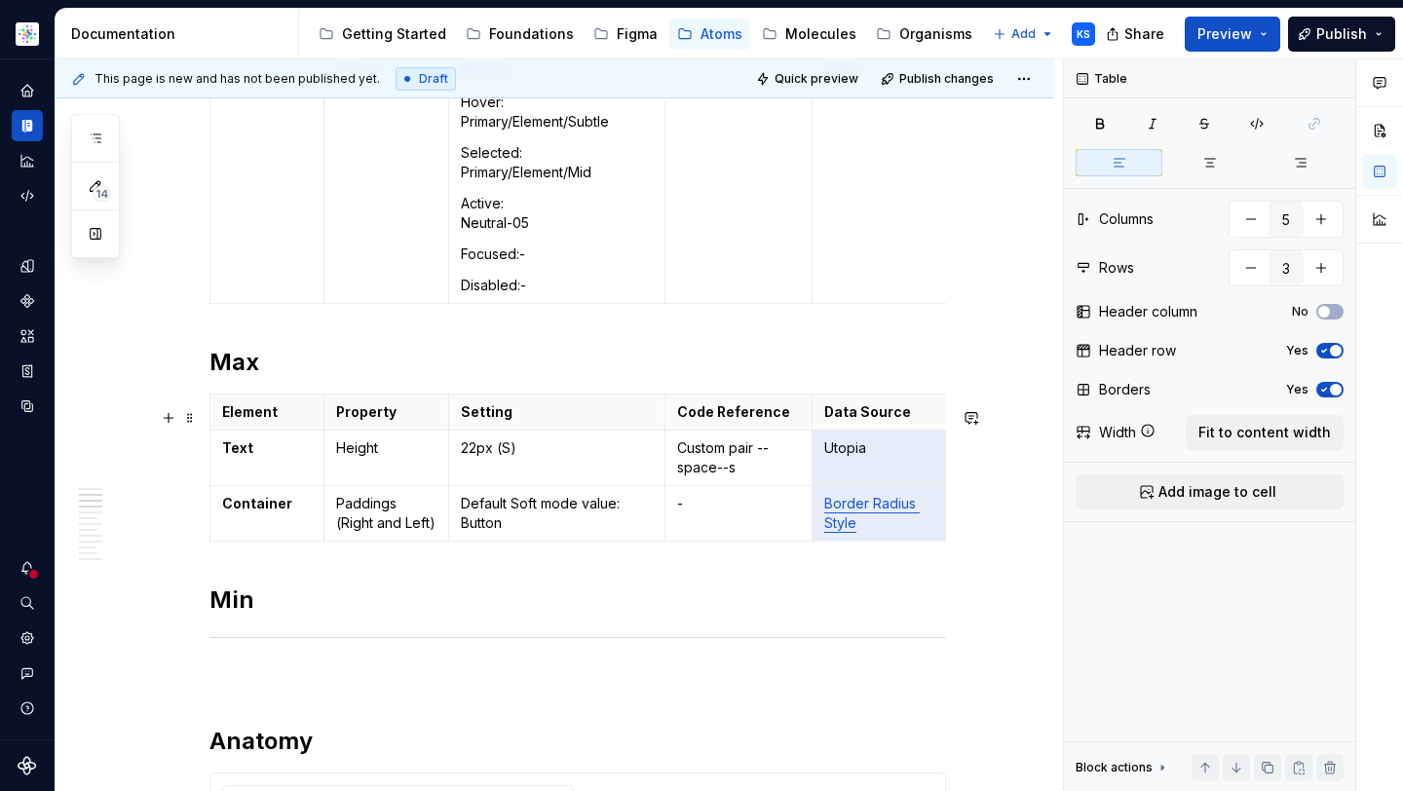
click at [870, 533] on p "Border Radius Style" at bounding box center [885, 513] width 123 height 39
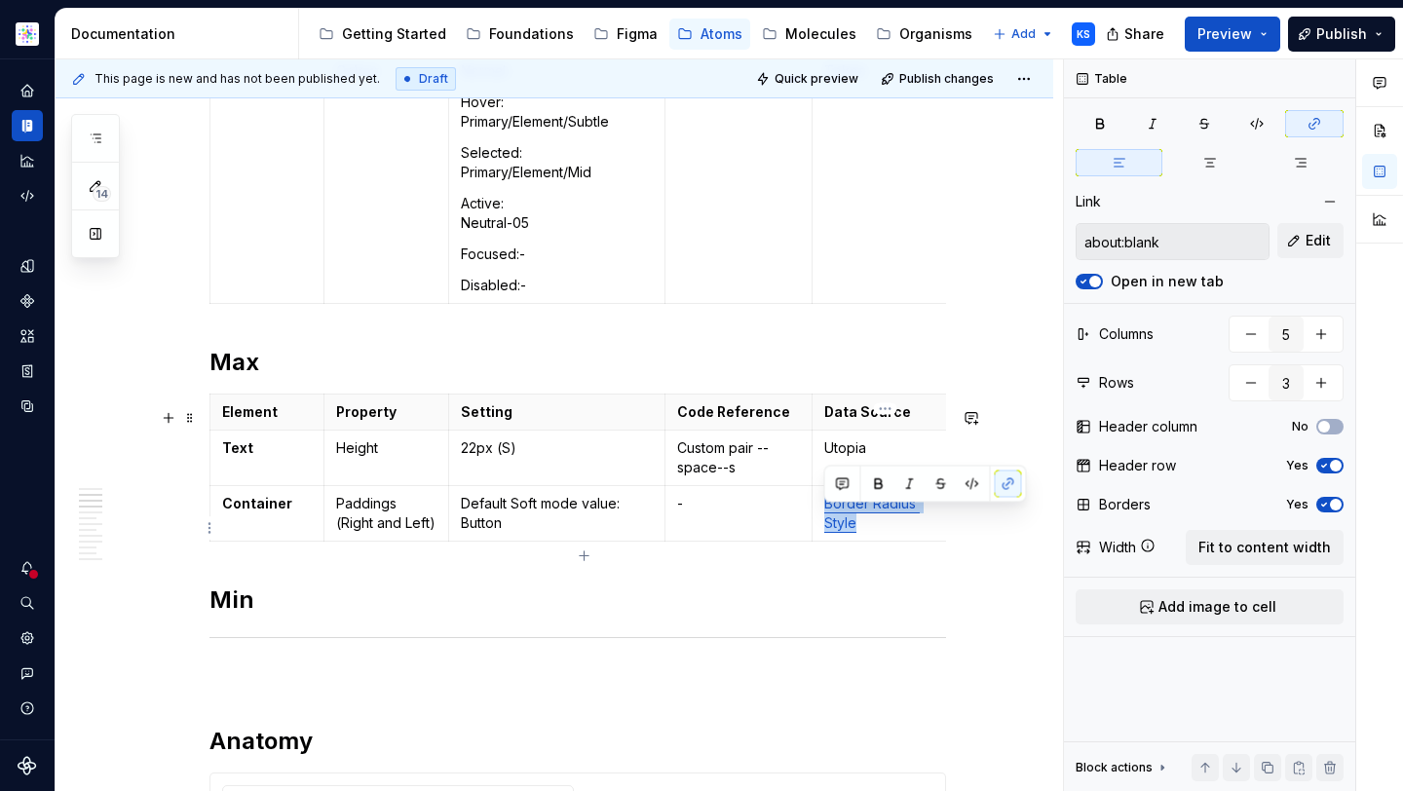
drag, startPoint x: 882, startPoint y: 545, endPoint x: 823, endPoint y: 516, distance: 66.2
click at [824, 518] on p "Border Radius Style" at bounding box center [885, 513] width 123 height 39
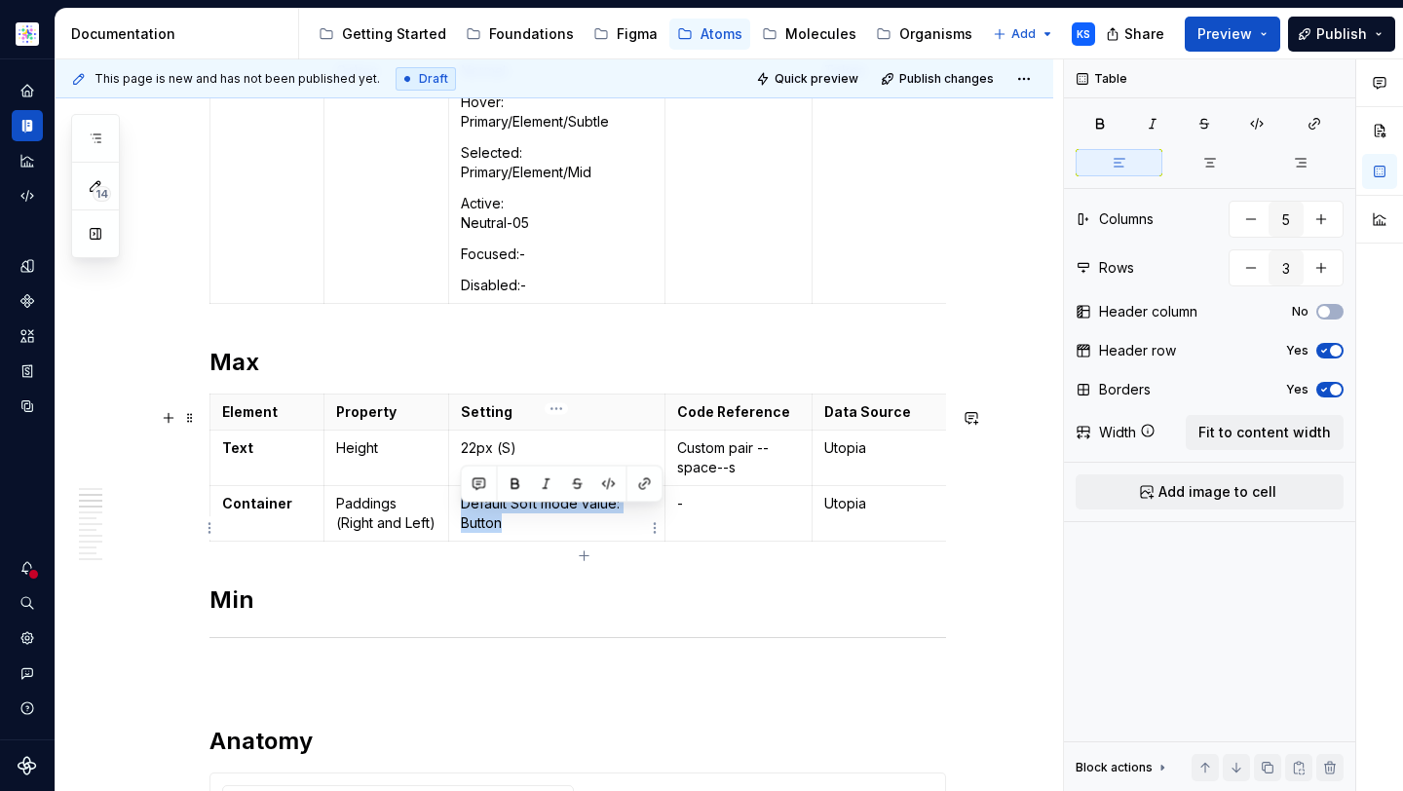
drag, startPoint x: 513, startPoint y: 539, endPoint x: 467, endPoint y: 505, distance: 57.3
click at [467, 505] on td "Default Soft mode value: Button" at bounding box center [557, 514] width 216 height 56
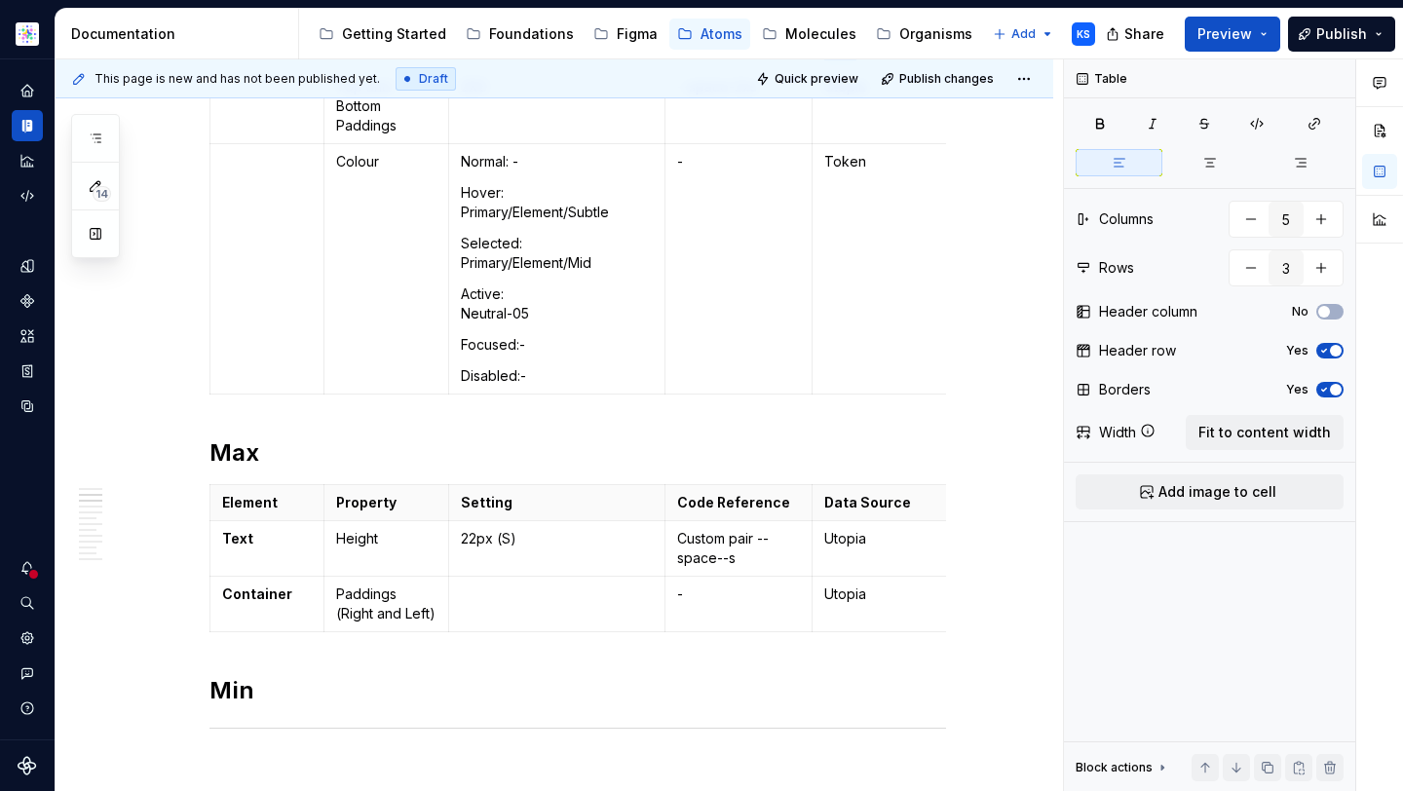
scroll to position [818, 0]
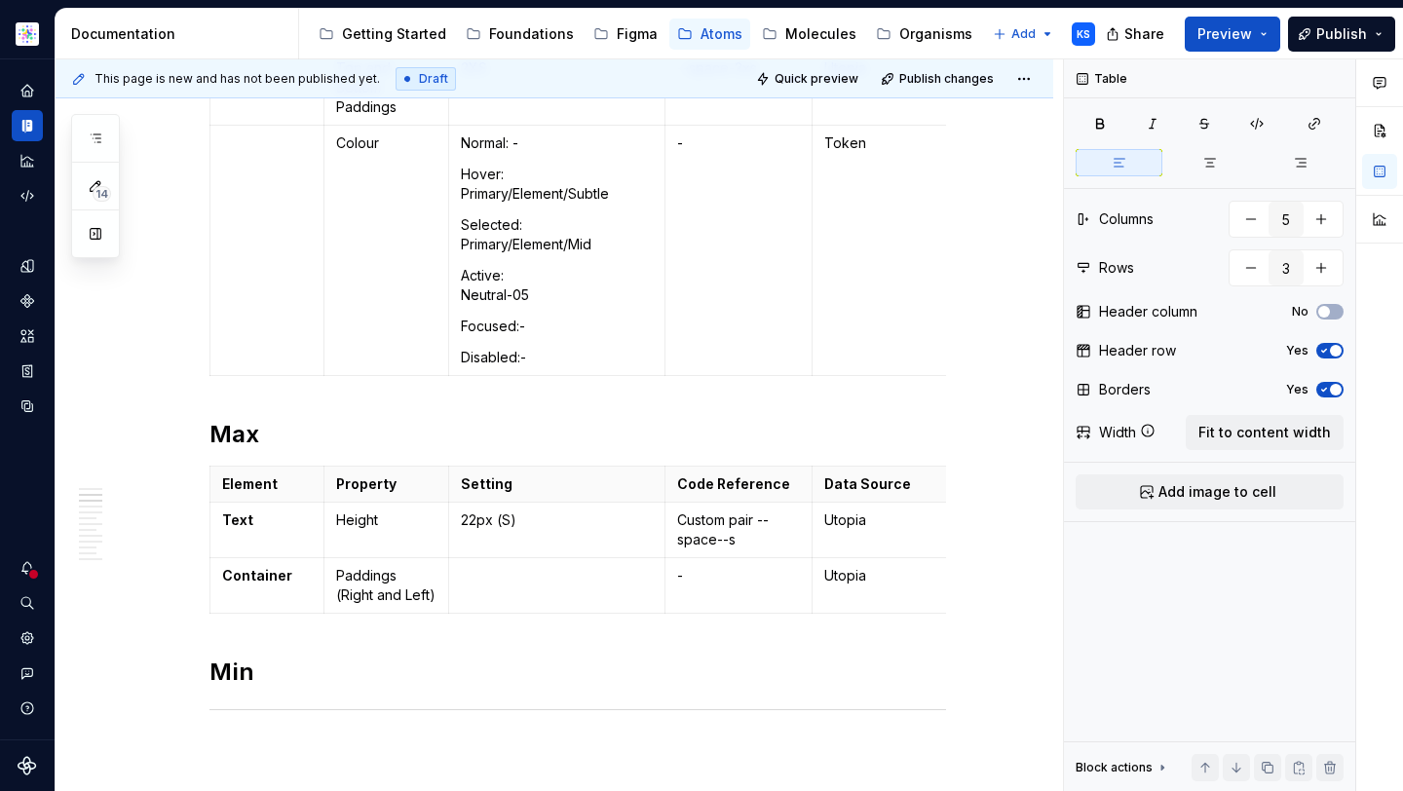
type textarea "*"
click at [725, 549] on p "Custom pair --space--s" at bounding box center [738, 529] width 123 height 39
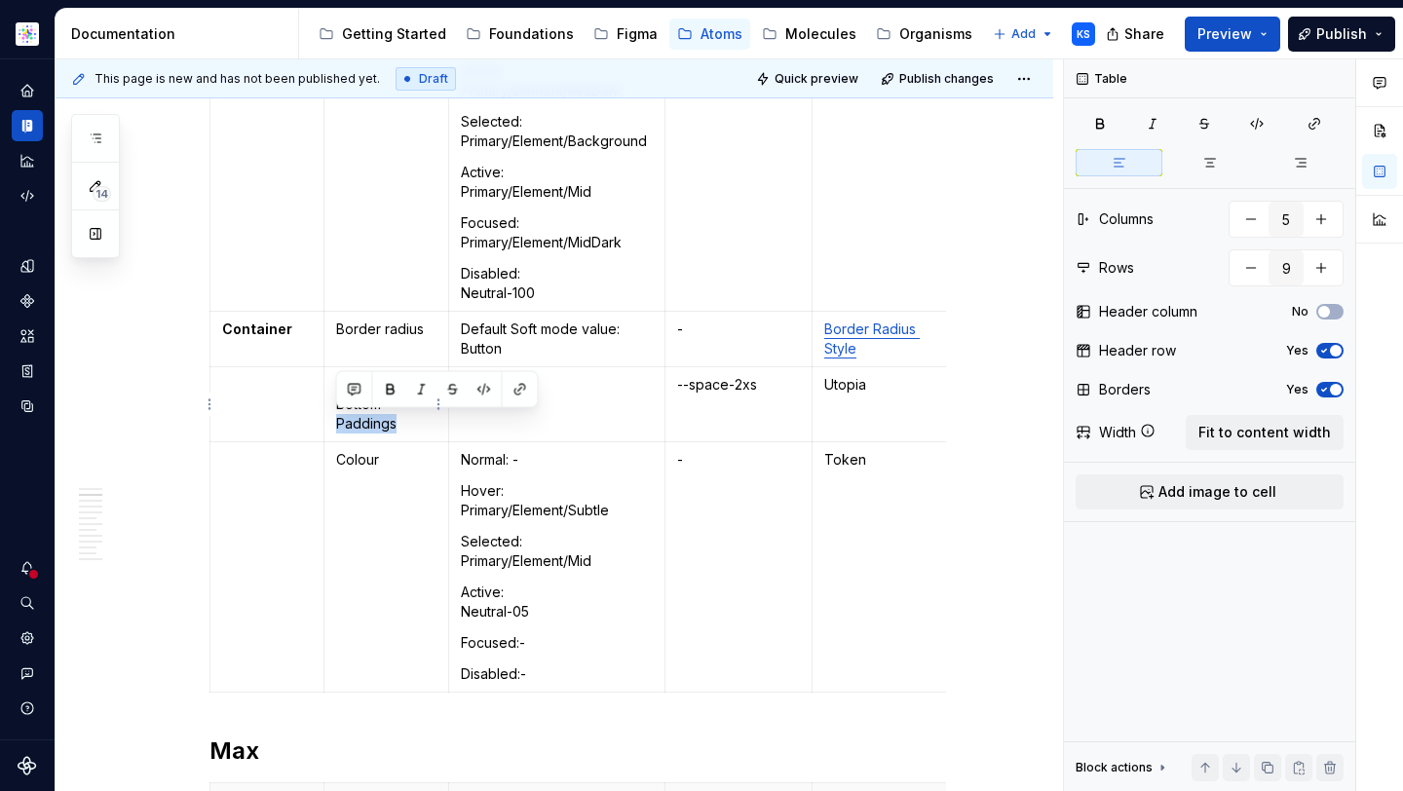
drag, startPoint x: 402, startPoint y: 421, endPoint x: 334, endPoint y: 421, distance: 68.2
click at [334, 421] on td "Top and Bottom Paddings" at bounding box center [386, 404] width 125 height 75
copy p "Paddings"
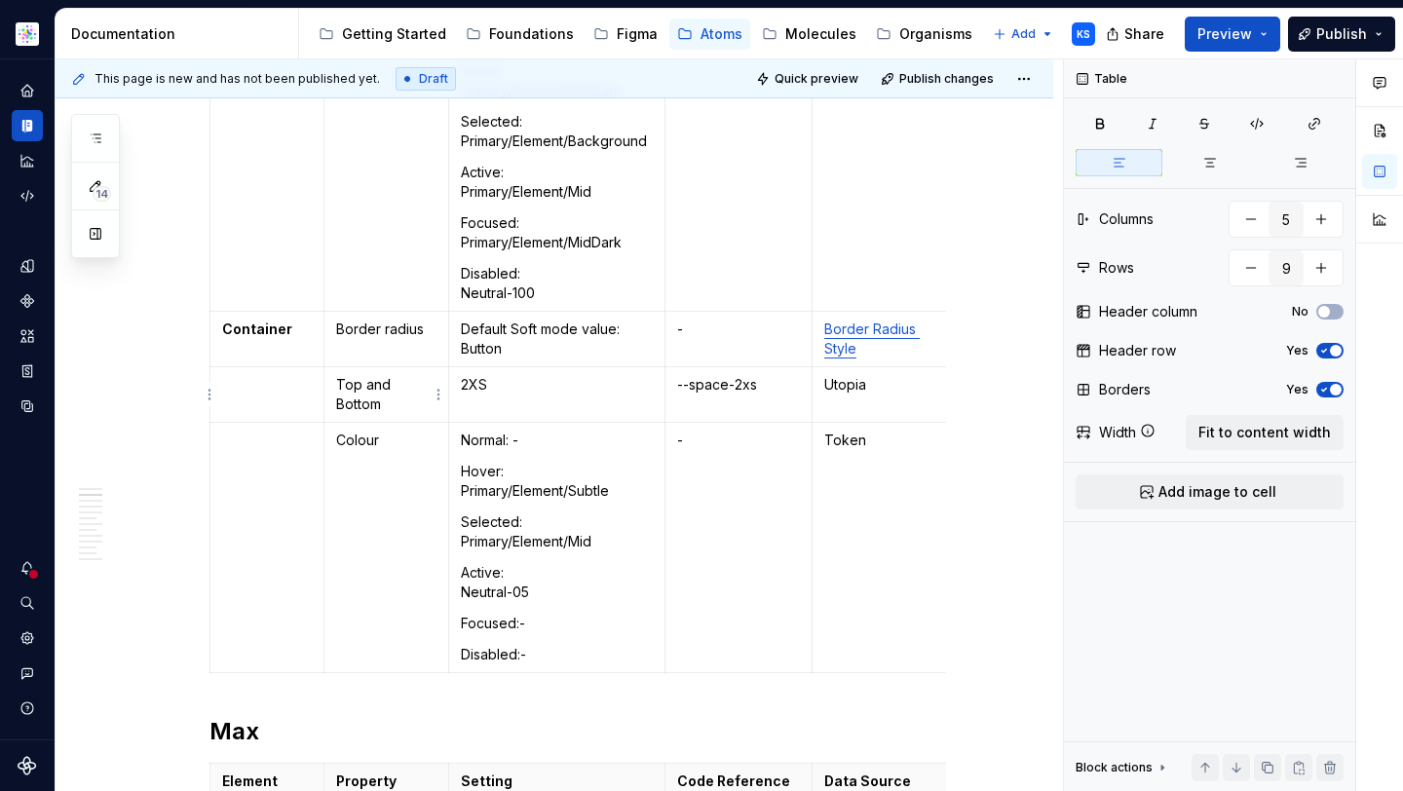
click at [336, 382] on p "Top and Bottom" at bounding box center [386, 394] width 100 height 39
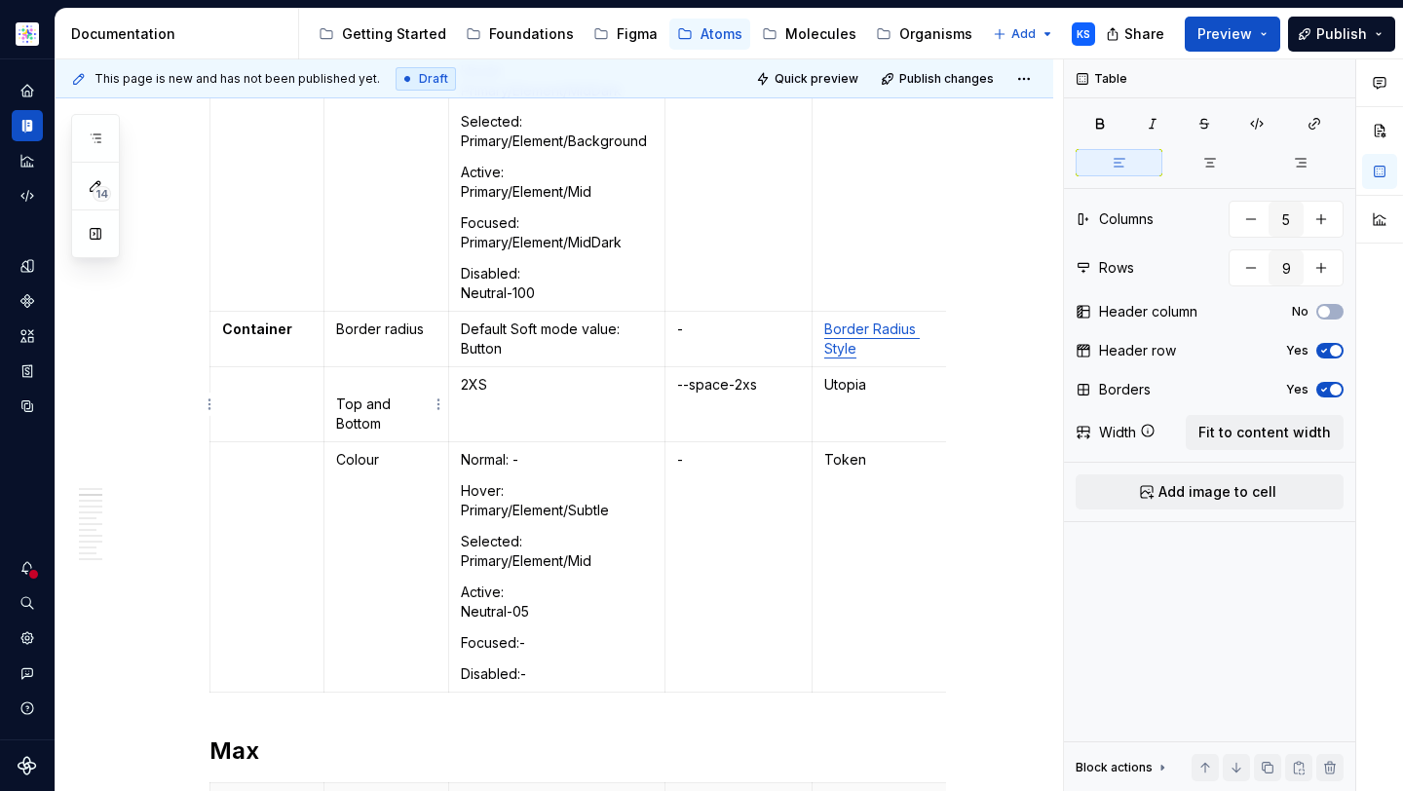
click at [341, 375] on p "Top and Bottom" at bounding box center [386, 404] width 100 height 58
click at [338, 402] on p "Paddings Top and Bottom" at bounding box center [386, 404] width 100 height 58
click at [393, 427] on p "Paddings (Top and Bottom" at bounding box center [386, 404] width 100 height 58
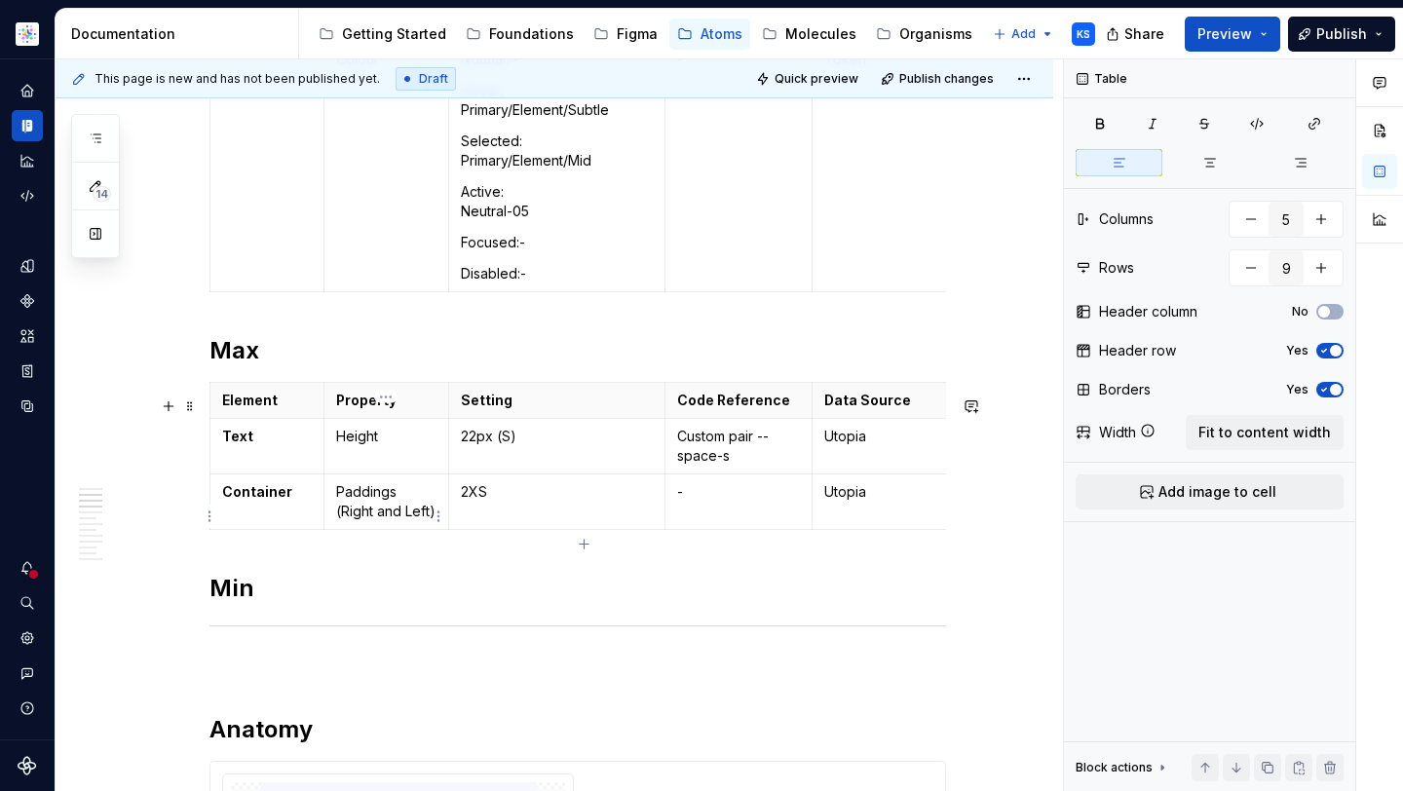
type input "3"
click at [337, 521] on p "Paddings (Right and Left)" at bounding box center [386, 501] width 100 height 39
click at [520, 502] on p "2XS" at bounding box center [557, 491] width 192 height 19
click at [492, 446] on p "22px (S)" at bounding box center [557, 436] width 192 height 19
click at [495, 502] on p "2XS" at bounding box center [557, 491] width 192 height 19
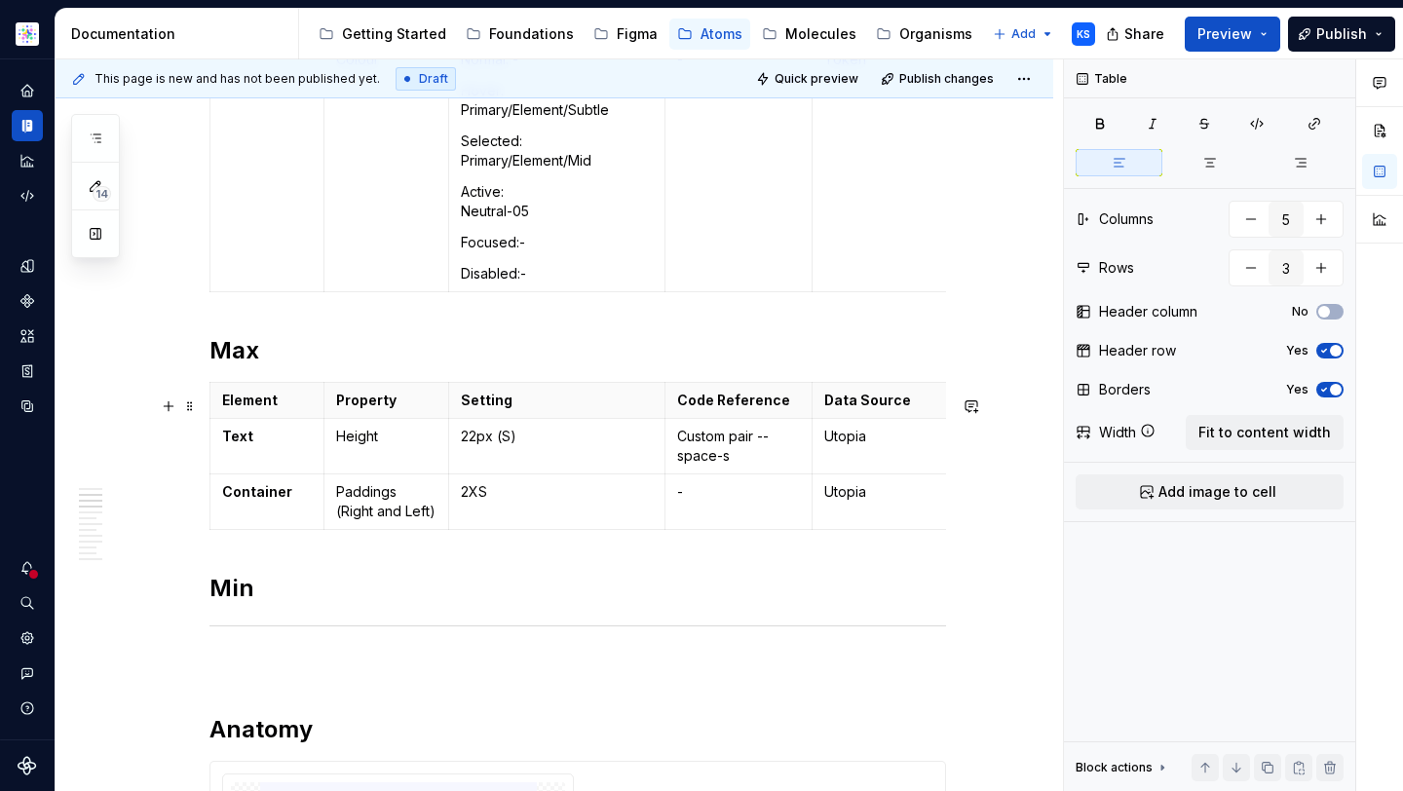
scroll to position [1086, 0]
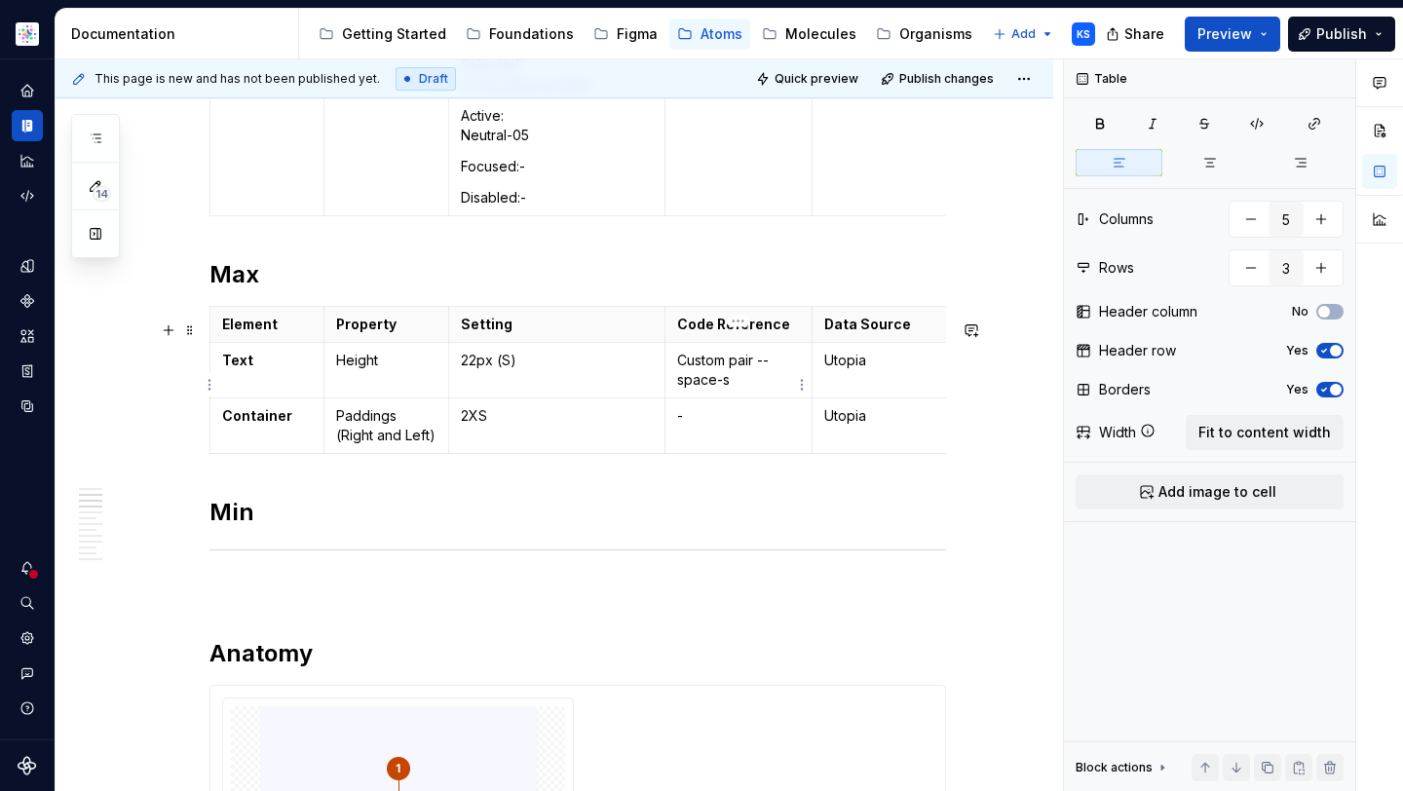
click at [678, 376] on p "Custom pair --space-s" at bounding box center [738, 370] width 123 height 39
click at [740, 382] on p "(Custom pair --space-s" at bounding box center [738, 370] width 123 height 39
click at [757, 377] on p "(Custom Pair --space-s" at bounding box center [738, 370] width 123 height 39
click at [742, 390] on p "(Custom Pair) --space-s" at bounding box center [738, 370] width 123 height 39
click at [535, 426] on p "2XS" at bounding box center [557, 415] width 192 height 19
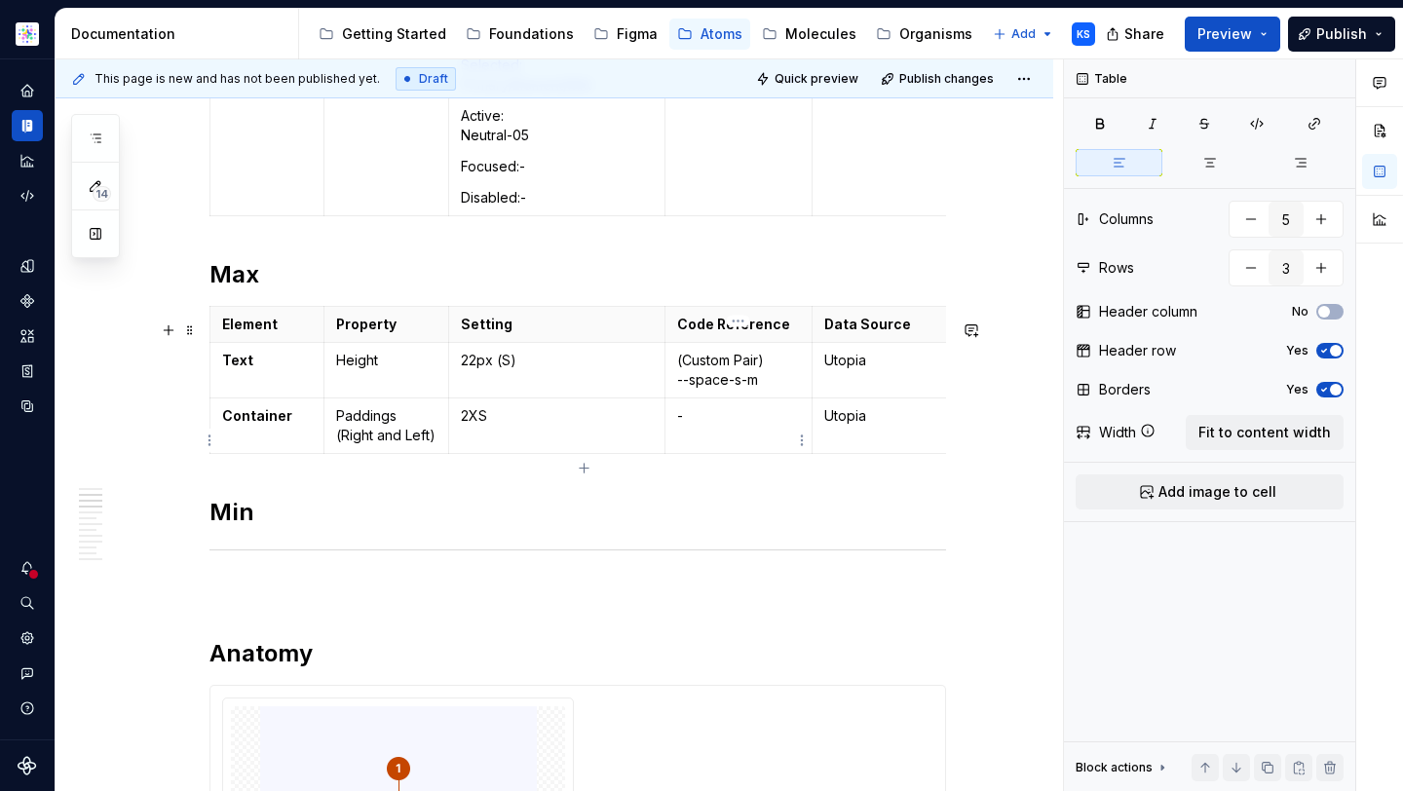
click at [722, 426] on p "-" at bounding box center [738, 415] width 123 height 19
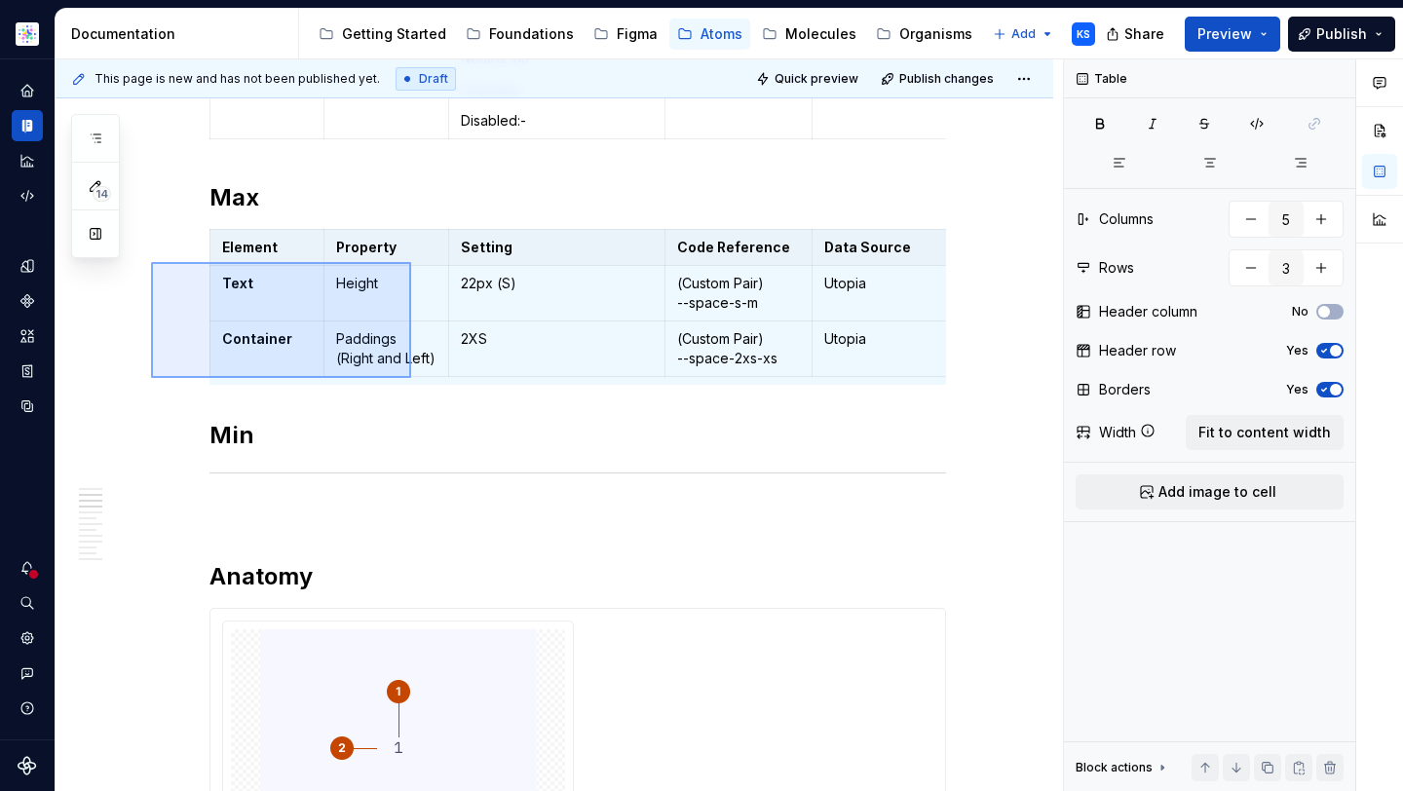
drag, startPoint x: 151, startPoint y: 378, endPoint x: 411, endPoint y: 262, distance: 284.7
click at [411, 262] on div "This page is new and has not been published yet. Draft Quick preview Publish ch…" at bounding box center [559, 425] width 1007 height 732
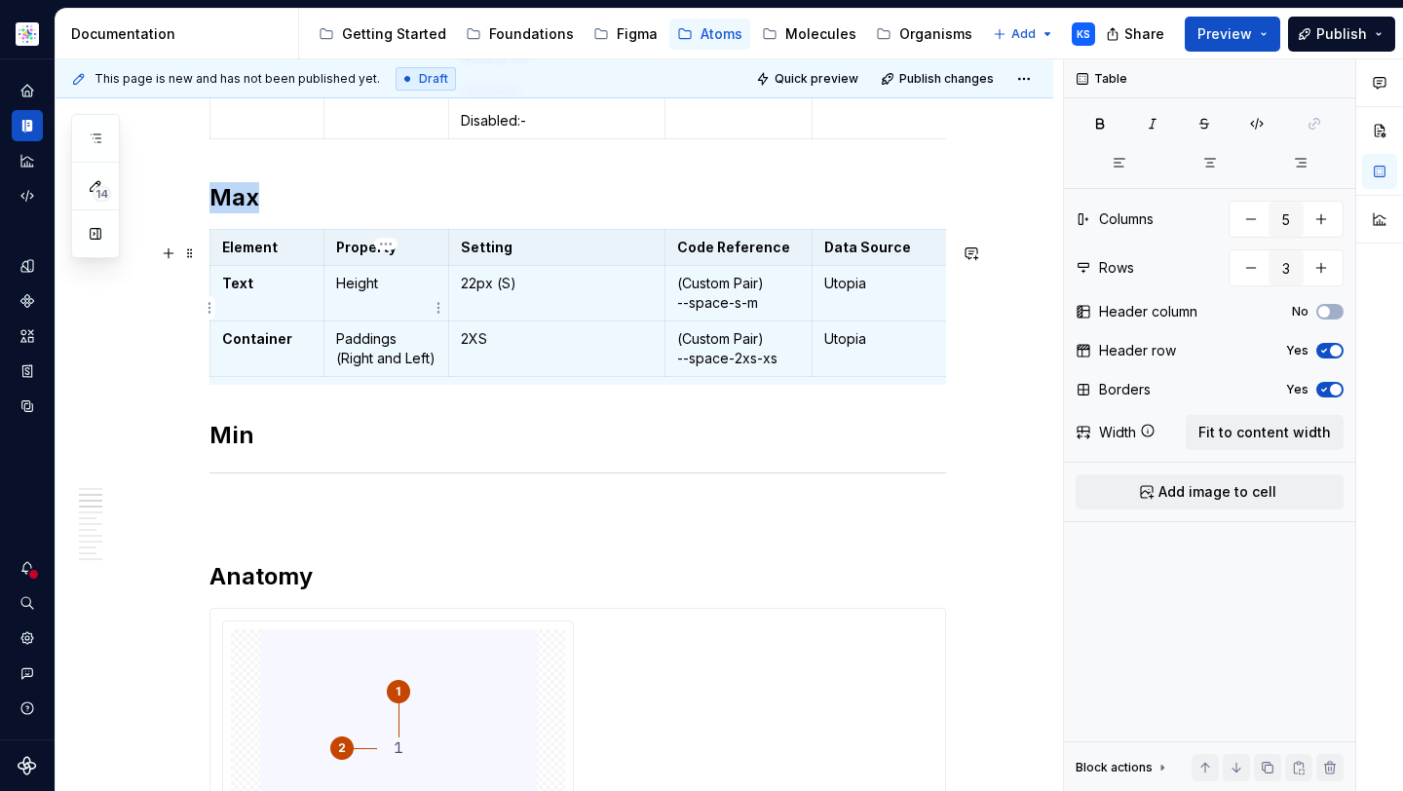
copy strong "Max"
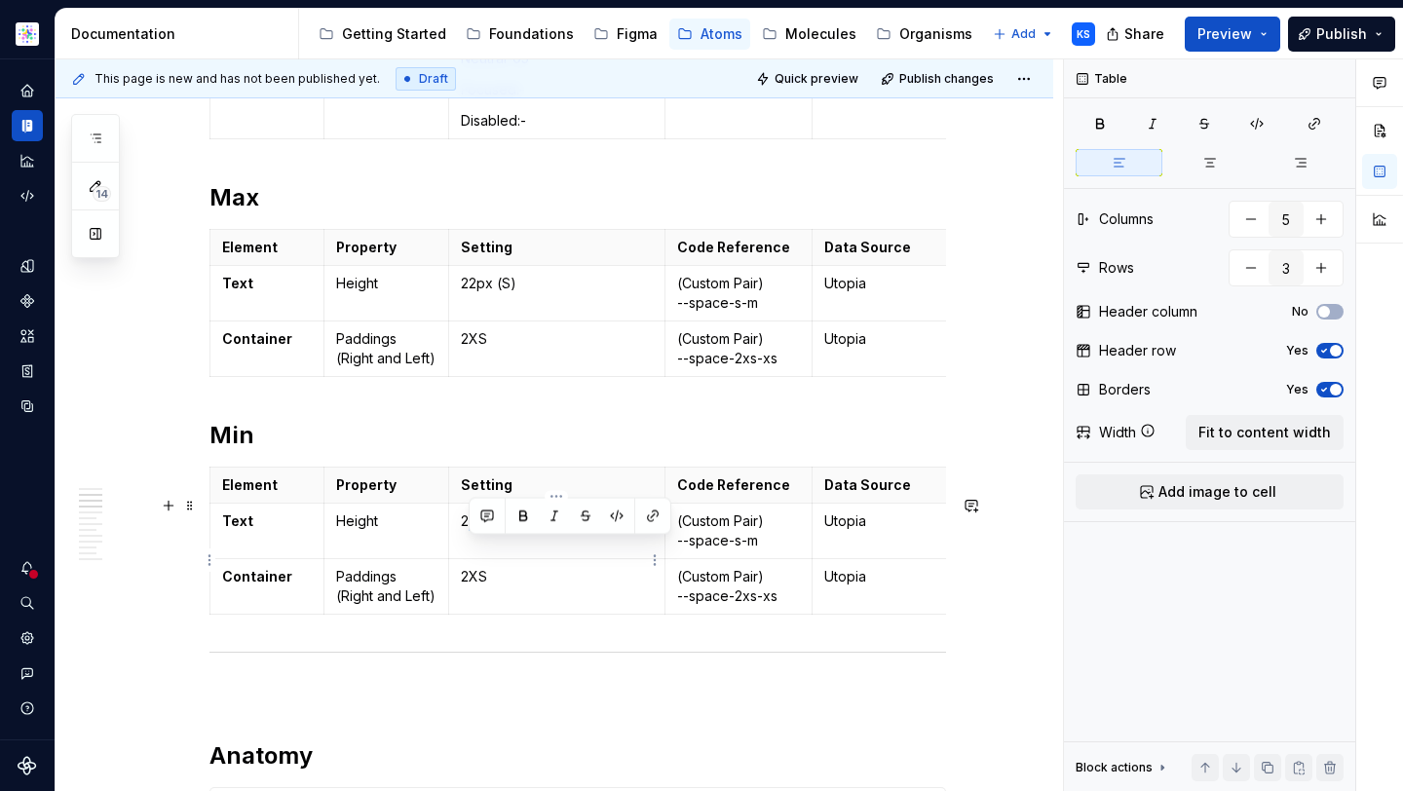
drag, startPoint x: 478, startPoint y: 549, endPoint x: 468, endPoint y: 548, distance: 9.8
click at [468, 531] on p "22px (S)" at bounding box center [557, 520] width 192 height 19
click at [502, 531] on p "26px (S)" at bounding box center [557, 520] width 192 height 19
click at [362, 293] on p "Height" at bounding box center [386, 283] width 100 height 19
click at [388, 293] on p "Height" at bounding box center [386, 283] width 100 height 19
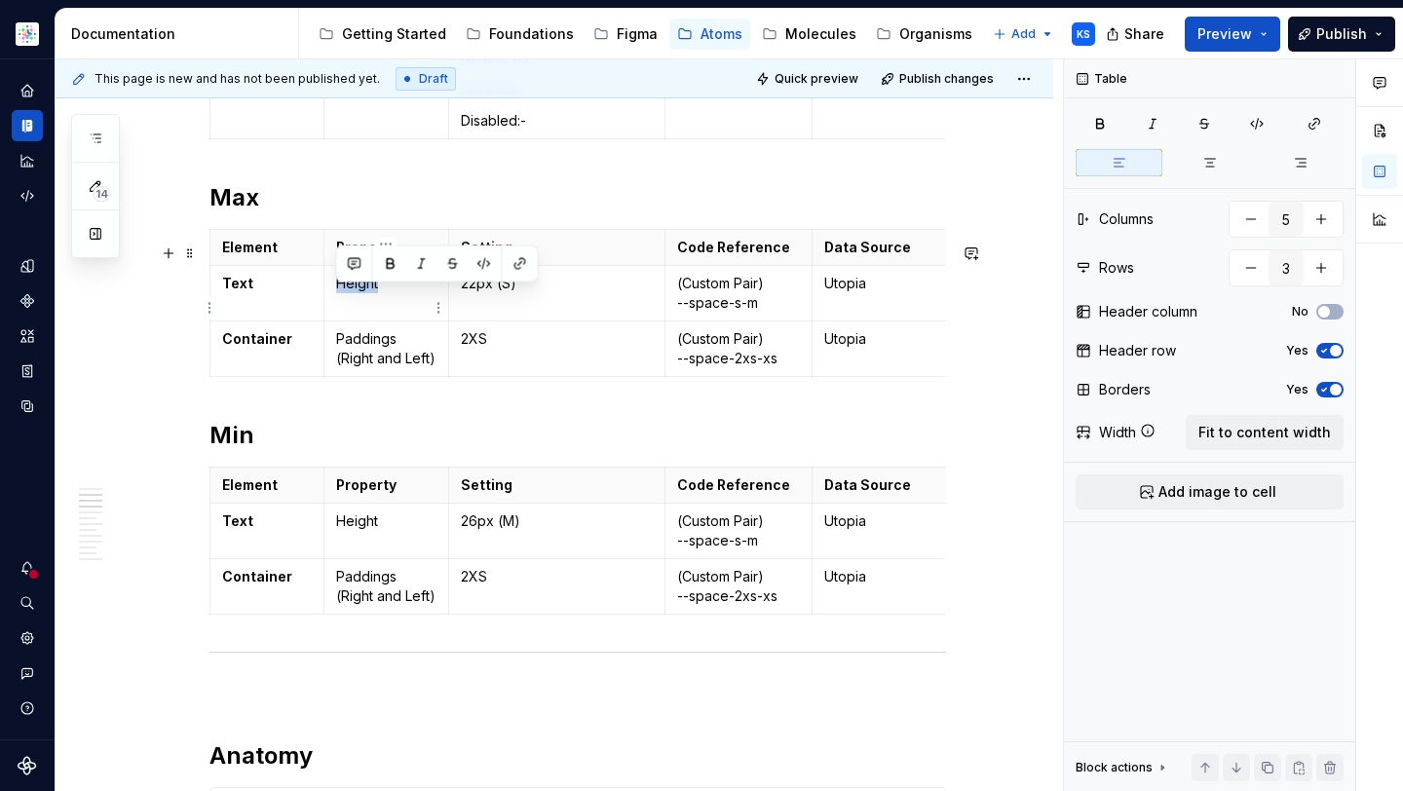
drag, startPoint x: 388, startPoint y: 296, endPoint x: 337, endPoint y: 296, distance: 50.6
click at [337, 293] on p "Height" at bounding box center [386, 283] width 100 height 19
copy p "Height"
click at [552, 292] on p "22px (S)" at bounding box center [557, 283] width 192 height 19
click at [532, 349] on p "2XS" at bounding box center [557, 338] width 192 height 19
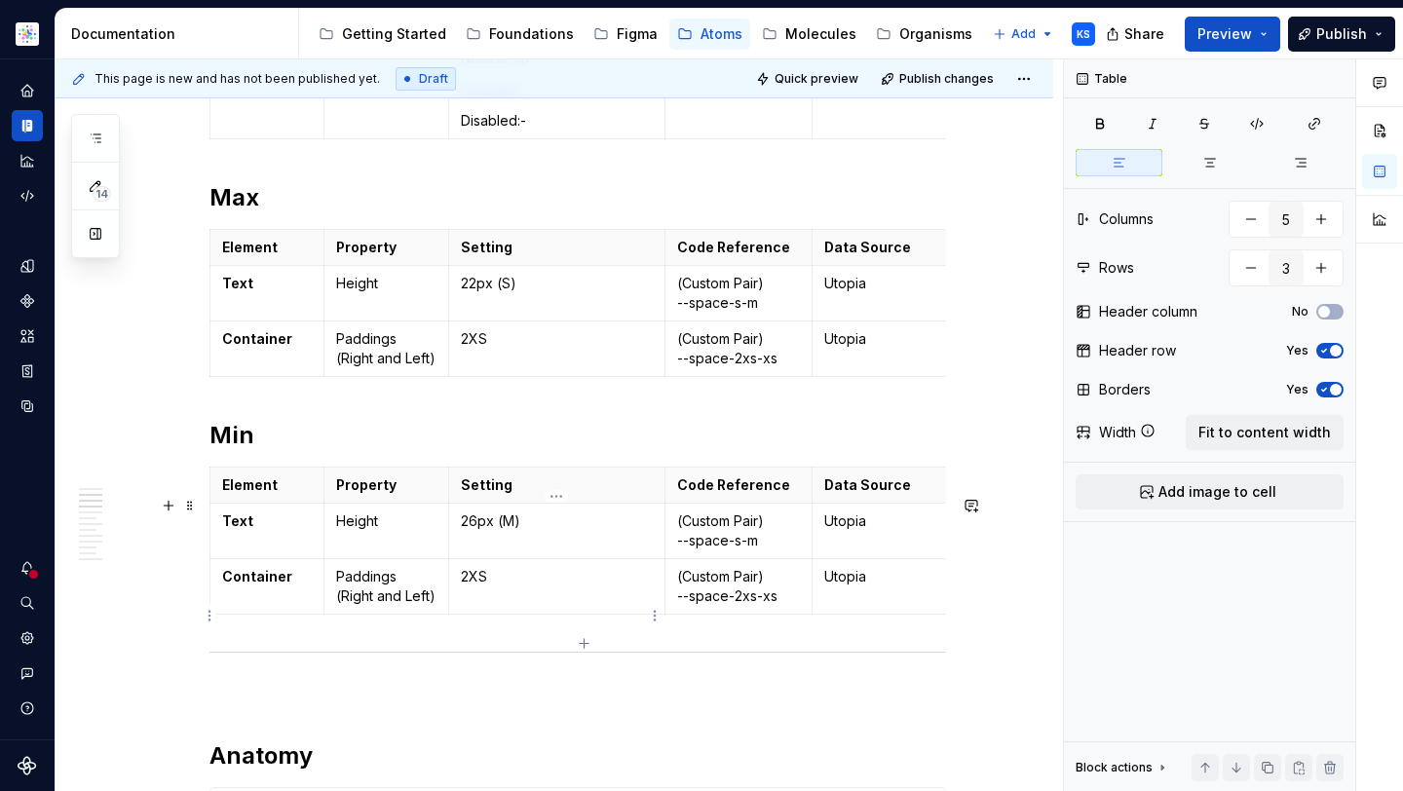
drag, startPoint x: 515, startPoint y: 595, endPoint x: 457, endPoint y: 595, distance: 58.4
click at [457, 595] on td "2XS" at bounding box center [557, 587] width 216 height 56
click at [470, 586] on p "2XS" at bounding box center [557, 576] width 192 height 19
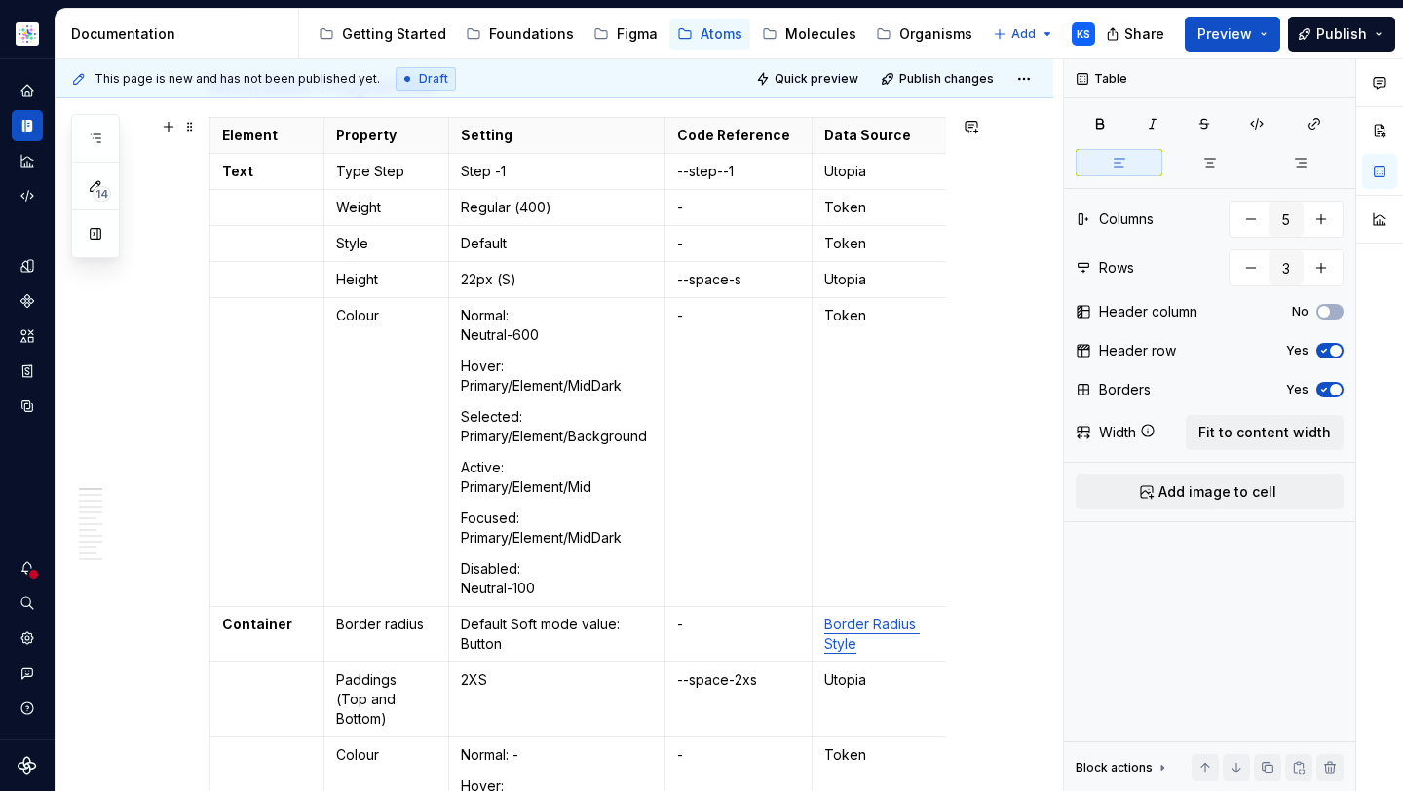
scroll to position [12, 0]
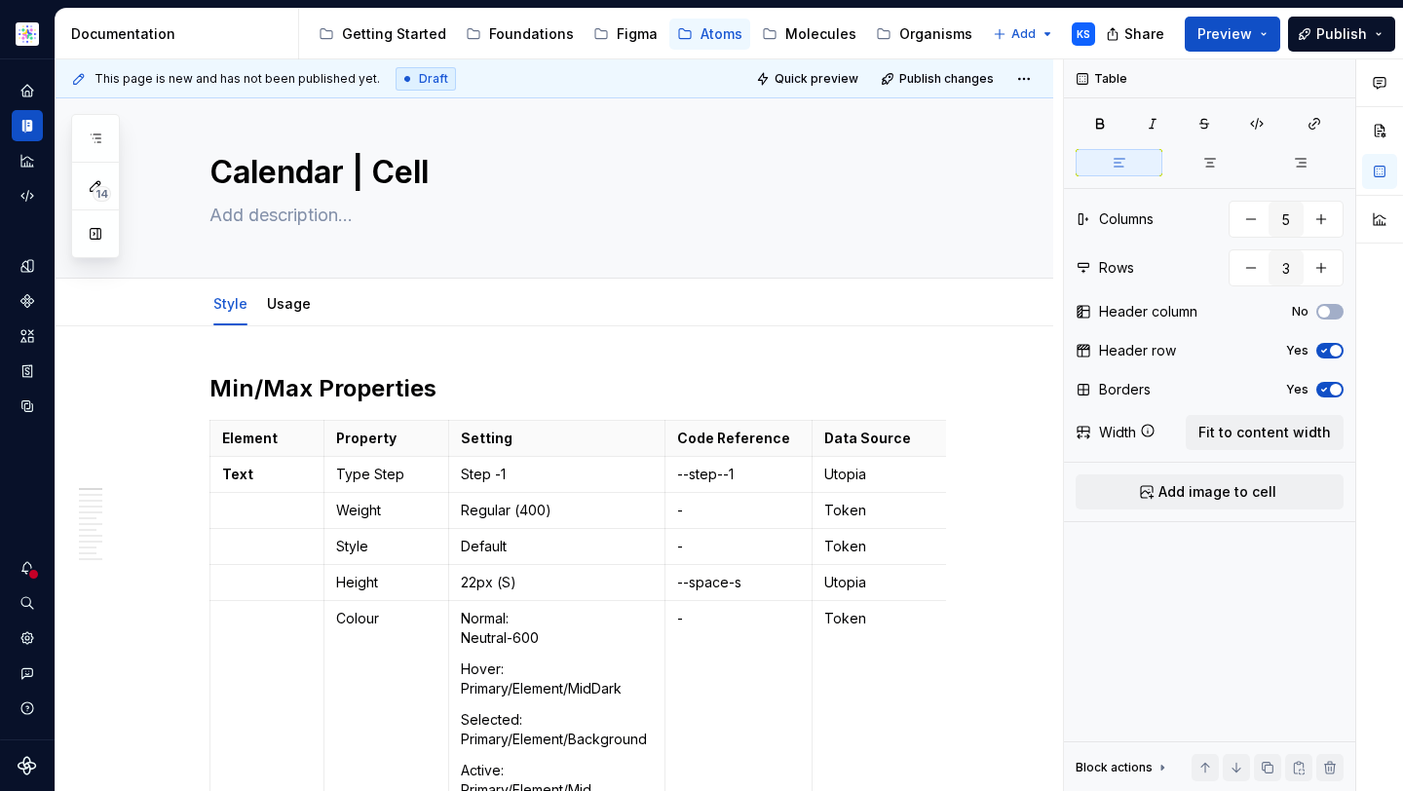
type textarea "*"
